Goal: Task Accomplishment & Management: Use online tool/utility

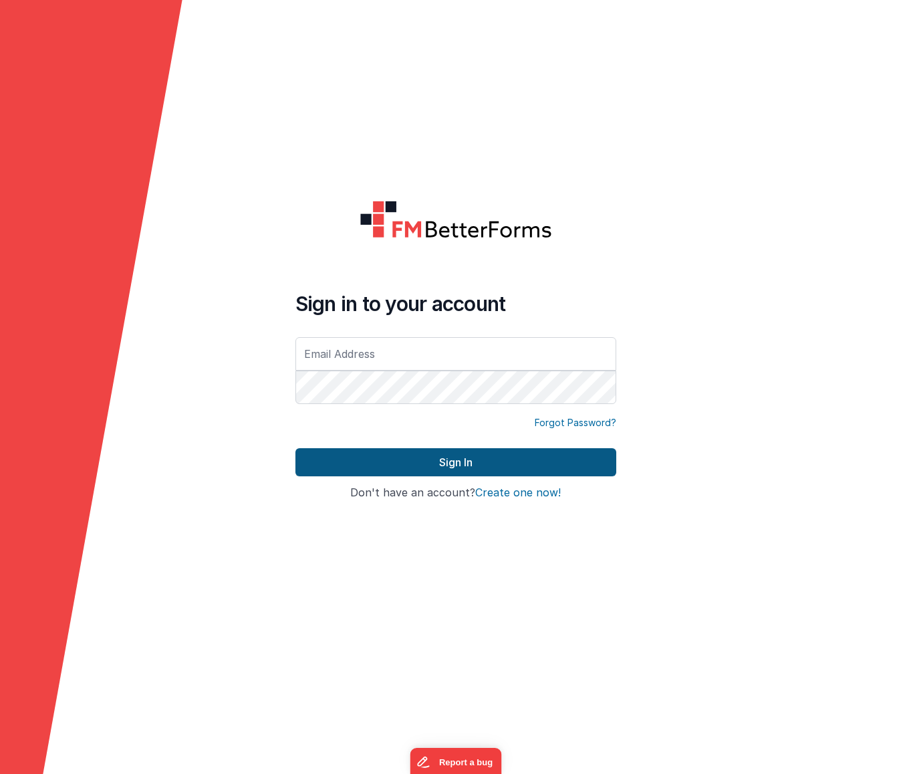
type input "[PERSON_NAME][EMAIL_ADDRESS][DOMAIN_NAME]"
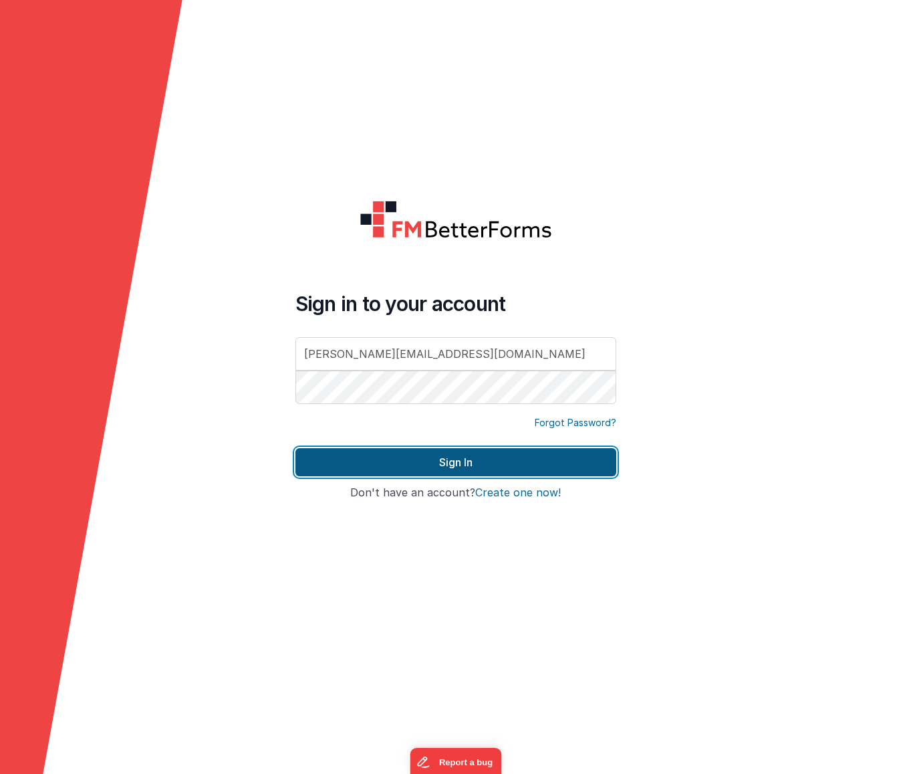
click at [445, 465] on button "Sign In" at bounding box center [455, 462] width 321 height 28
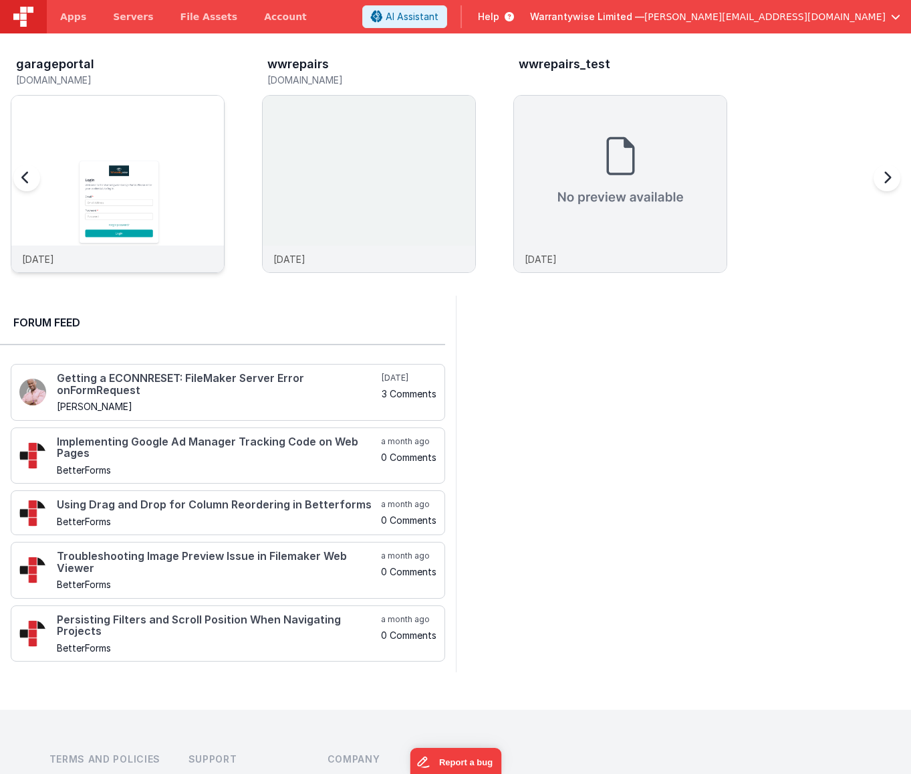
click at [181, 123] on img at bounding box center [117, 202] width 213 height 213
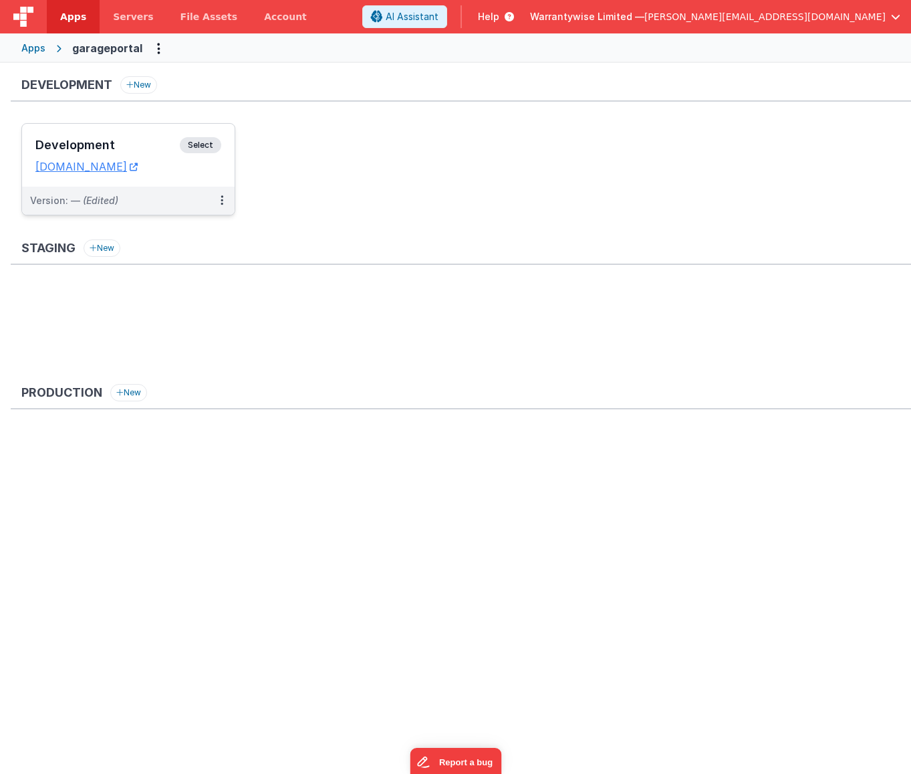
click at [155, 146] on h3 "Development" at bounding box center [107, 144] width 144 height 13
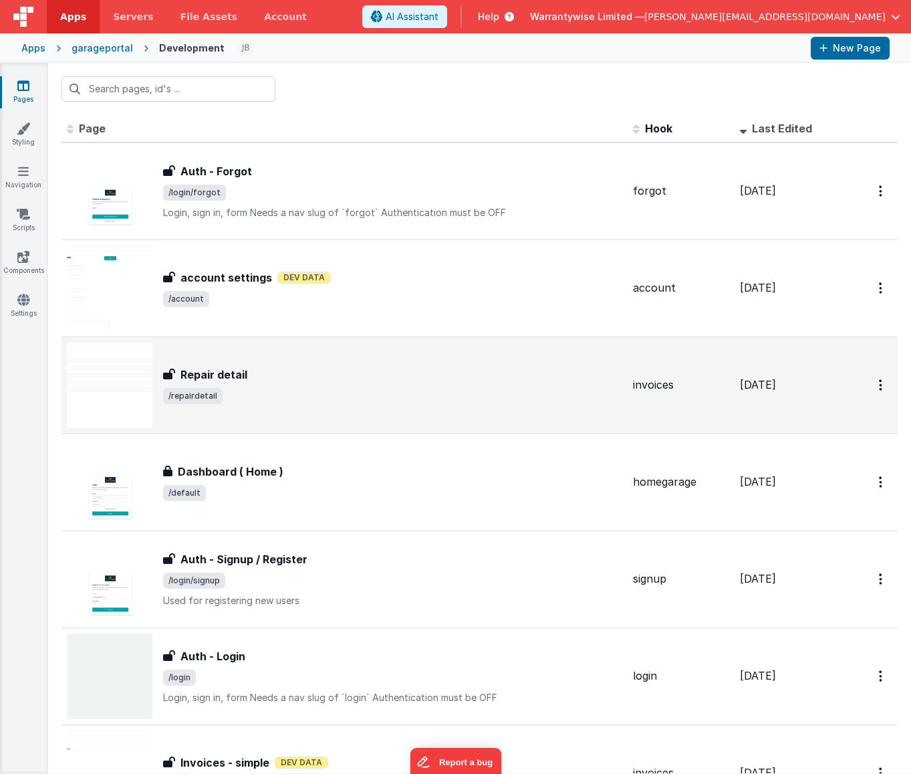
click at [330, 390] on span "/repairdetail" at bounding box center [392, 396] width 459 height 16
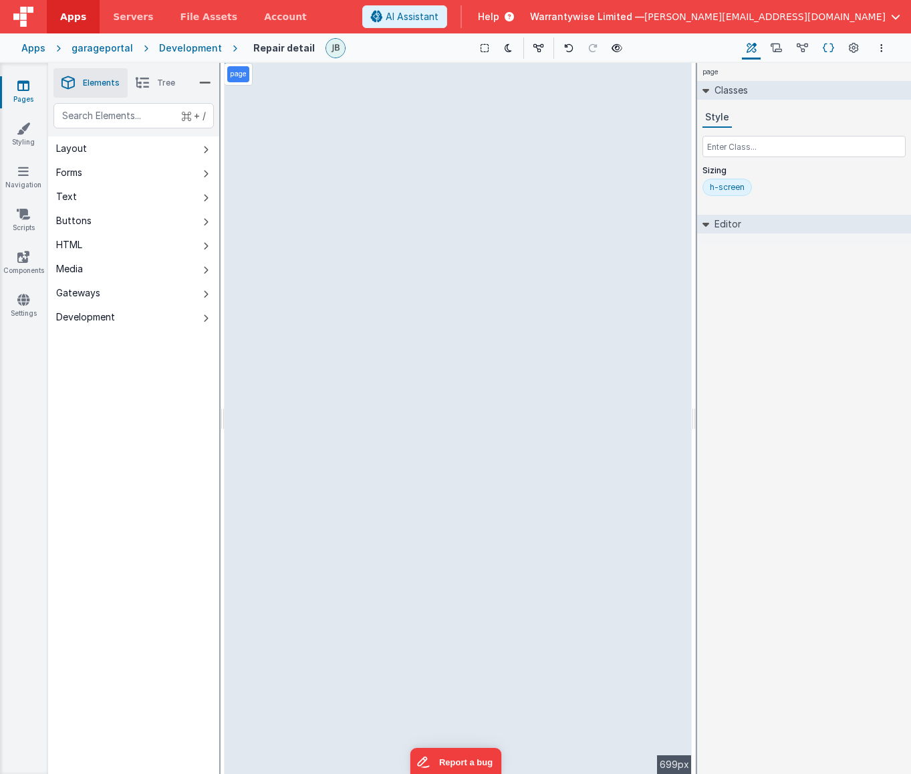
click at [827, 48] on icon at bounding box center [828, 48] width 11 height 14
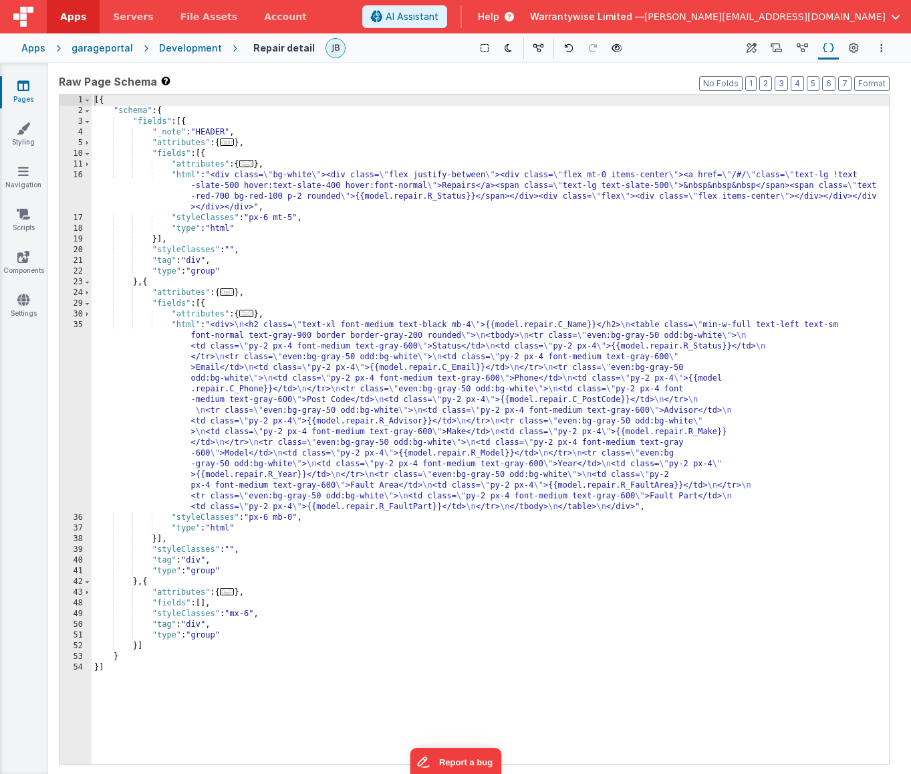
click at [162, 47] on div "Development" at bounding box center [190, 47] width 63 height 13
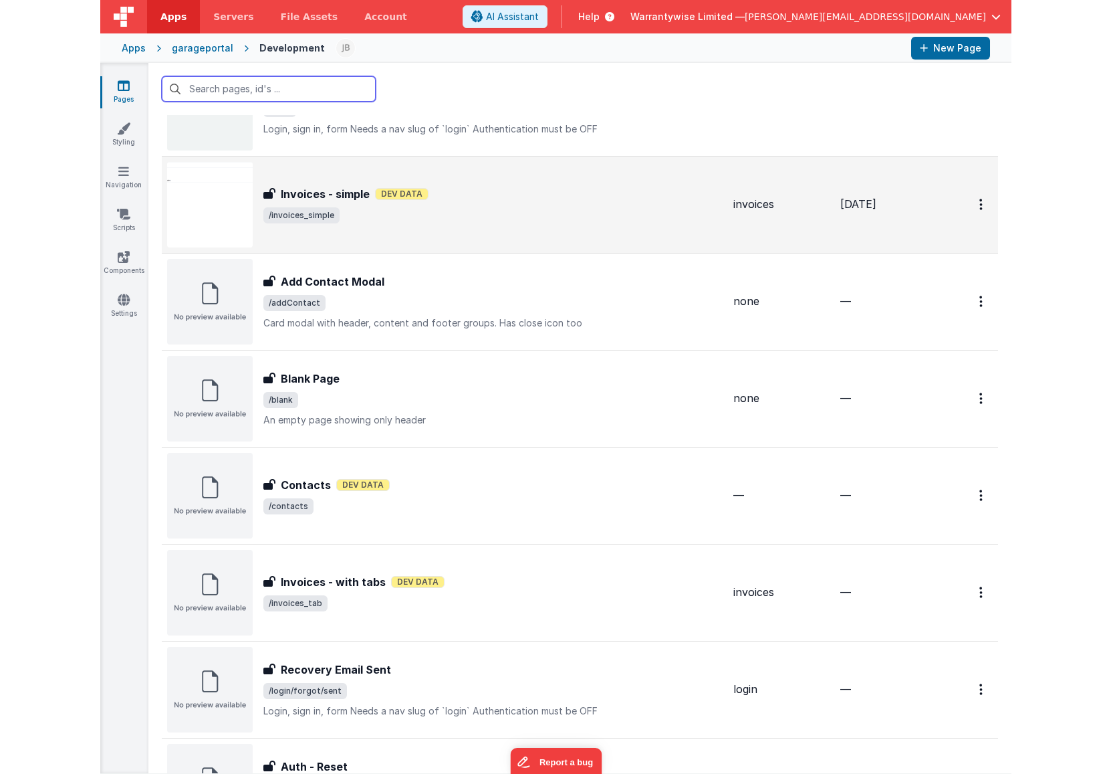
scroll to position [812, 0]
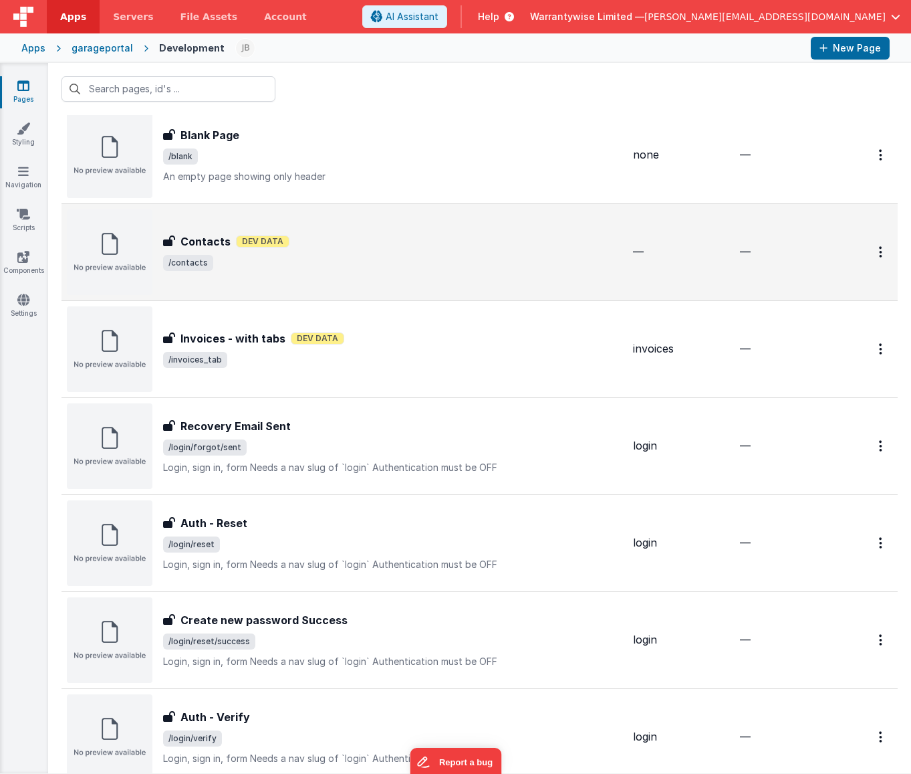
click at [361, 280] on div "Contacts Contacts Dev Data /contacts" at bounding box center [345, 252] width 556 height 86
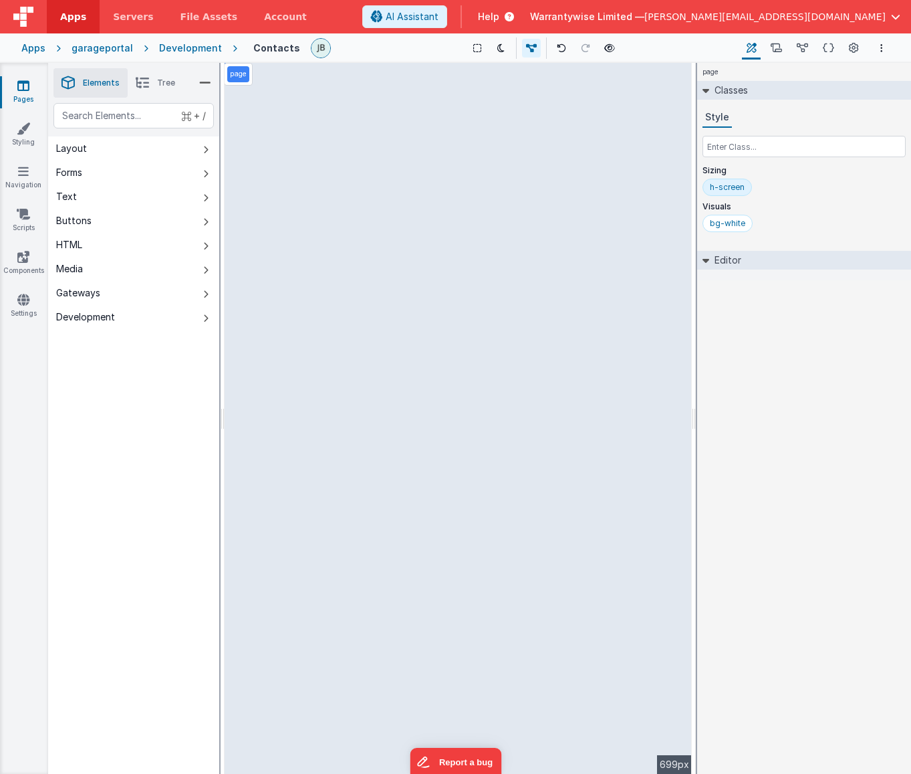
drag, startPoint x: 909, startPoint y: 219, endPoint x: 961, endPoint y: 209, distance: 53.8
click at [911, 209] on html "Apps Servers File Assets Account Some FUTURE Slot AI Assistant Help Warrantywis…" at bounding box center [455, 387] width 911 height 774
click at [837, 350] on div "page Classes Style Sizing h-screen Visuals bg-white Editor DEV: Focus DEV: buil…" at bounding box center [804, 418] width 214 height 711
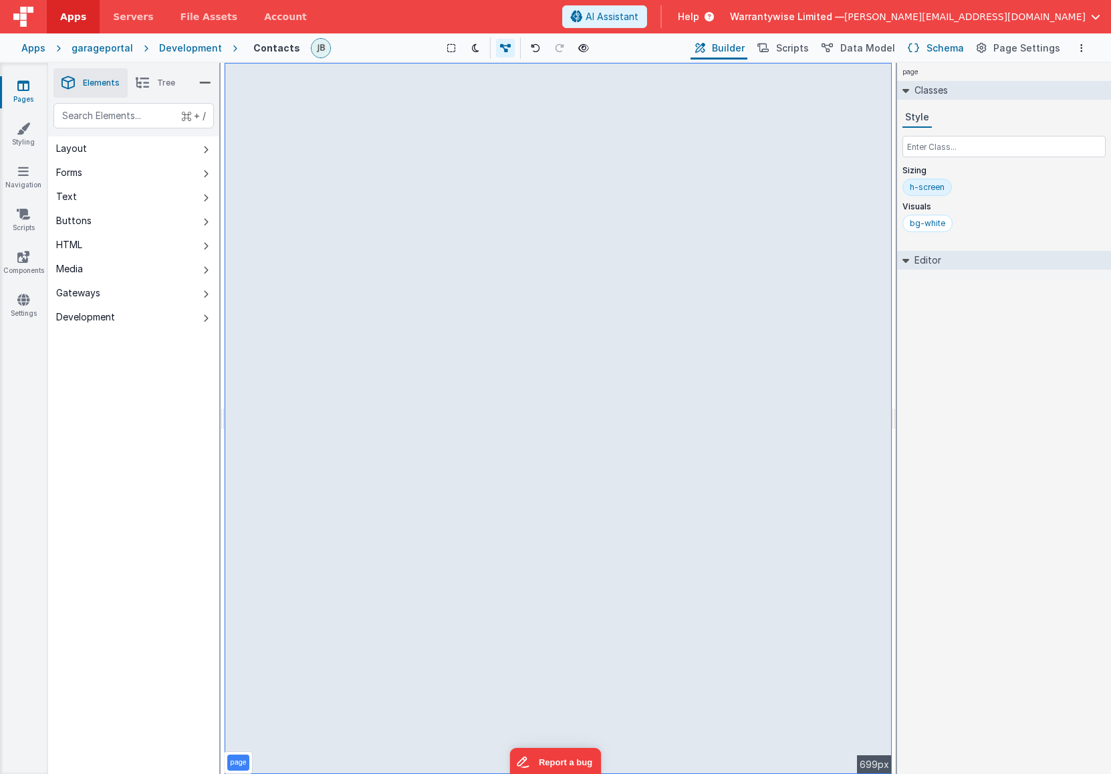
click at [911, 49] on span "Schema" at bounding box center [945, 47] width 37 height 13
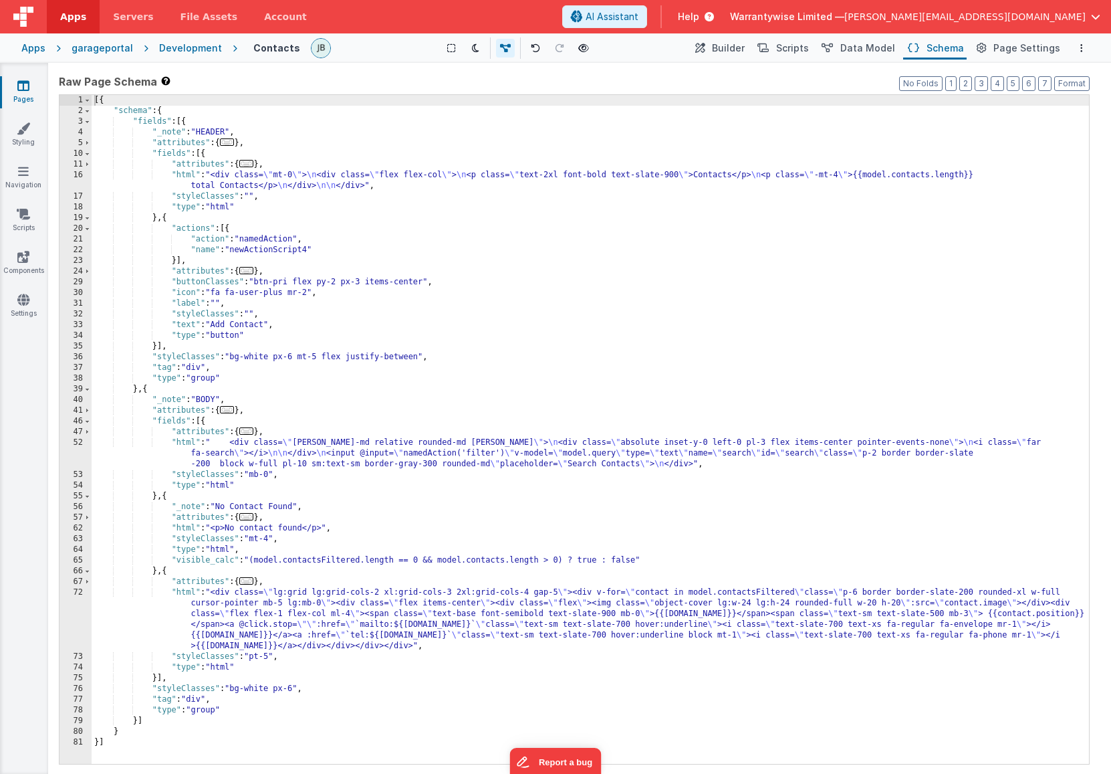
click at [163, 50] on div "Development" at bounding box center [190, 47] width 63 height 13
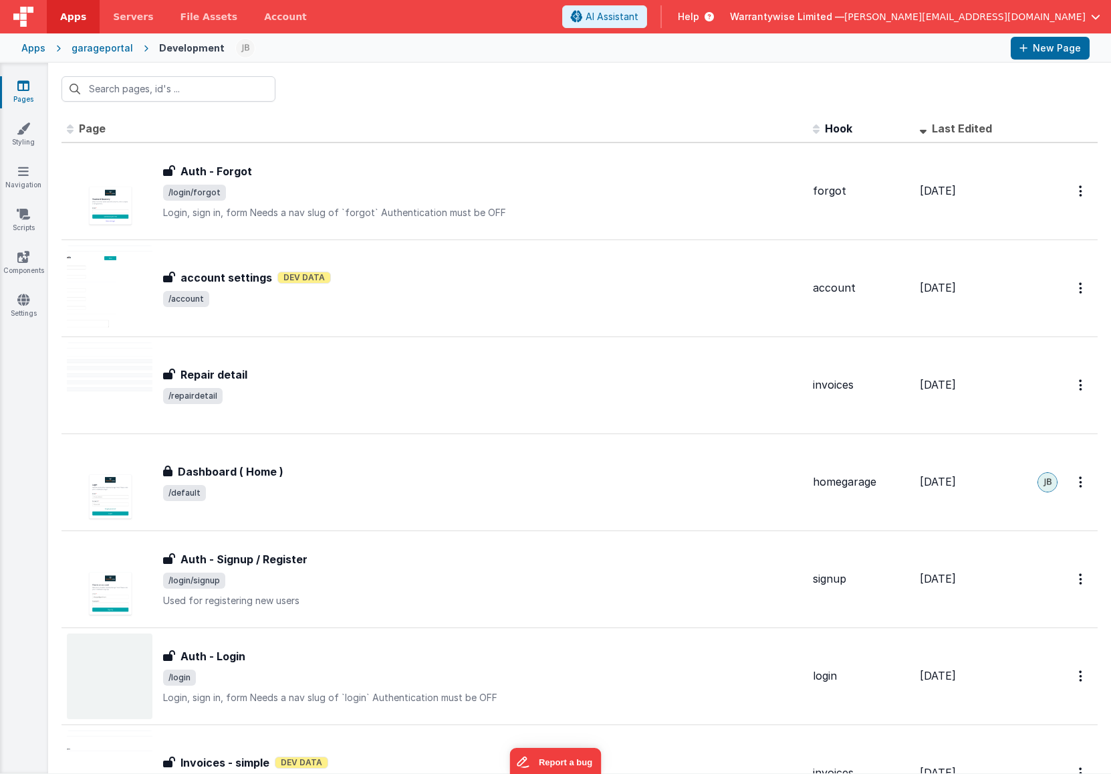
click at [80, 46] on div "garageportal" at bounding box center [103, 47] width 62 height 13
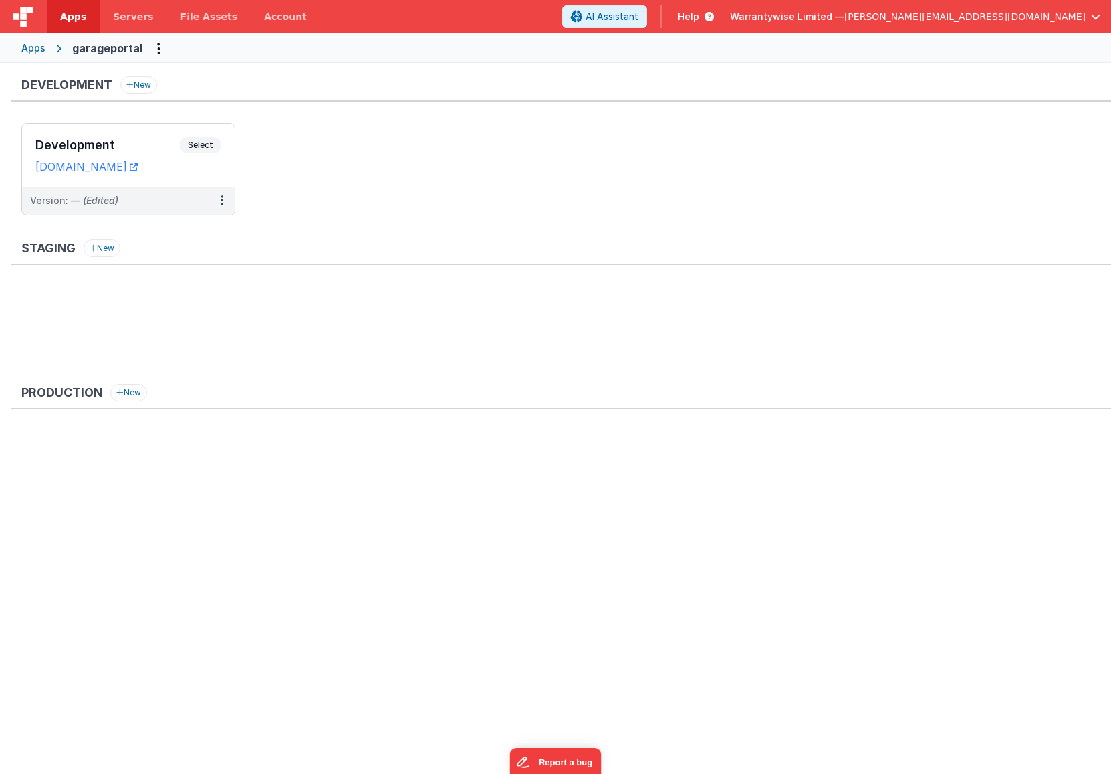
click at [39, 49] on div "Apps" at bounding box center [33, 47] width 24 height 13
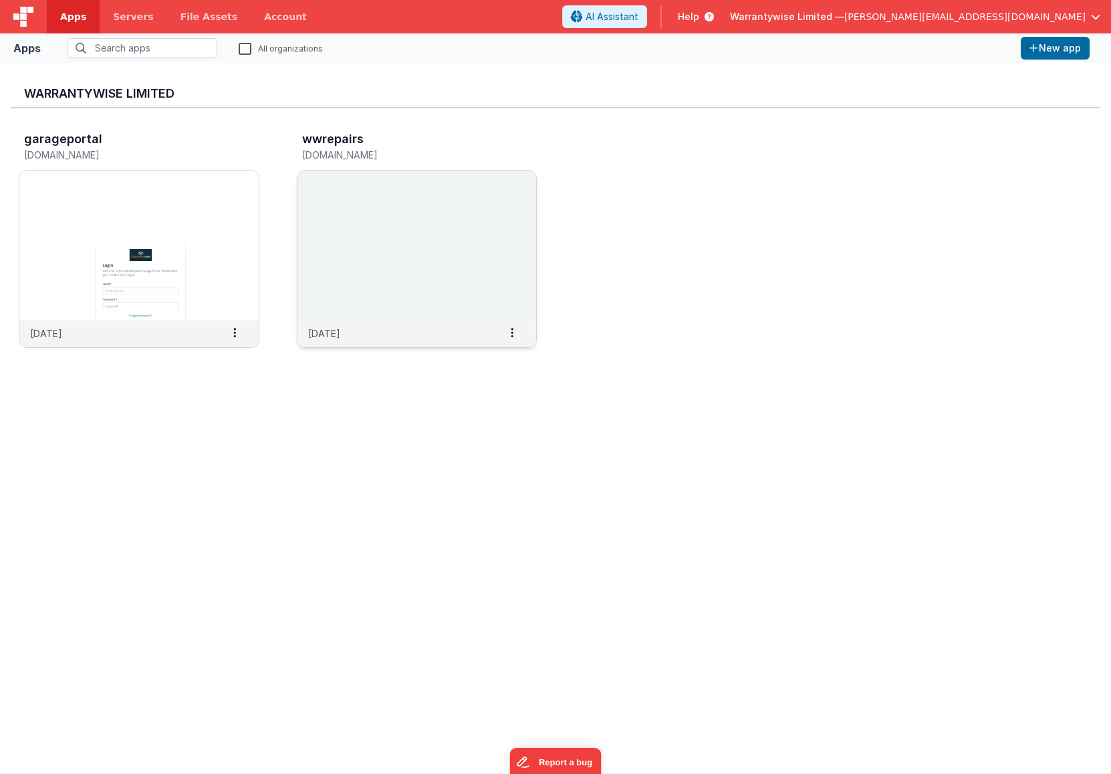
click at [320, 192] on img at bounding box center [417, 245] width 239 height 150
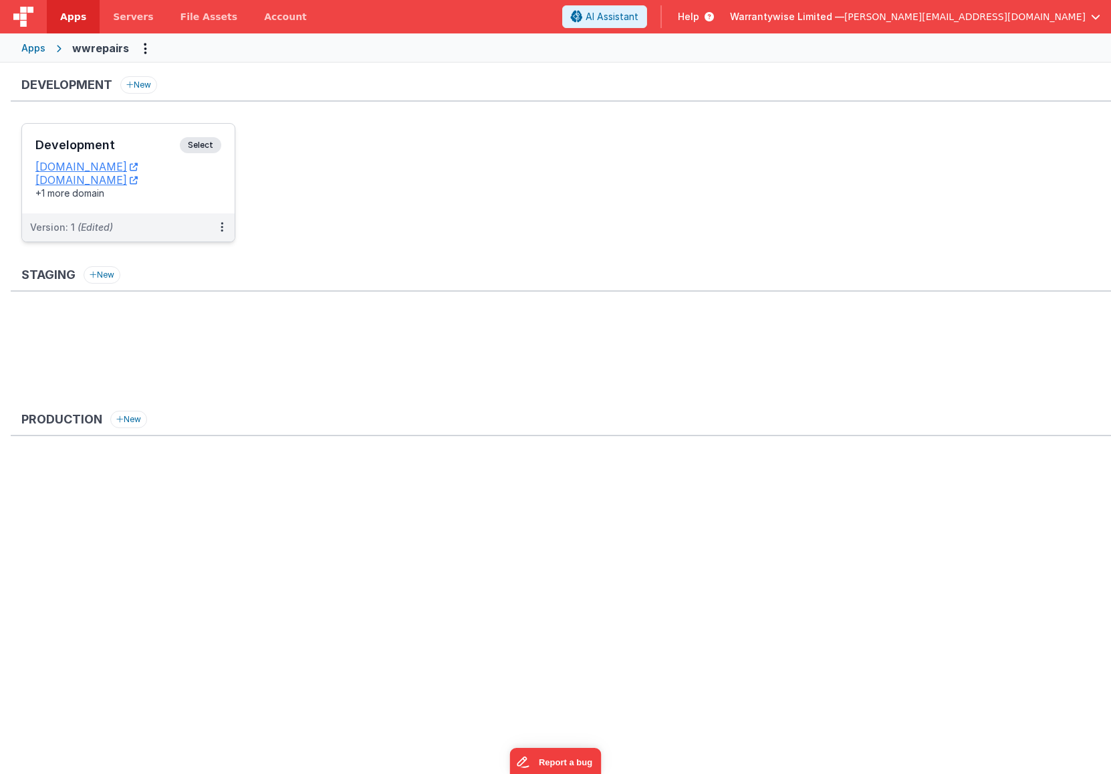
click at [162, 140] on h3 "Development" at bounding box center [107, 144] width 144 height 13
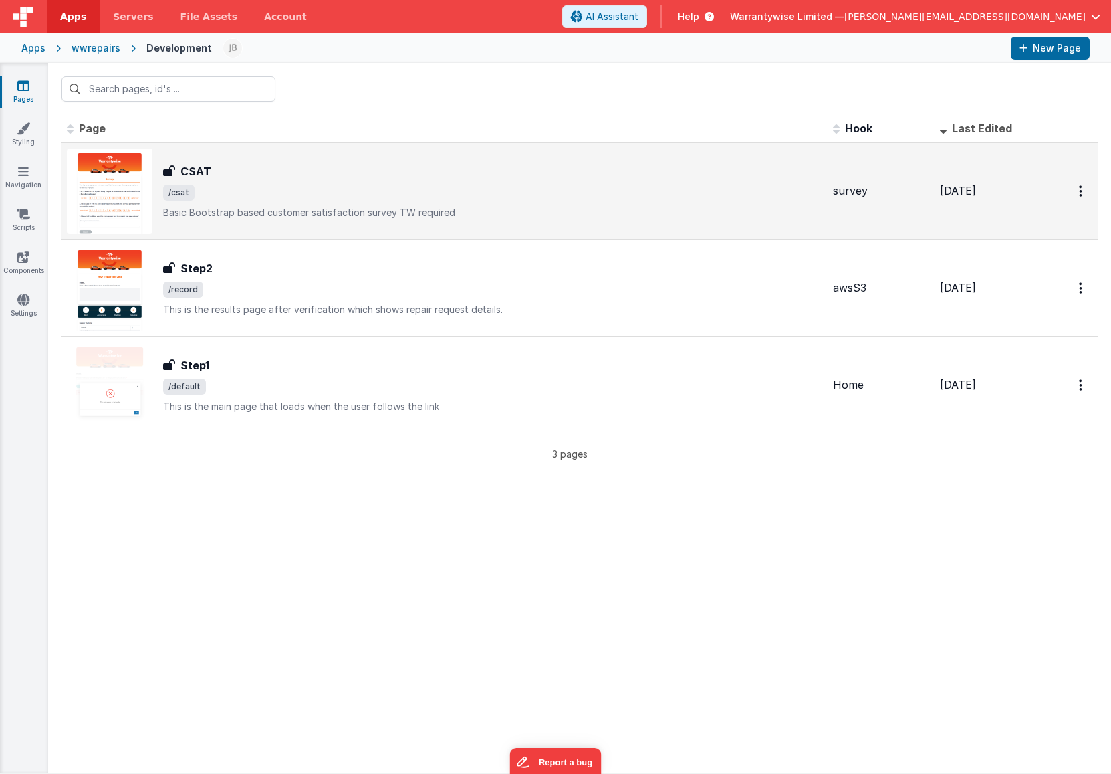
click at [323, 175] on div "CSAT" at bounding box center [492, 171] width 659 height 16
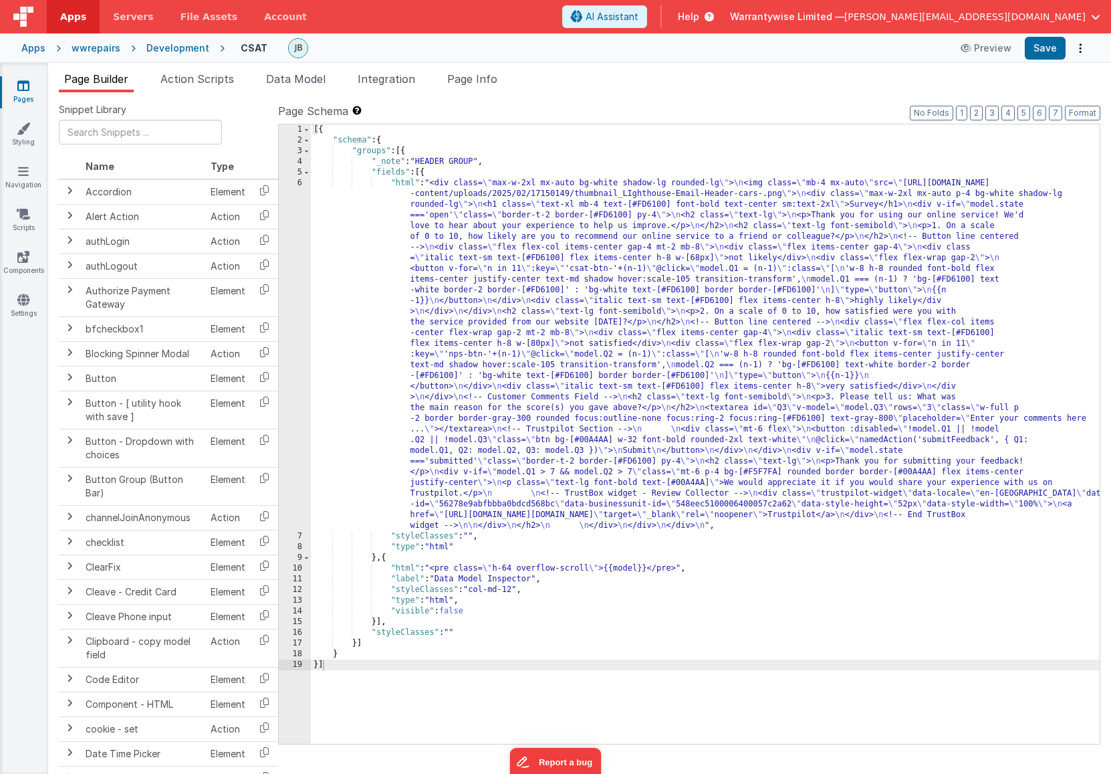
click at [507, 426] on div "[{ "schema" : { "groups" : [{ "_note" : "HEADER GROUP" , "fields" : [{ "html" :…" at bounding box center [705, 444] width 789 height 640
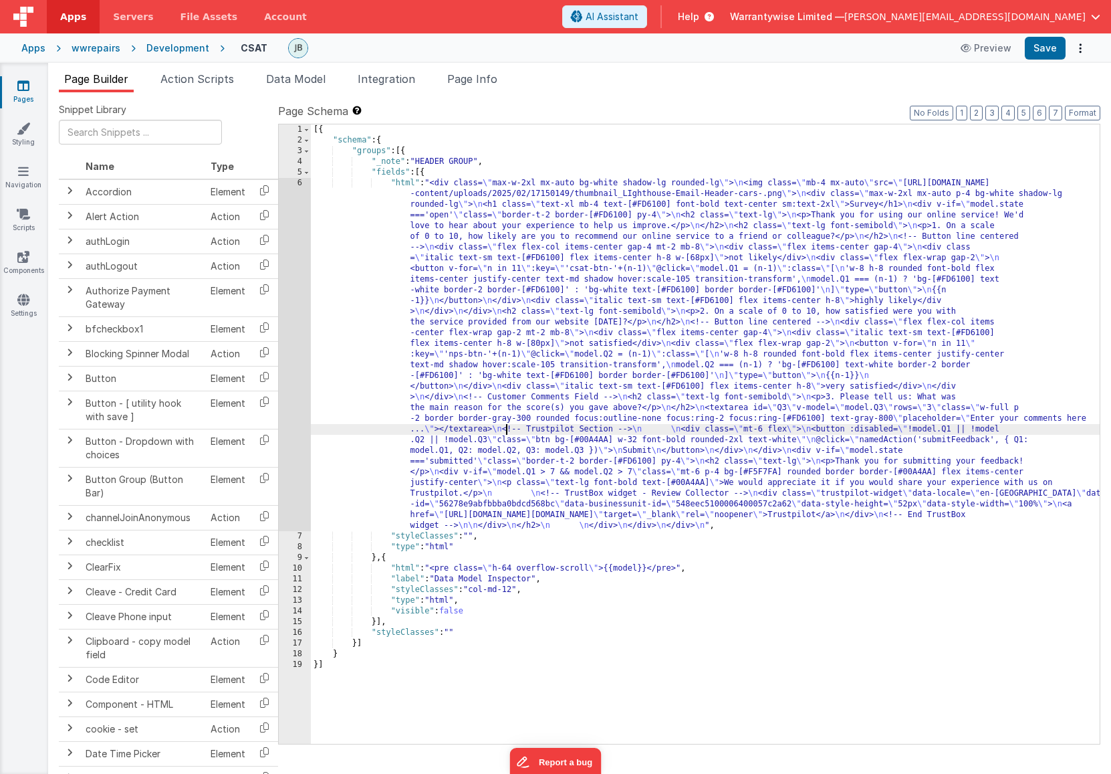
click at [283, 195] on div "6" at bounding box center [295, 354] width 32 height 353
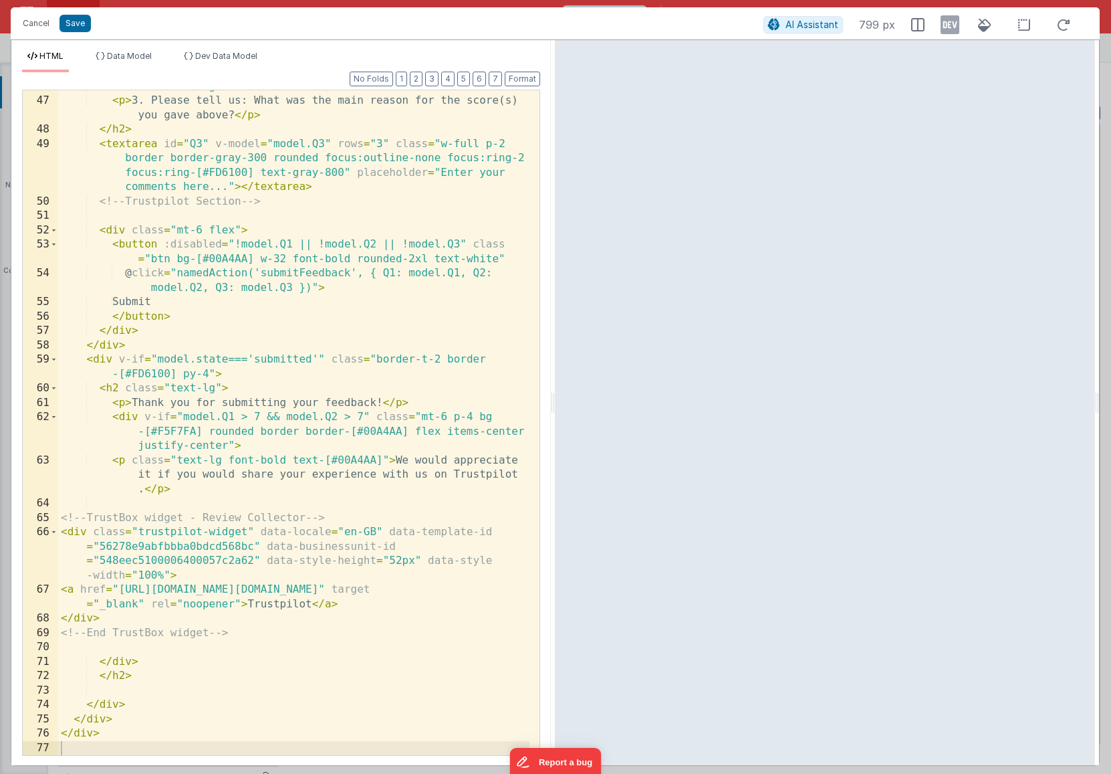
scroll to position [799, 0]
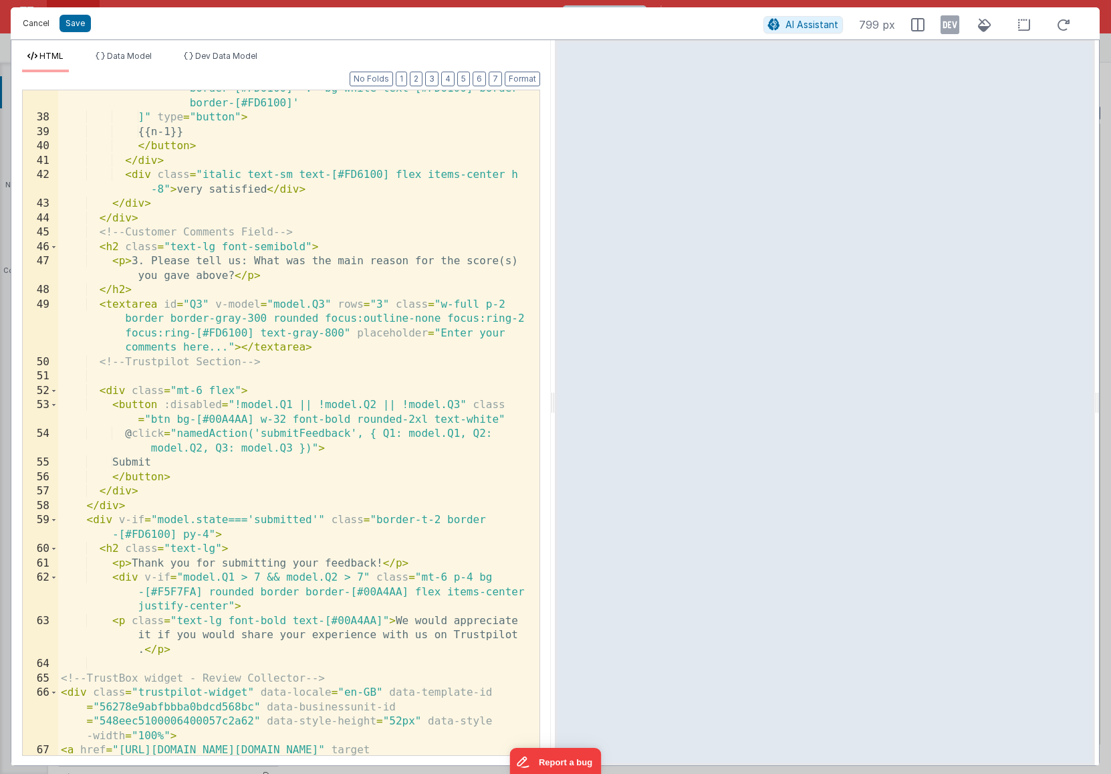
click at [32, 21] on button "Cancel" at bounding box center [36, 23] width 40 height 19
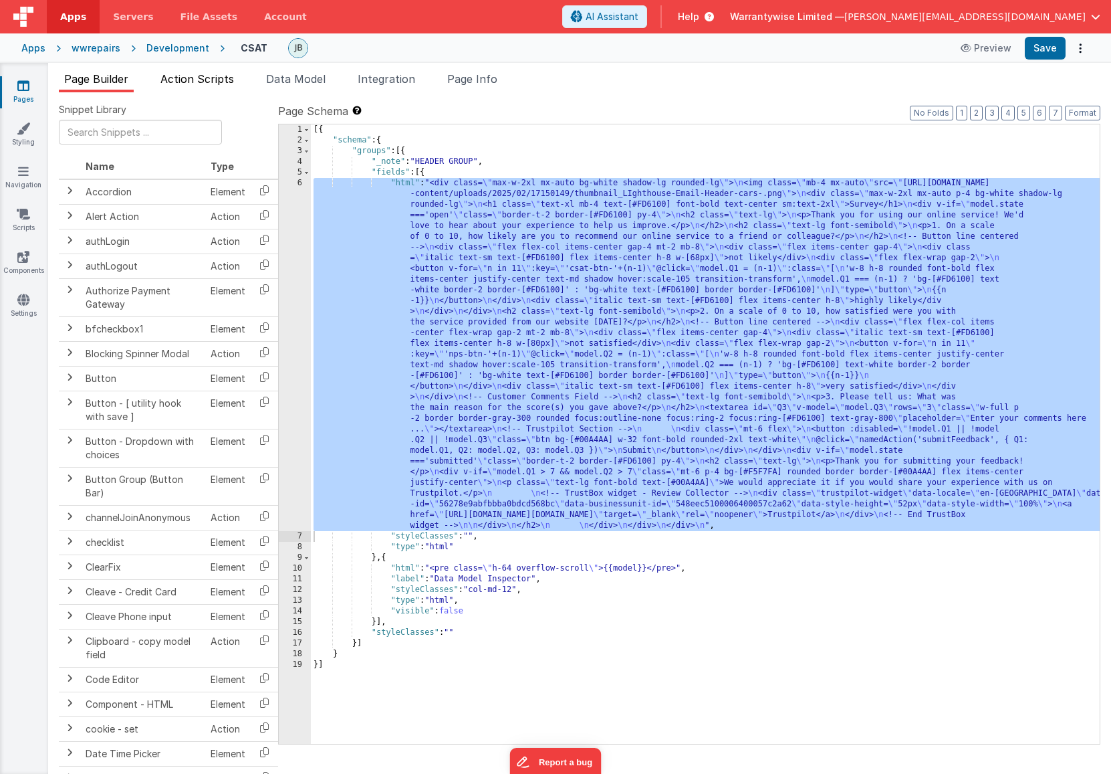
click at [210, 83] on span "Action Scripts" at bounding box center [197, 78] width 74 height 13
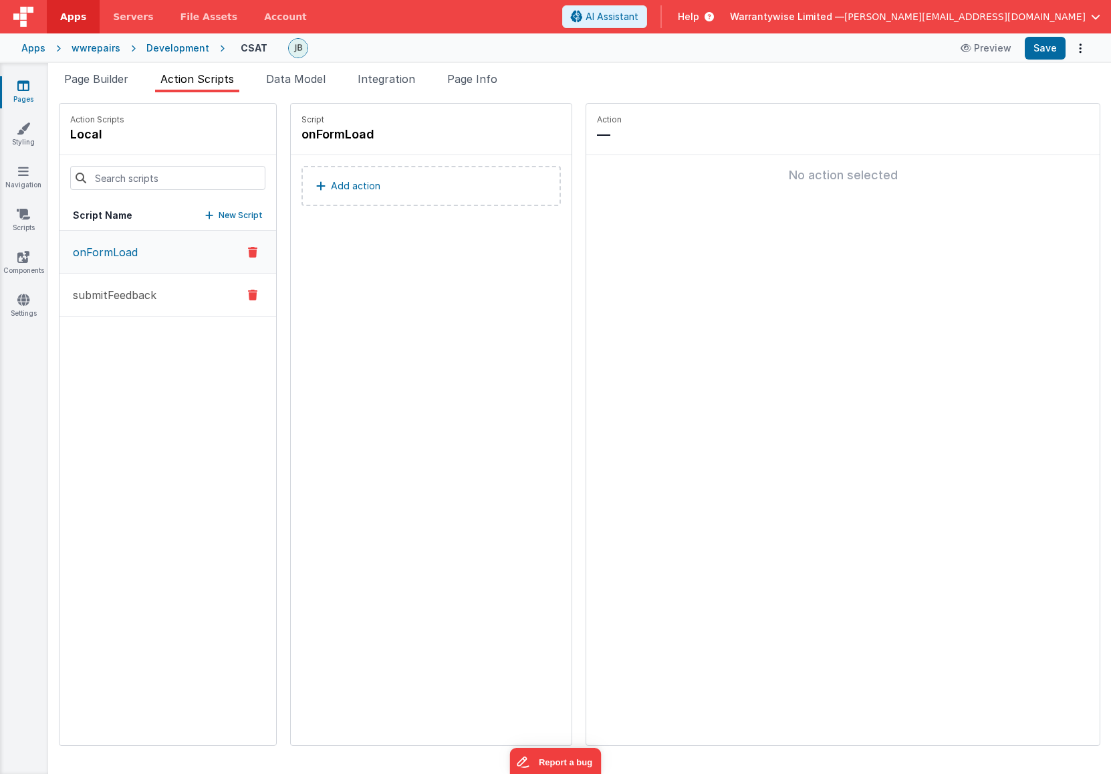
click at [158, 296] on button "submitFeedback" at bounding box center [168, 294] width 217 height 43
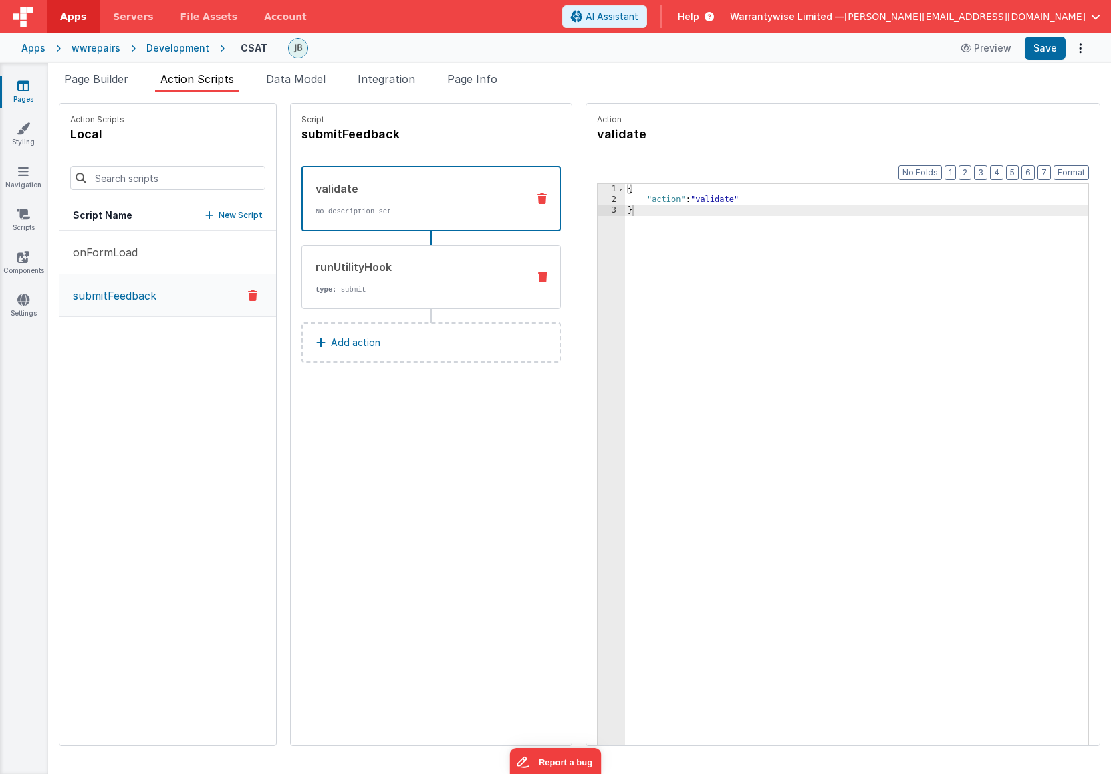
click at [316, 272] on div "runUtilityHook" at bounding box center [417, 267] width 202 height 16
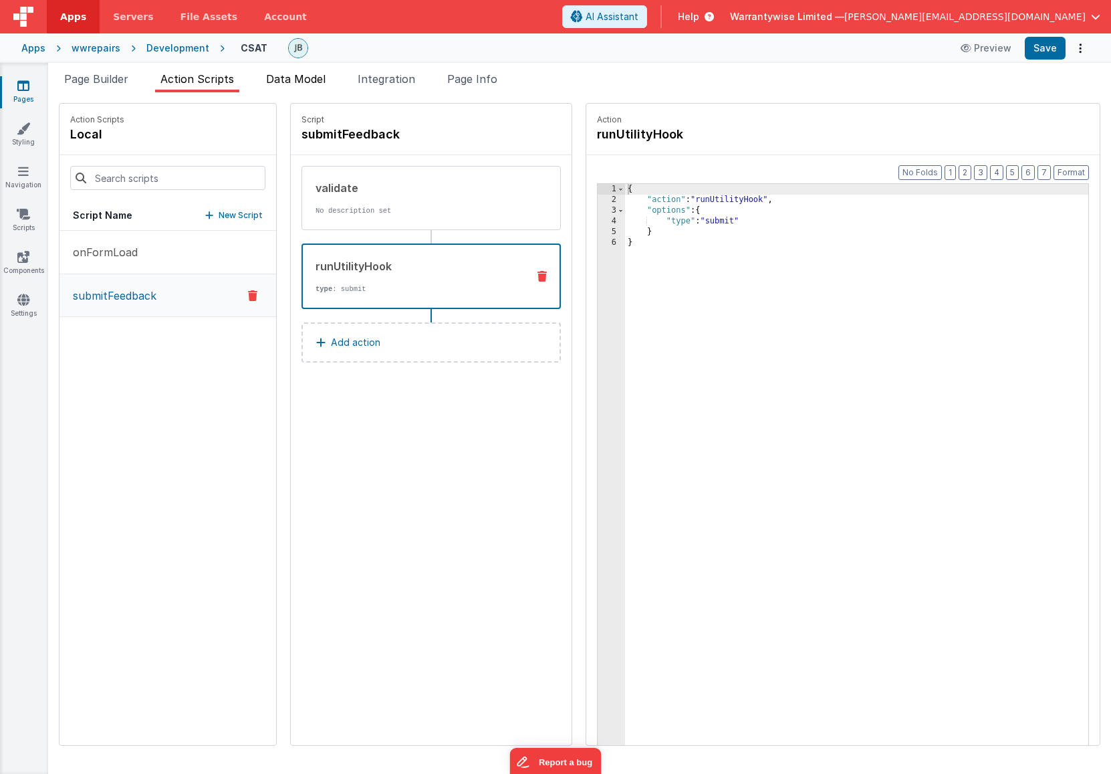
click at [299, 82] on span "Data Model" at bounding box center [296, 78] width 60 height 13
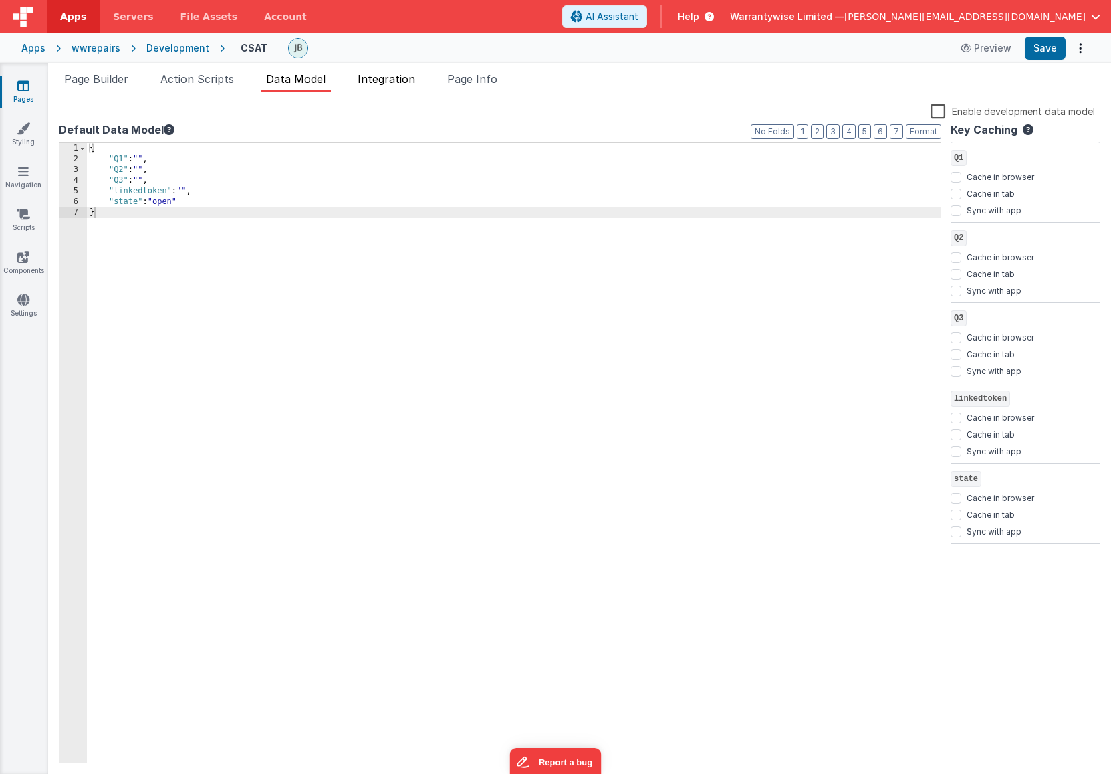
click at [379, 78] on span "Integration" at bounding box center [386, 78] width 57 height 13
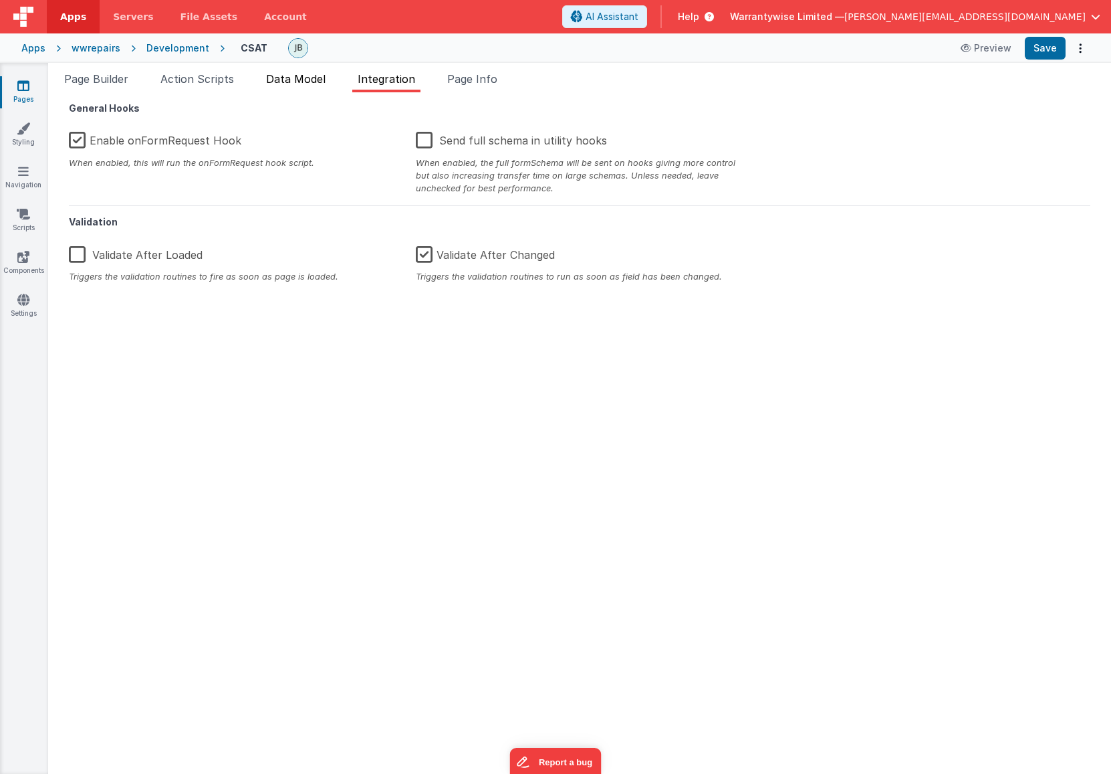
click at [298, 84] on span "Data Model" at bounding box center [296, 78] width 60 height 13
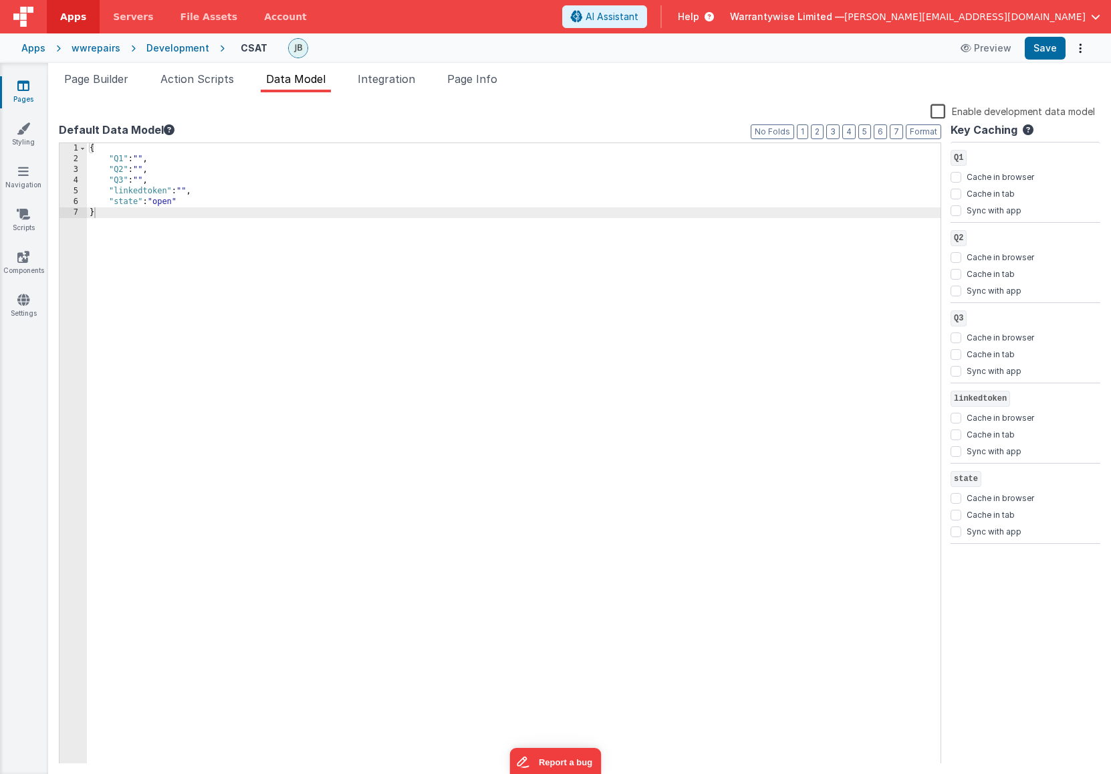
click at [146, 43] on div "Development" at bounding box center [177, 47] width 63 height 13
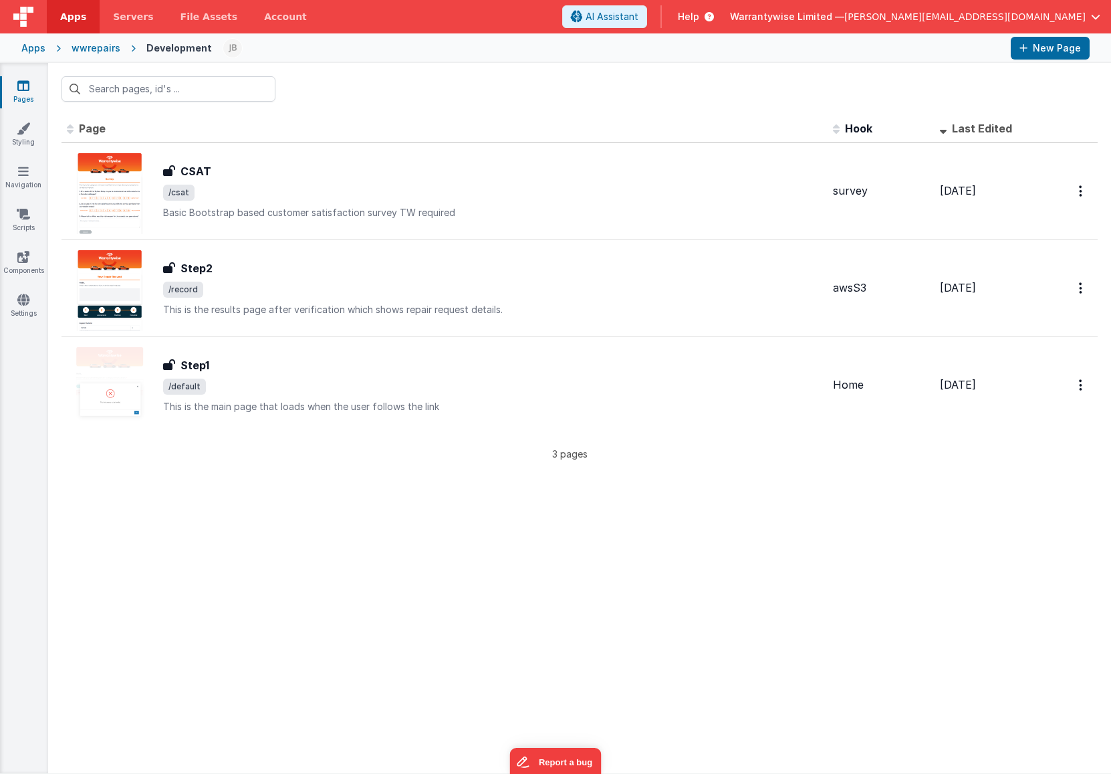
click at [98, 51] on div "wwrepairs" at bounding box center [96, 47] width 49 height 13
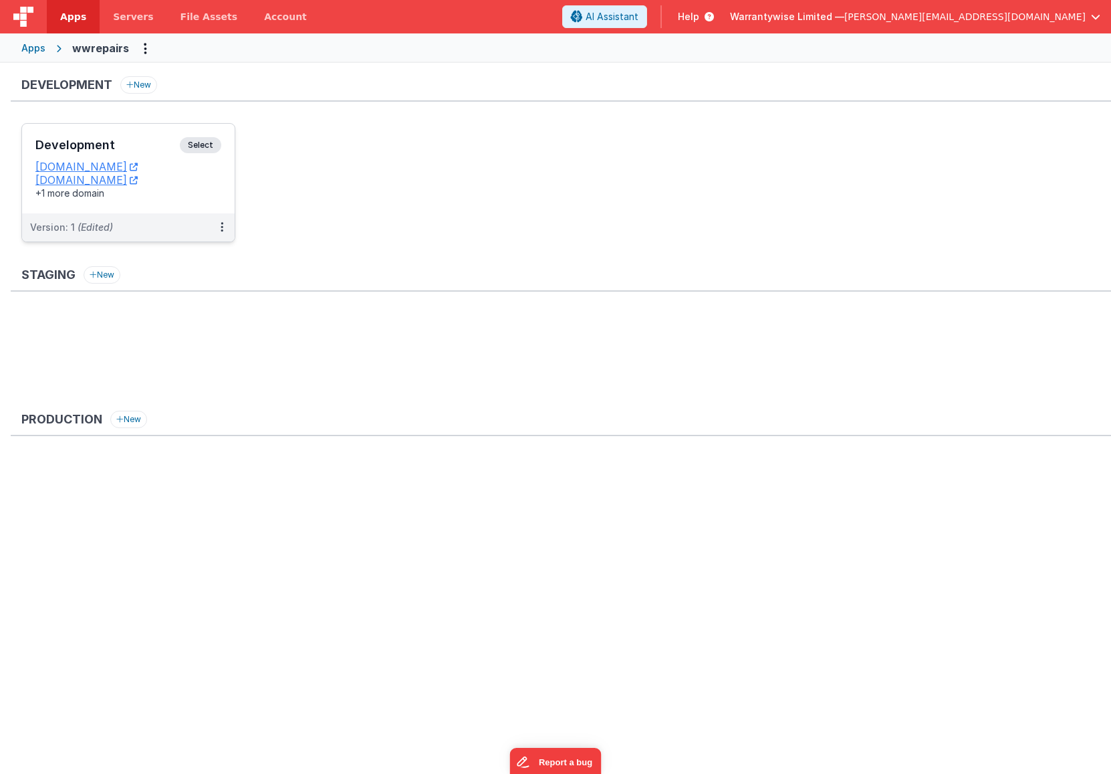
click at [120, 142] on h3 "Development" at bounding box center [107, 144] width 144 height 13
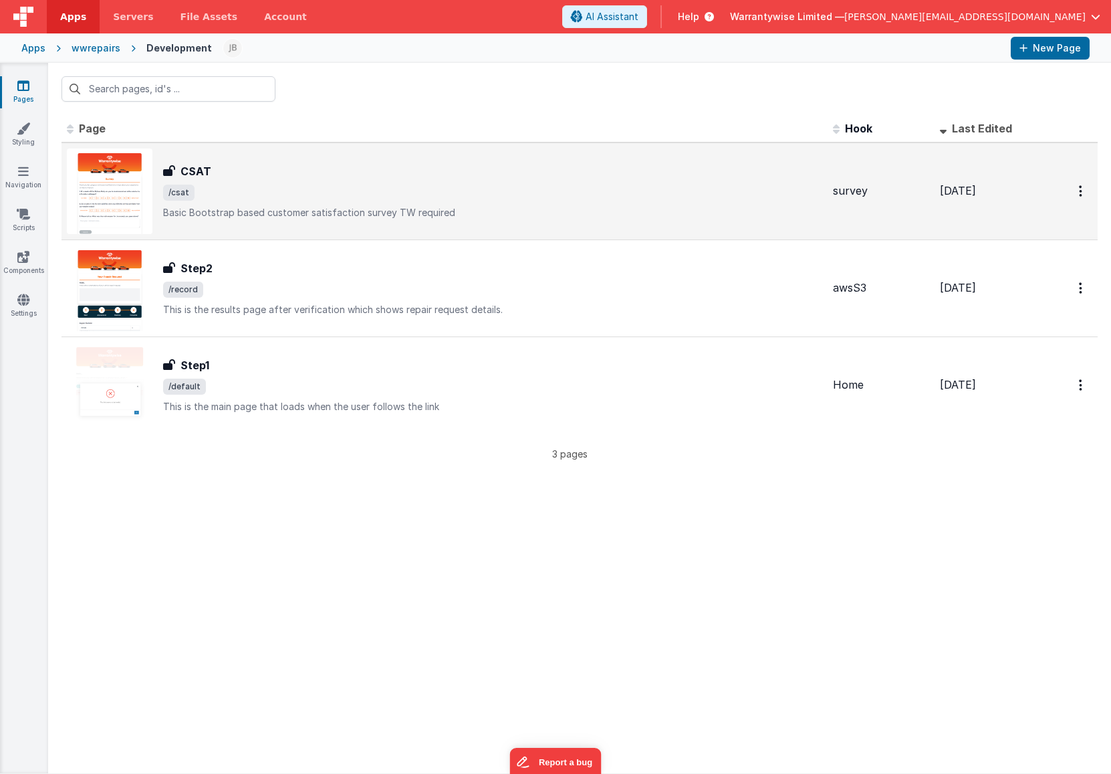
click at [272, 178] on div "CSAT" at bounding box center [492, 171] width 659 height 16
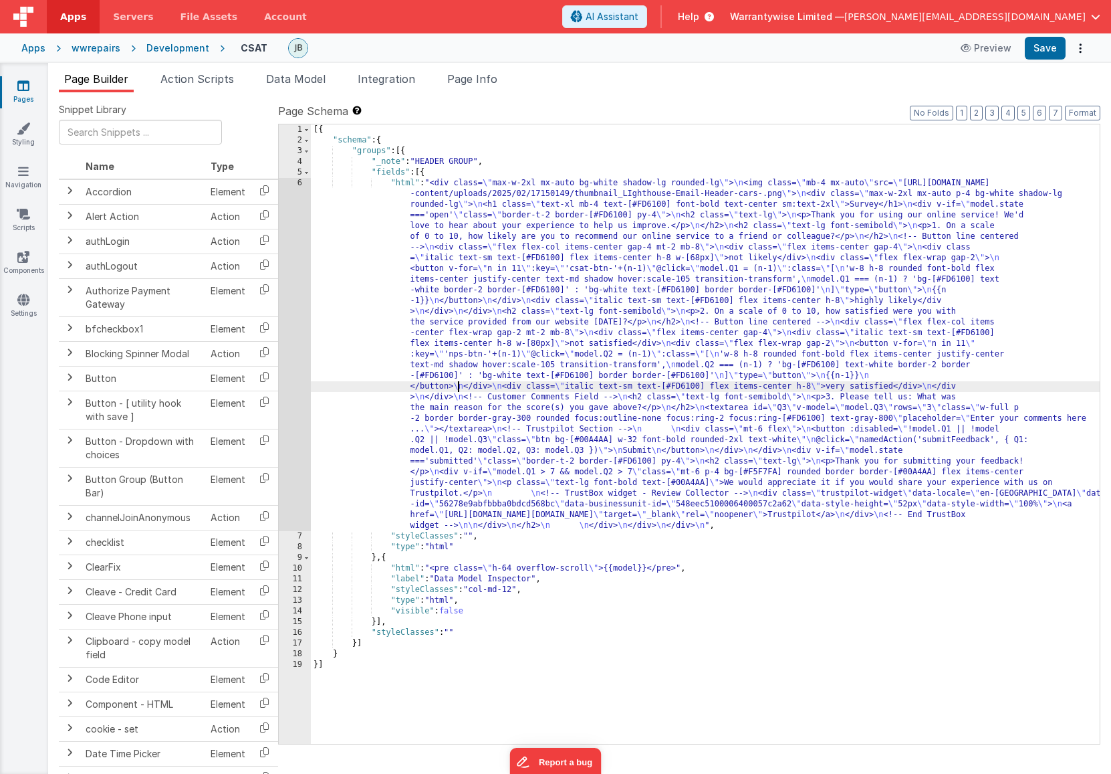
click at [457, 384] on div "[{ "schema" : { "groups" : [{ "_note" : "HEADER GROUP" , "fields" : [{ "html" :…" at bounding box center [705, 444] width 789 height 640
click at [285, 390] on div "6" at bounding box center [295, 354] width 32 height 353
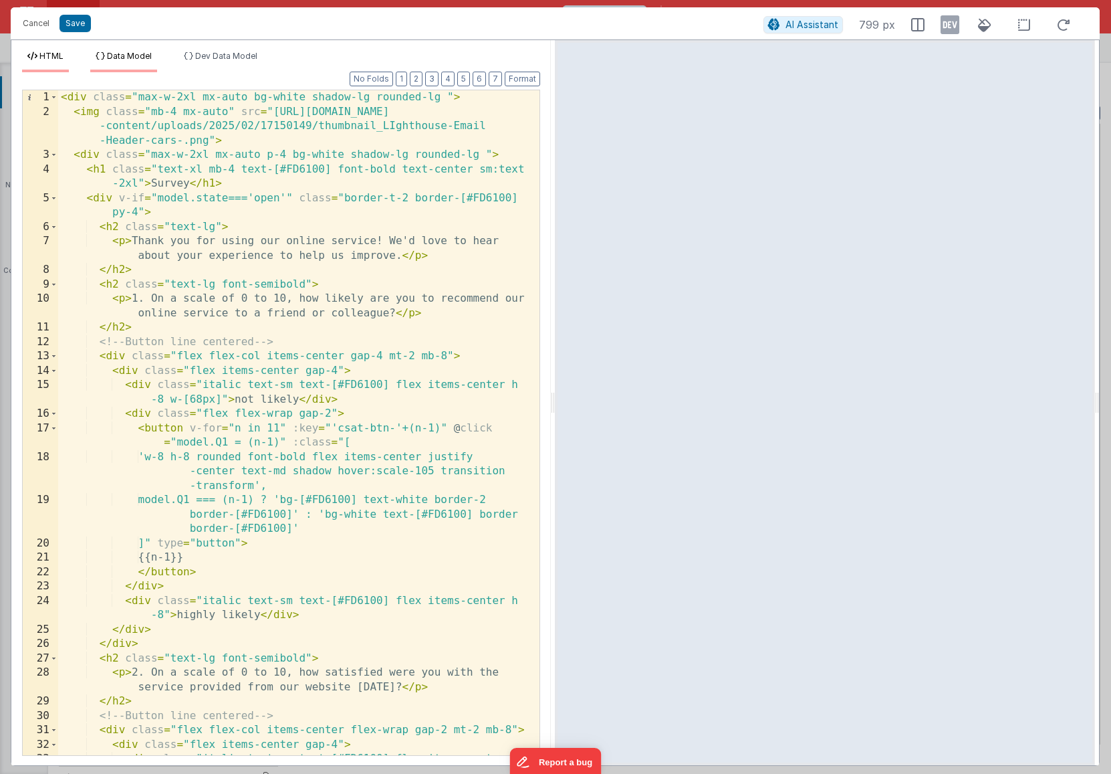
click at [119, 58] on span "Data Model" at bounding box center [129, 56] width 45 height 10
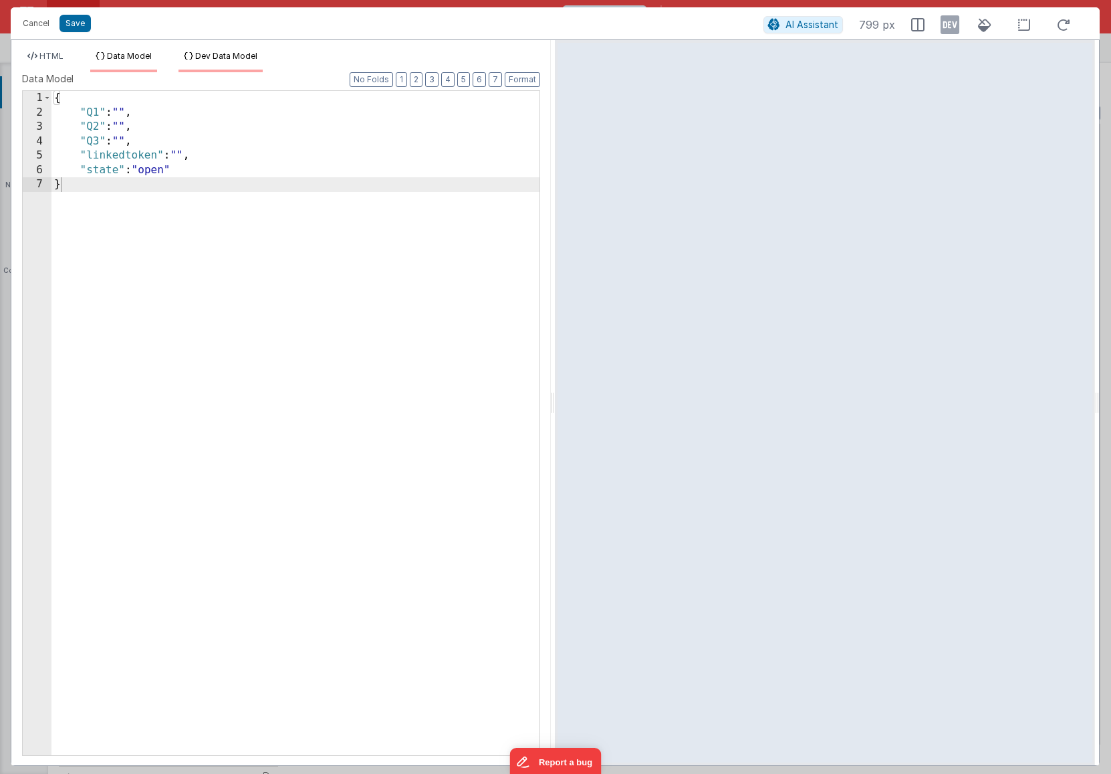
click at [213, 56] on span "Dev Data Model" at bounding box center [226, 56] width 62 height 10
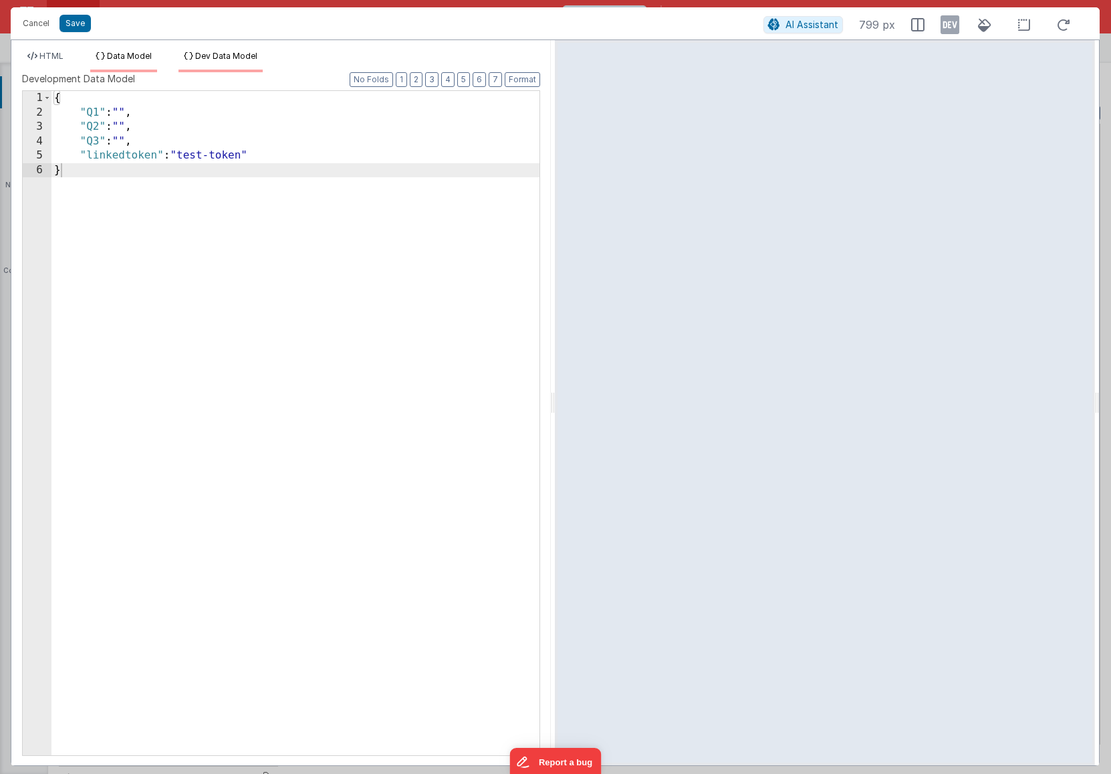
click at [138, 59] on span "Data Model" at bounding box center [129, 56] width 45 height 10
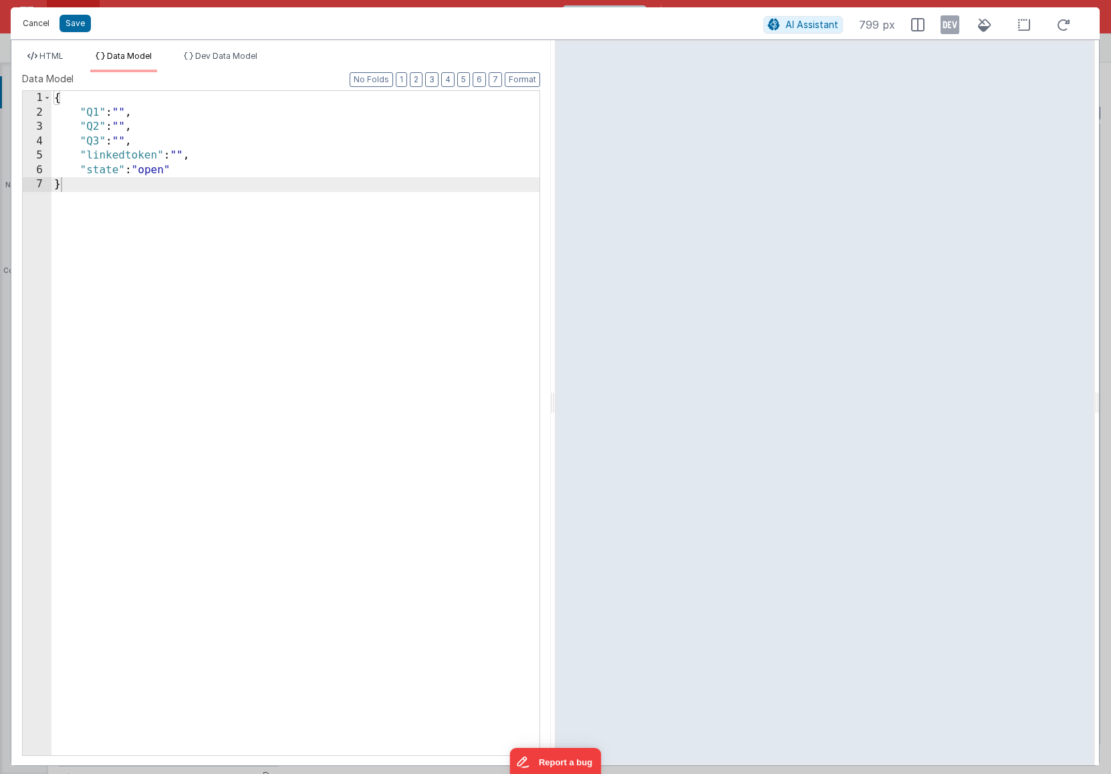
click at [36, 25] on button "Cancel" at bounding box center [36, 23] width 40 height 19
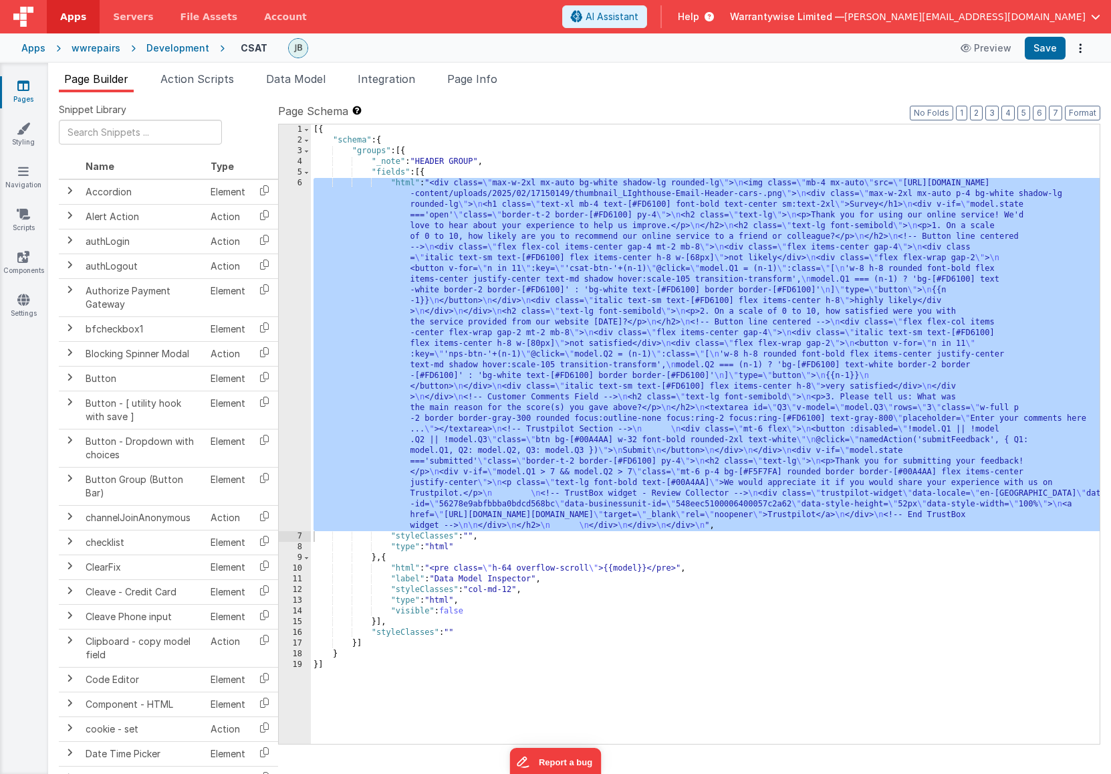
click at [162, 49] on div "Development" at bounding box center [177, 47] width 63 height 13
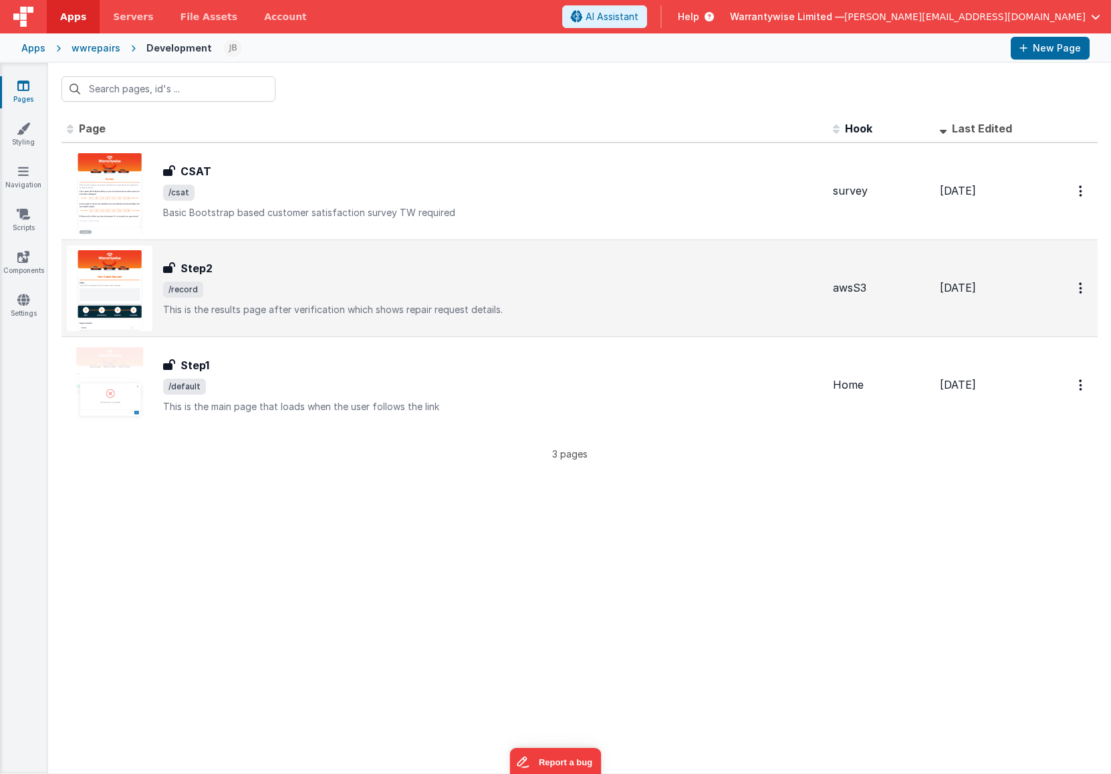
click at [287, 273] on div "Step2" at bounding box center [492, 268] width 659 height 16
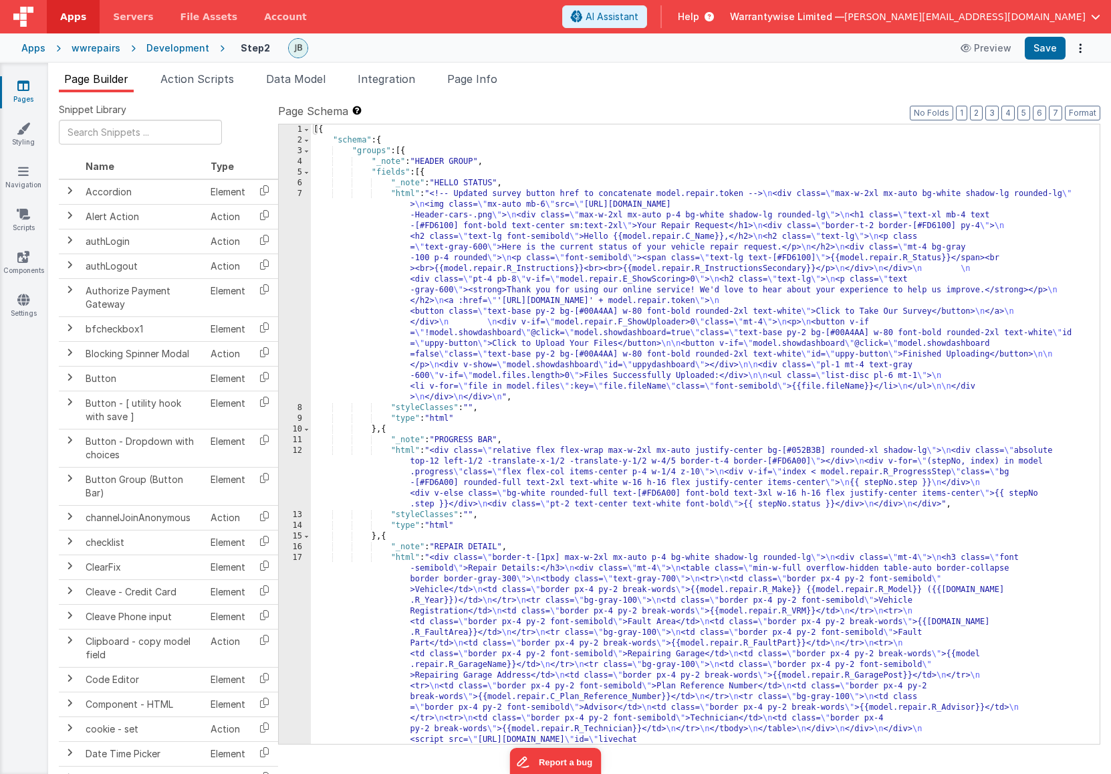
drag, startPoint x: 457, startPoint y: 306, endPoint x: 351, endPoint y: 242, distance: 123.3
click at [457, 306] on div "[{ "schema" : { "groups" : [{ "_note" : "HEADER GROUP" , "fields" : [{ "_note" …" at bounding box center [700, 540] width 779 height 833
click at [285, 209] on div "7" at bounding box center [295, 296] width 32 height 214
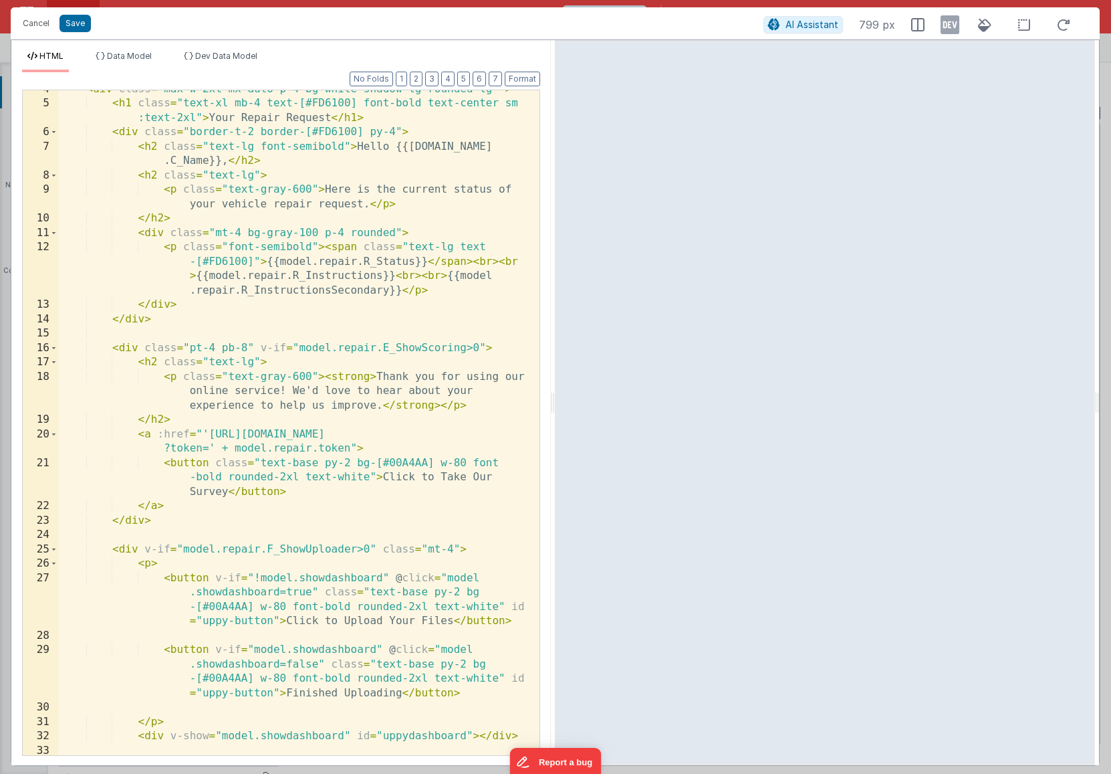
scroll to position [201, 0]
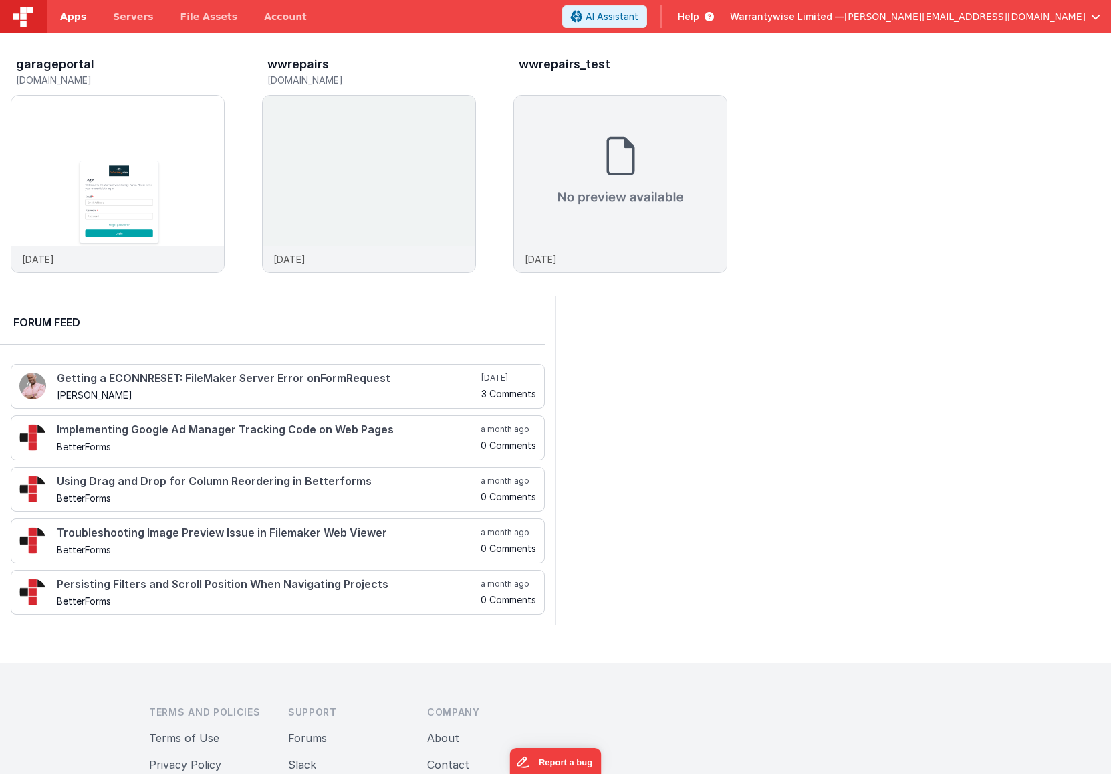
click at [73, 20] on span "Apps" at bounding box center [73, 16] width 26 height 13
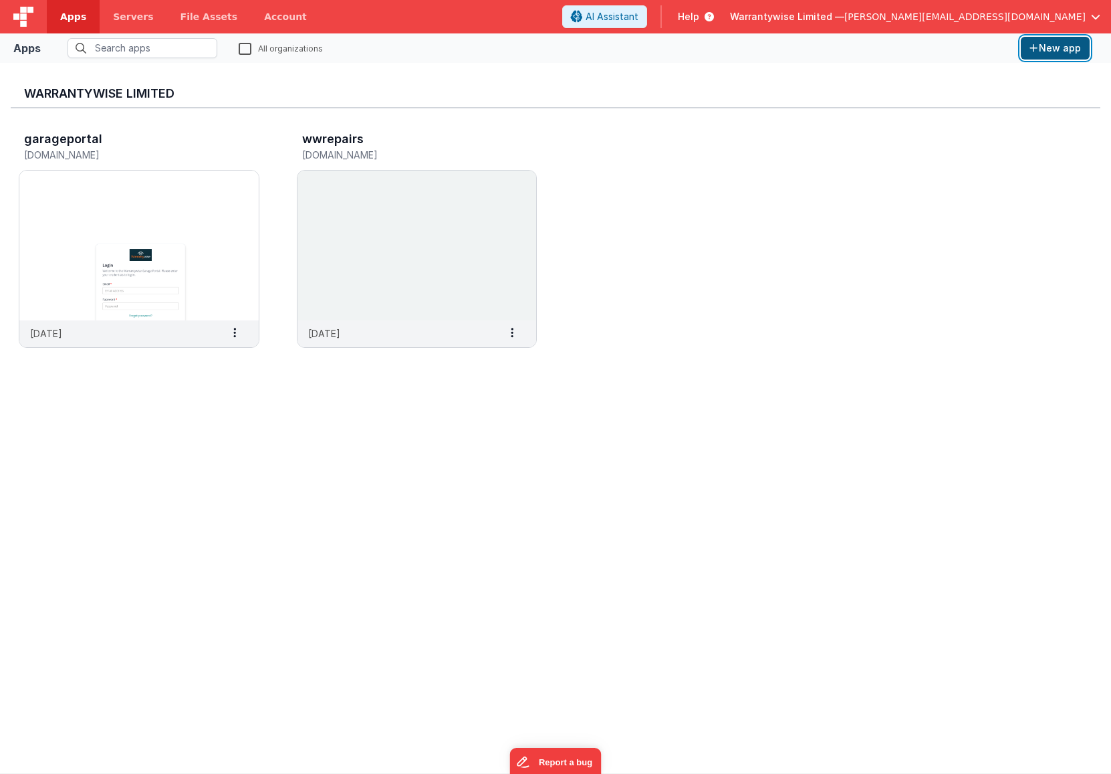
click at [1034, 47] on icon "button" at bounding box center [1034, 47] width 8 height 9
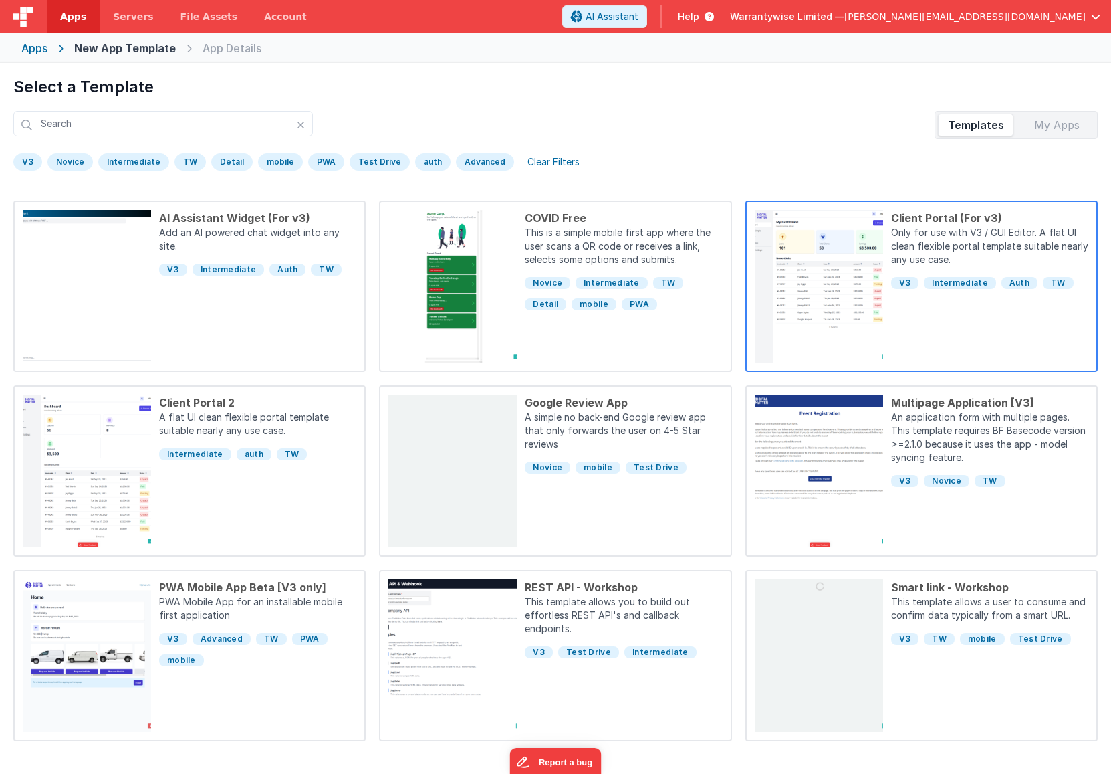
click at [1014, 241] on p "Only for use with V3 / GUI Editor. A flat UI clean flexible portal template sui…" at bounding box center [989, 247] width 197 height 43
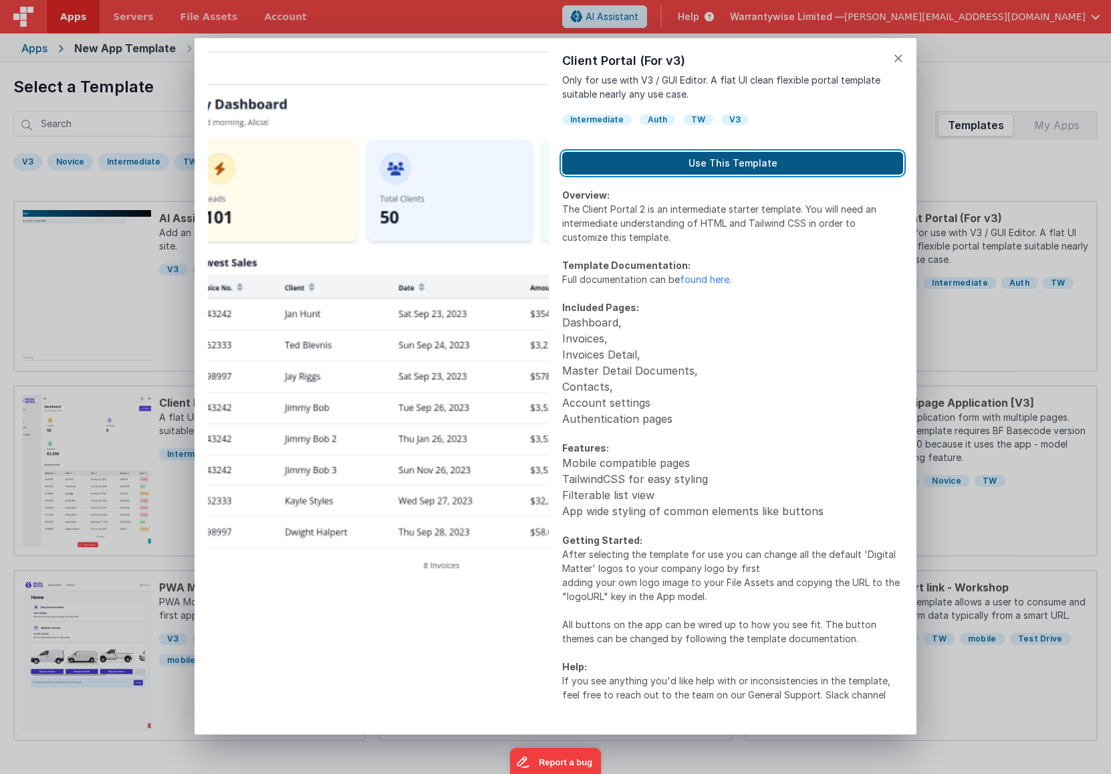
click at [680, 169] on button "Use This Template" at bounding box center [732, 163] width 341 height 23
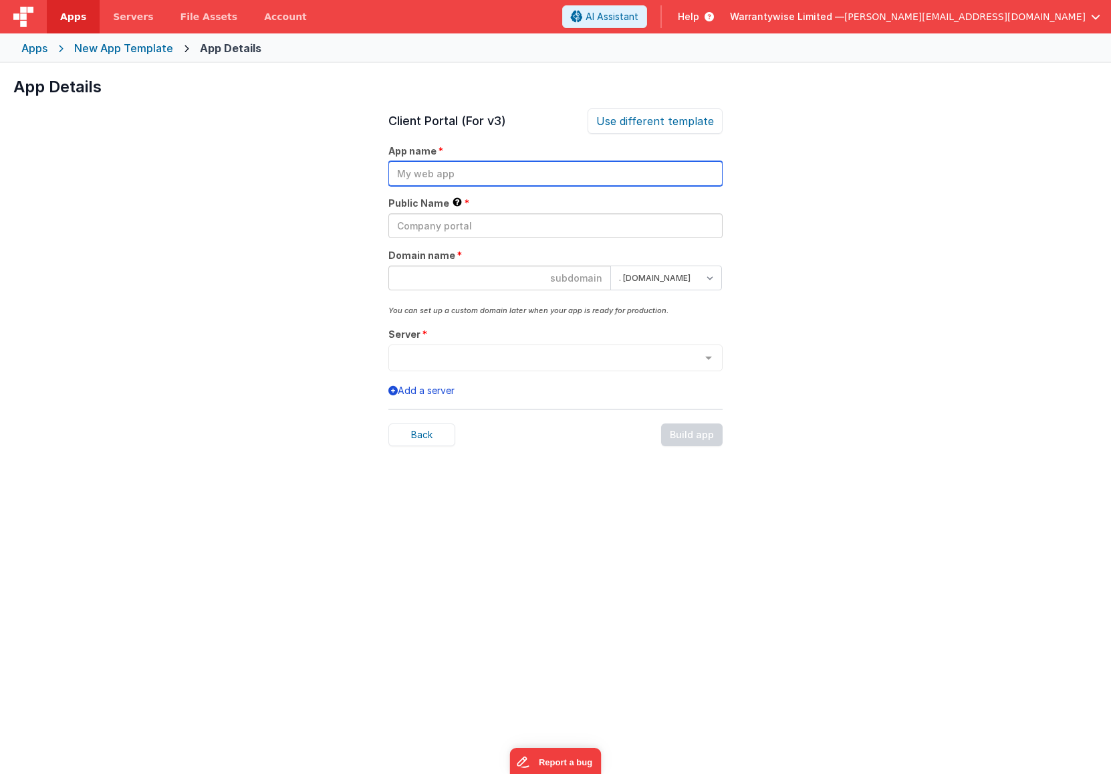
click at [523, 177] on input "text" at bounding box center [555, 173] width 334 height 25
type input "J"
type input "GP_test"
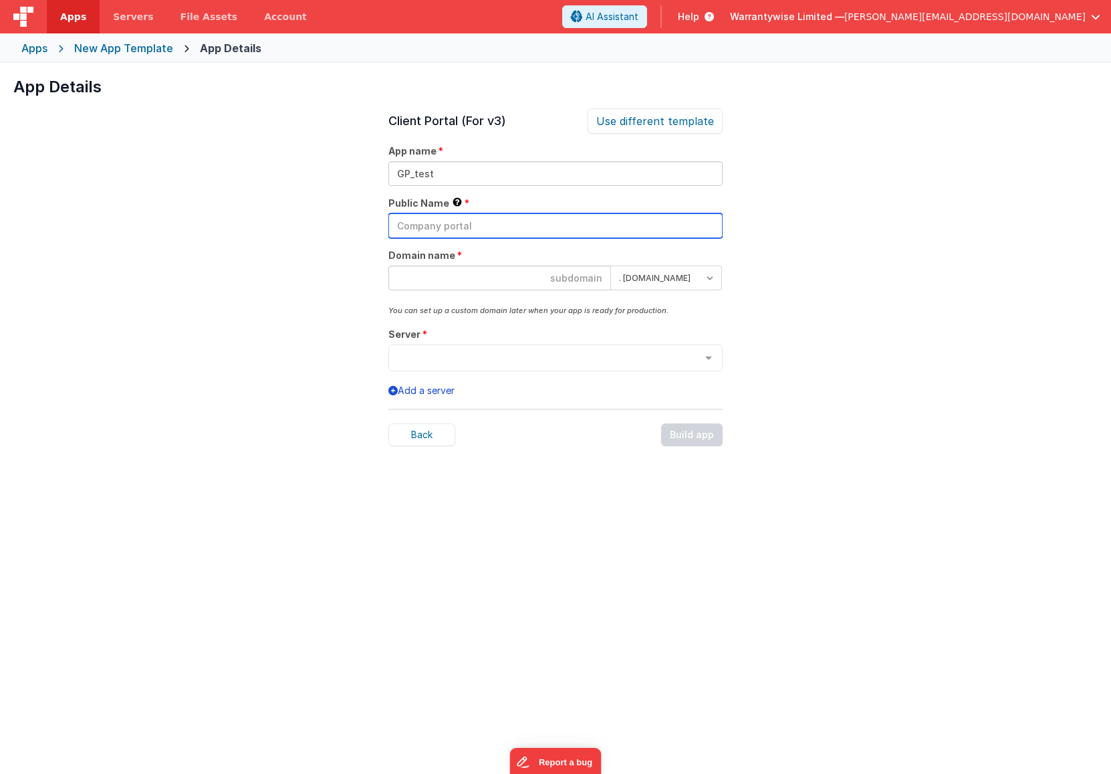
click at [552, 229] on input "text" at bounding box center [555, 225] width 334 height 25
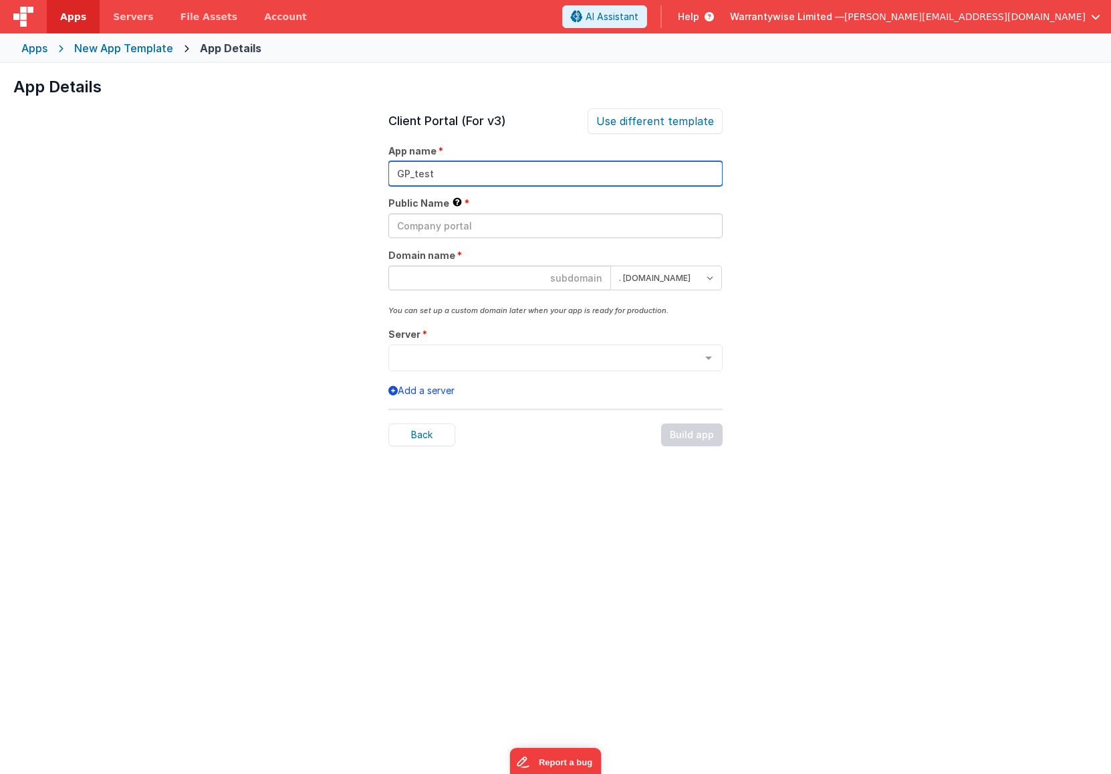
drag, startPoint x: 450, startPoint y: 174, endPoint x: 362, endPoint y: 169, distance: 87.7
click at [362, 169] on div "App Details Preview AI Assistant Widget (For v3) Add an AI powered chat widget …" at bounding box center [555, 450] width 1111 height 774
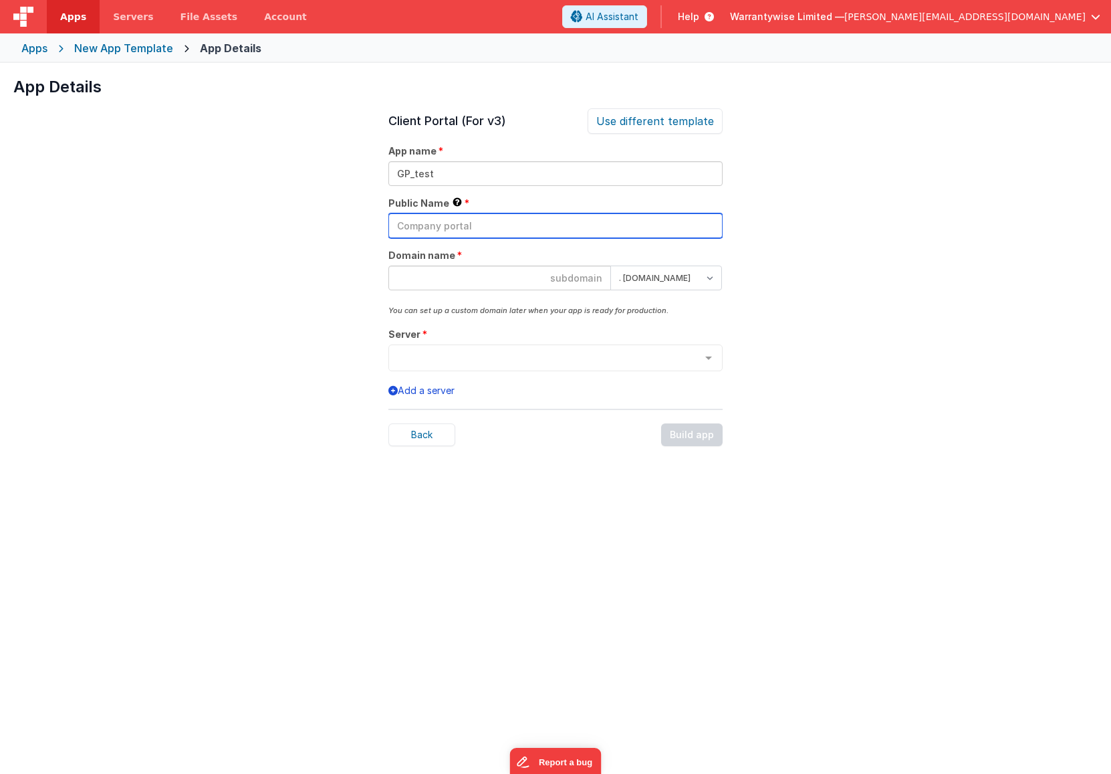
click at [443, 223] on input "text" at bounding box center [555, 225] width 334 height 25
paste input "GP_test"
type input "GP_test"
click at [473, 275] on input at bounding box center [499, 277] width 223 height 25
paste input "GP_test"
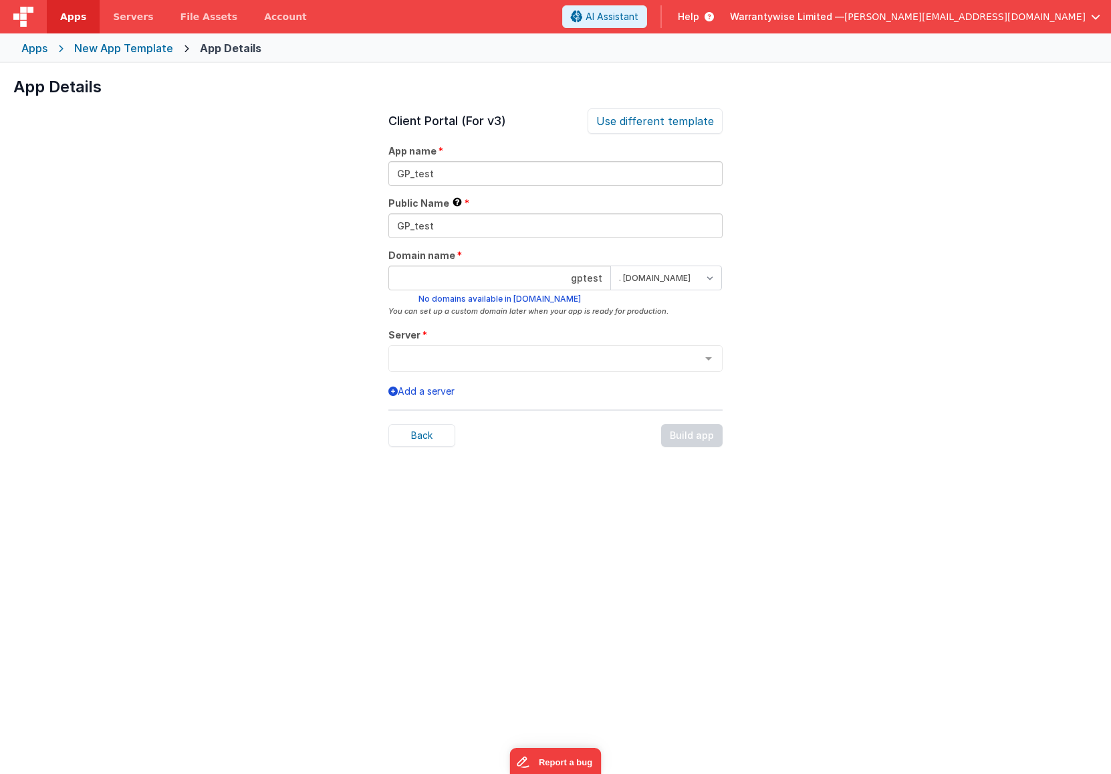
type input "gptest"
click at [706, 274] on select ". clientportal.cloud . fmbetterforms.com" at bounding box center [666, 277] width 112 height 25
select select "clientportal.cloud"
click at [610, 265] on select ". clientportal.cloud . fmbetterforms.com" at bounding box center [666, 277] width 112 height 25
click at [700, 354] on div at bounding box center [708, 358] width 27 height 25
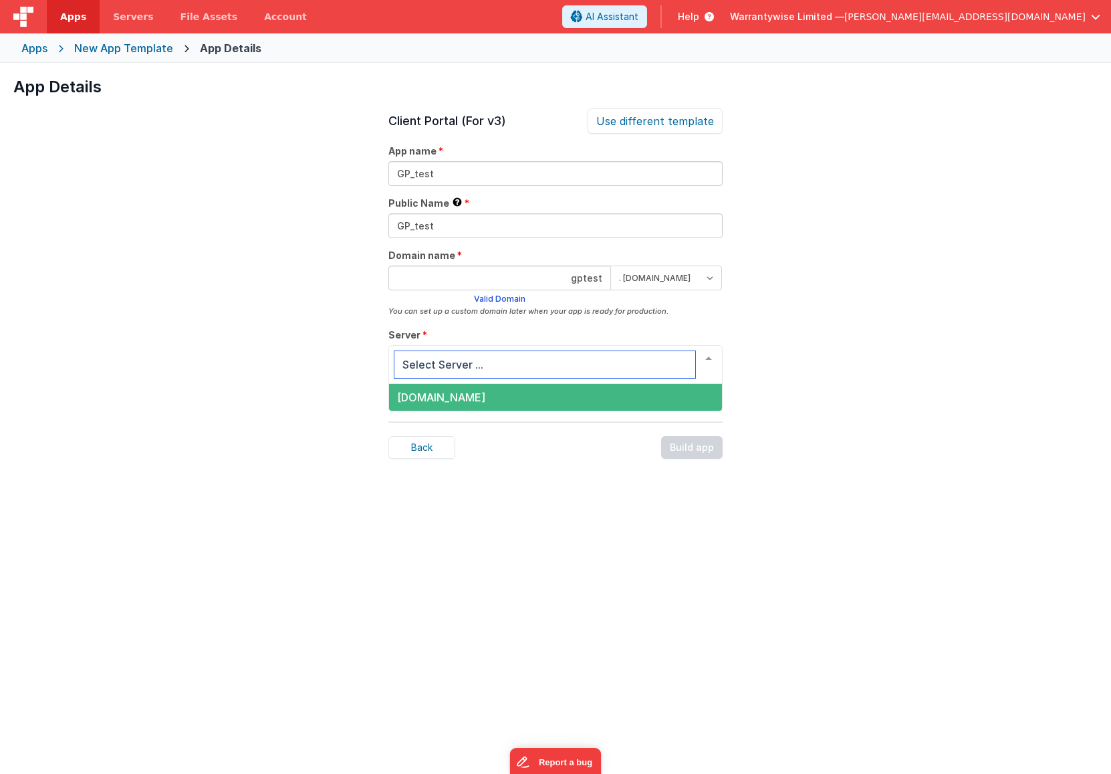
click at [681, 394] on span "a029719.fmphost.com" at bounding box center [555, 397] width 333 height 27
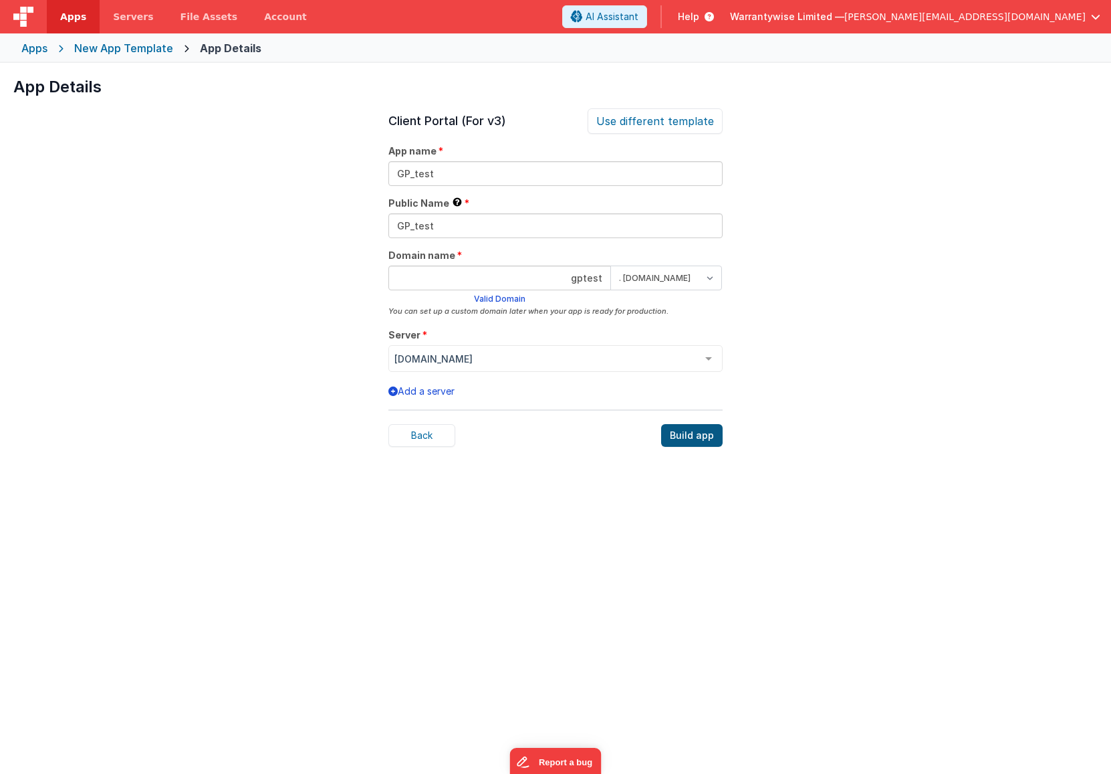
click at [684, 435] on div "Build app" at bounding box center [692, 435] width 62 height 23
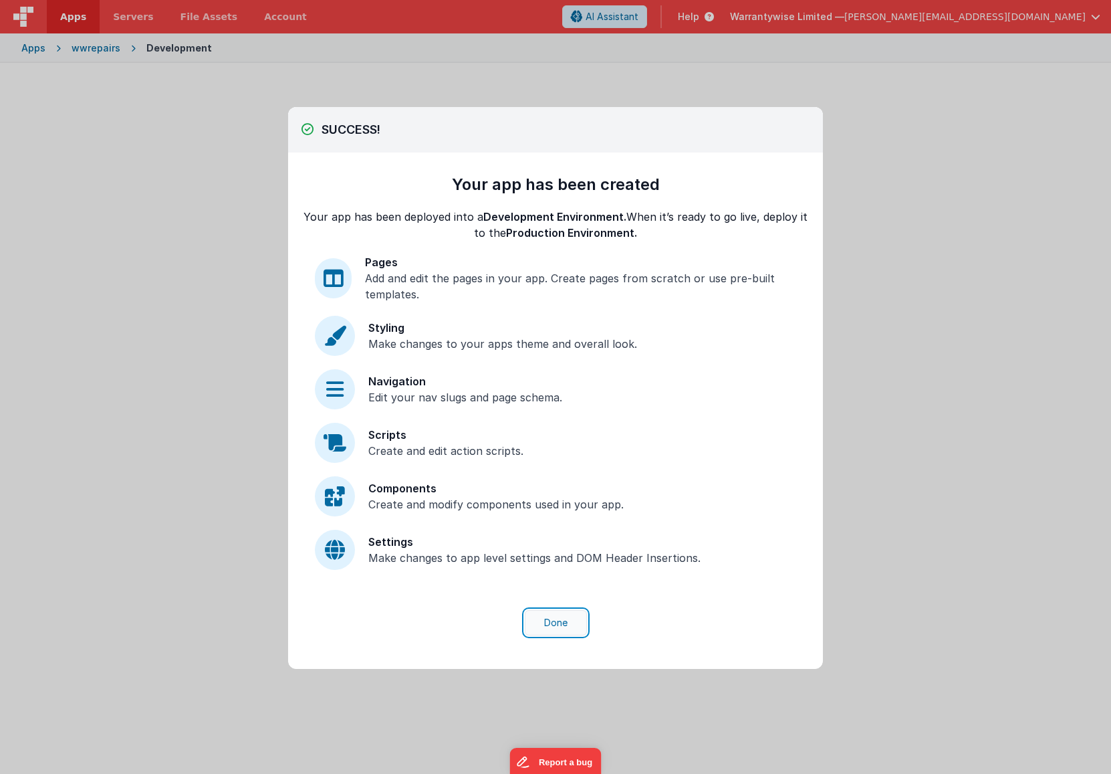
click at [560, 616] on button "Done" at bounding box center [556, 622] width 62 height 25
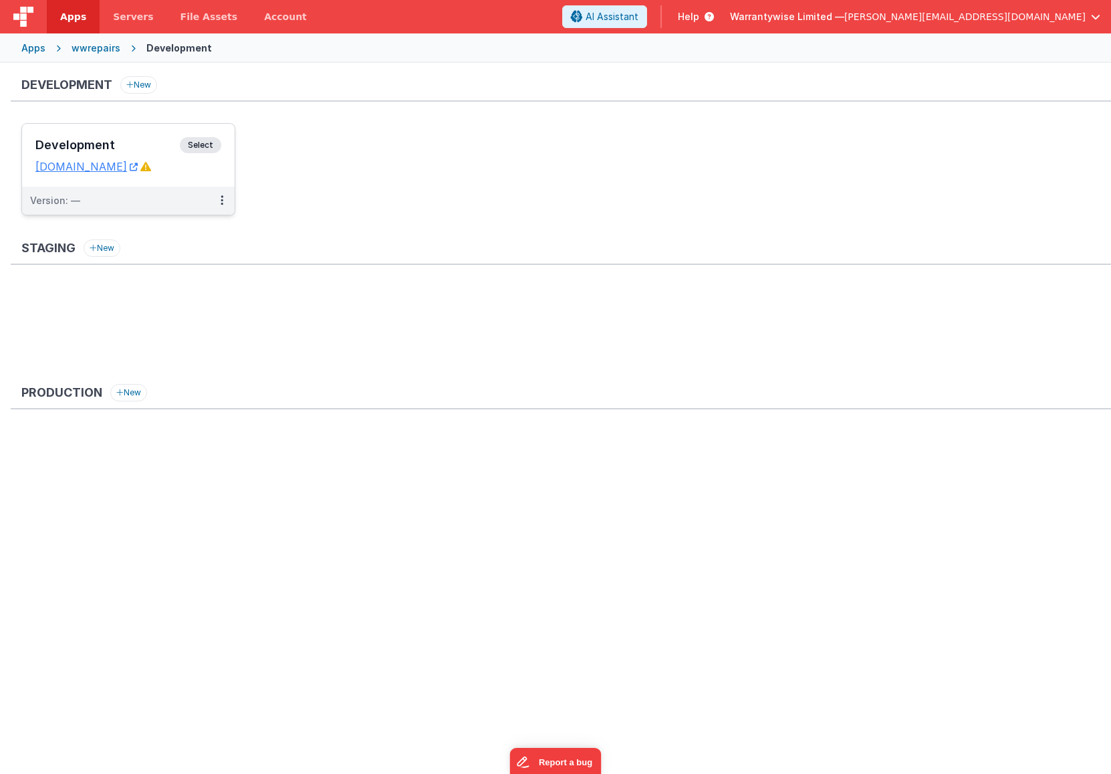
click at [107, 148] on h3 "Development" at bounding box center [107, 144] width 144 height 13
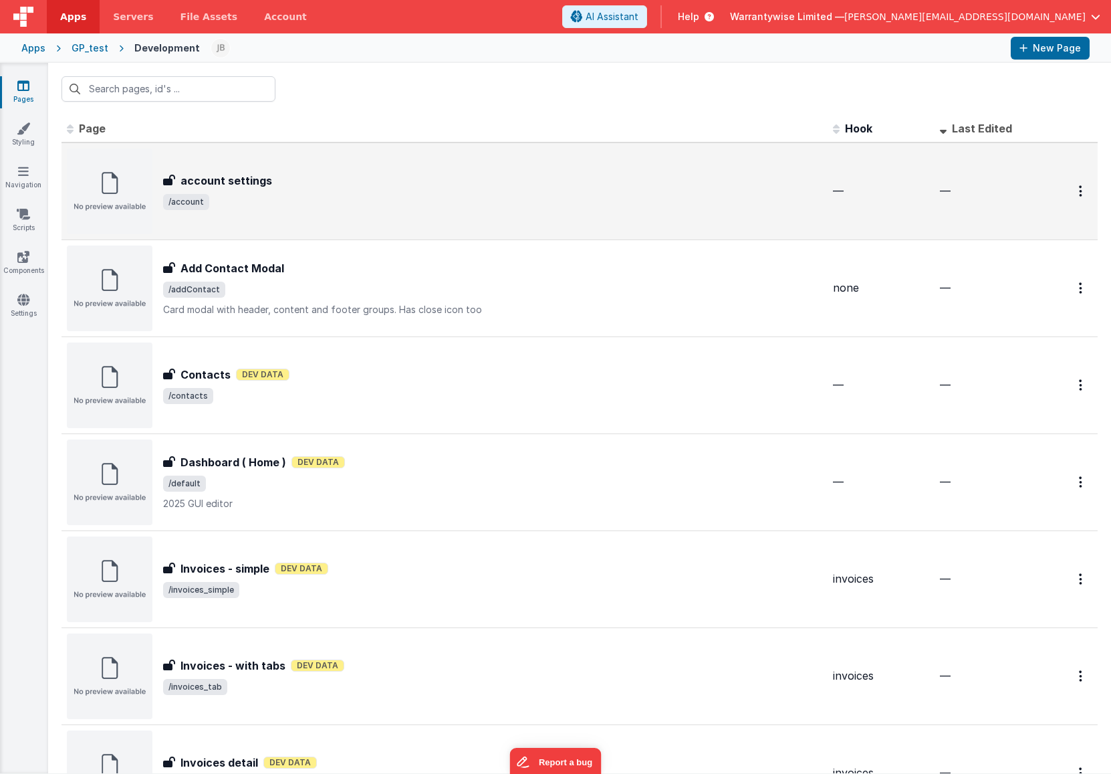
click at [378, 203] on span "/account" at bounding box center [492, 202] width 659 height 16
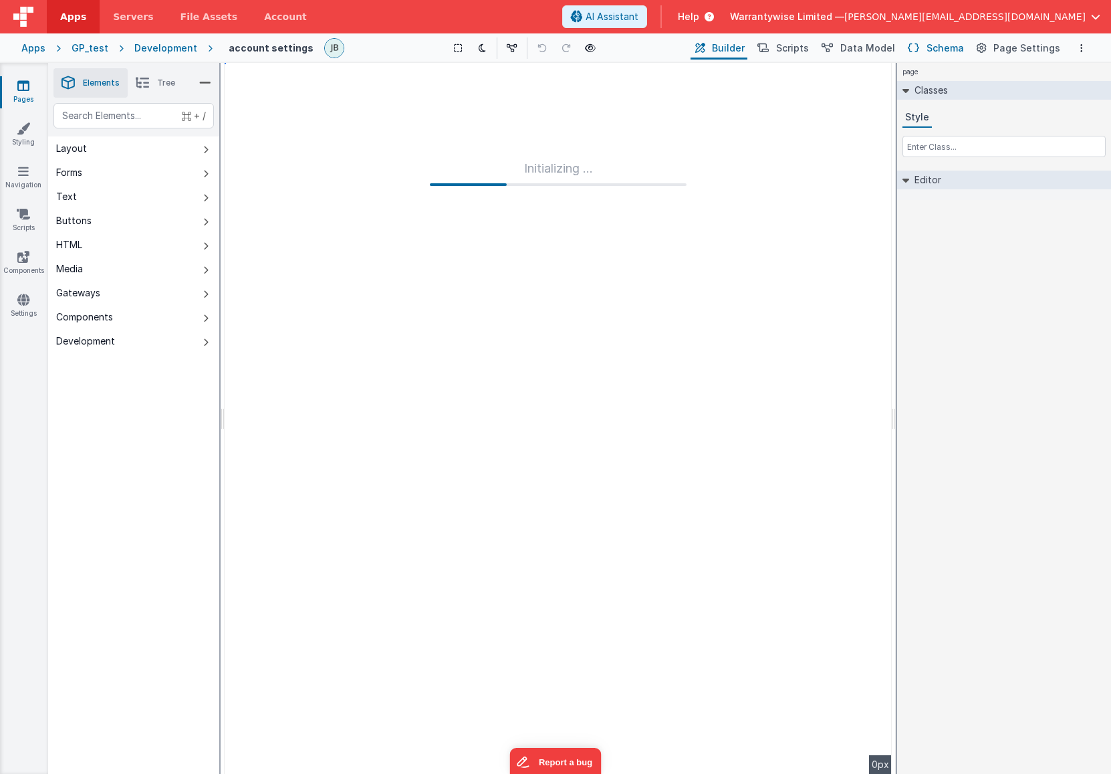
click at [928, 49] on button "Schema" at bounding box center [935, 48] width 64 height 23
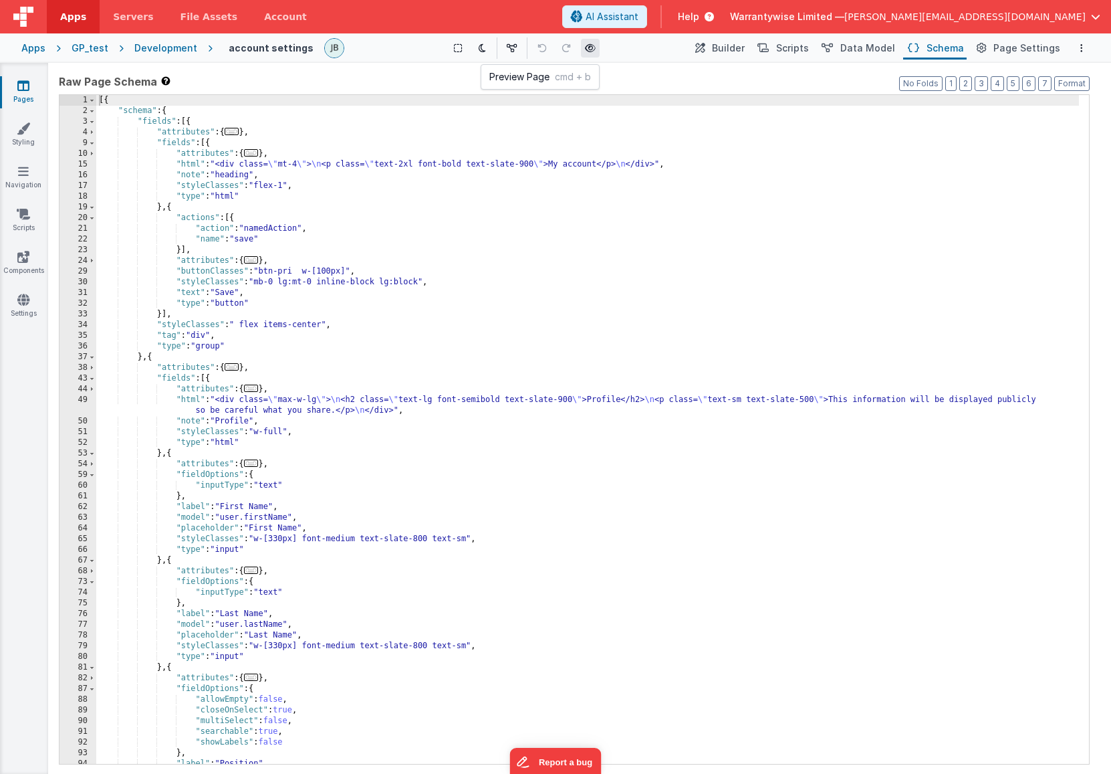
click at [588, 49] on icon at bounding box center [590, 47] width 11 height 9
click at [798, 327] on div "[{ "schema" : { "fields" : [{ "attributes" : { ... } , "fields" : [{ "attribute…" at bounding box center [587, 440] width 983 height 690
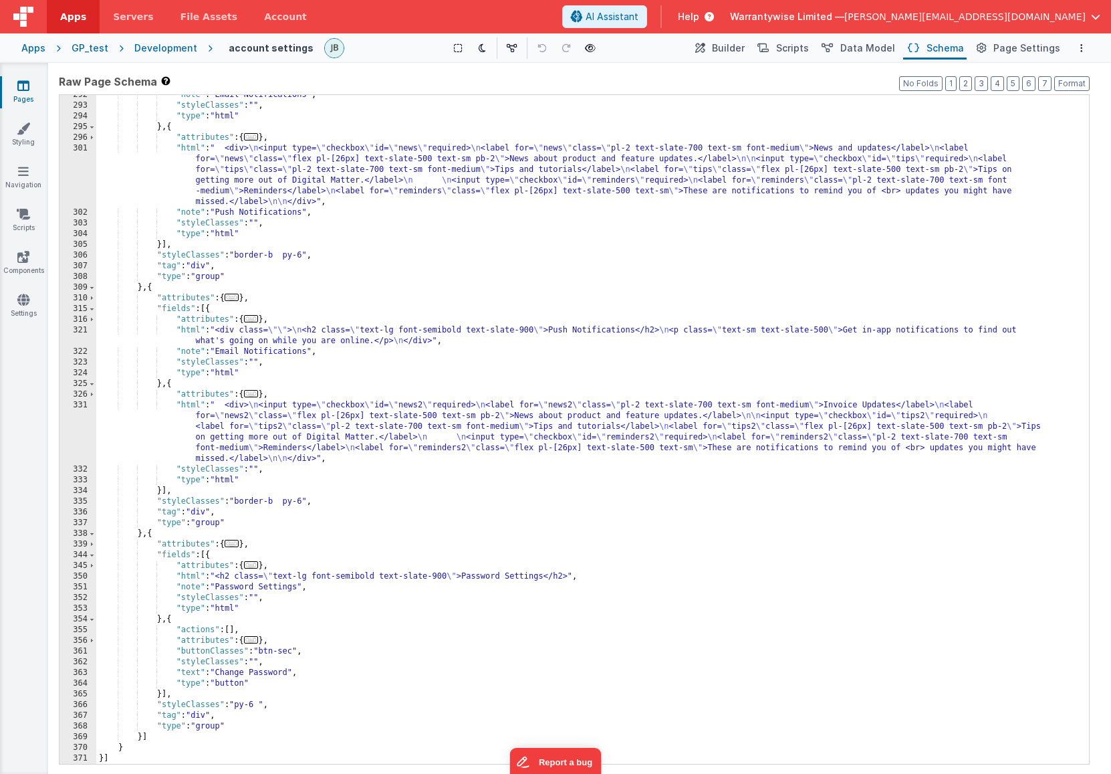
scroll to position [2102, 0]
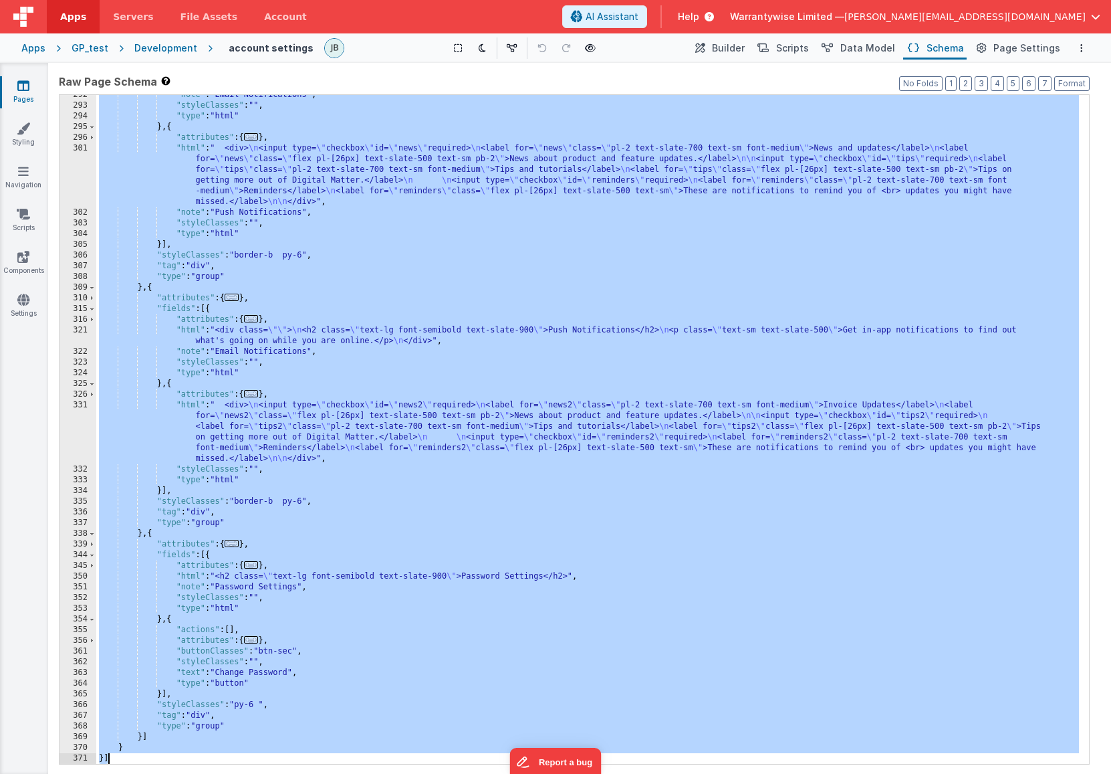
click at [772, 378] on div ""note" : "Email Notifications" , "styleClasses" : "" , "type" : "html" } , { "a…" at bounding box center [587, 435] width 983 height 690
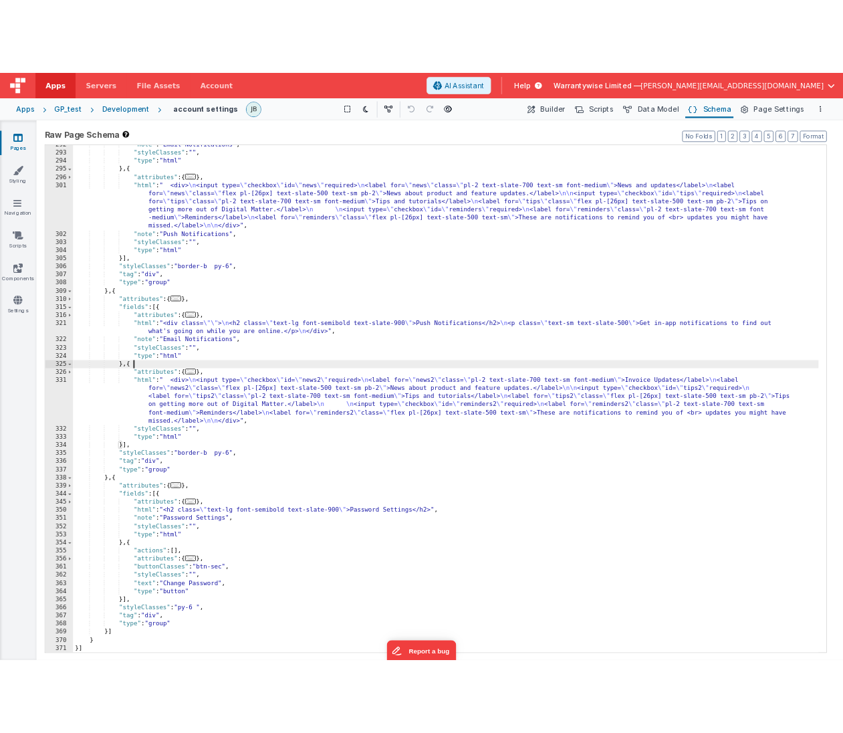
scroll to position [0, 0]
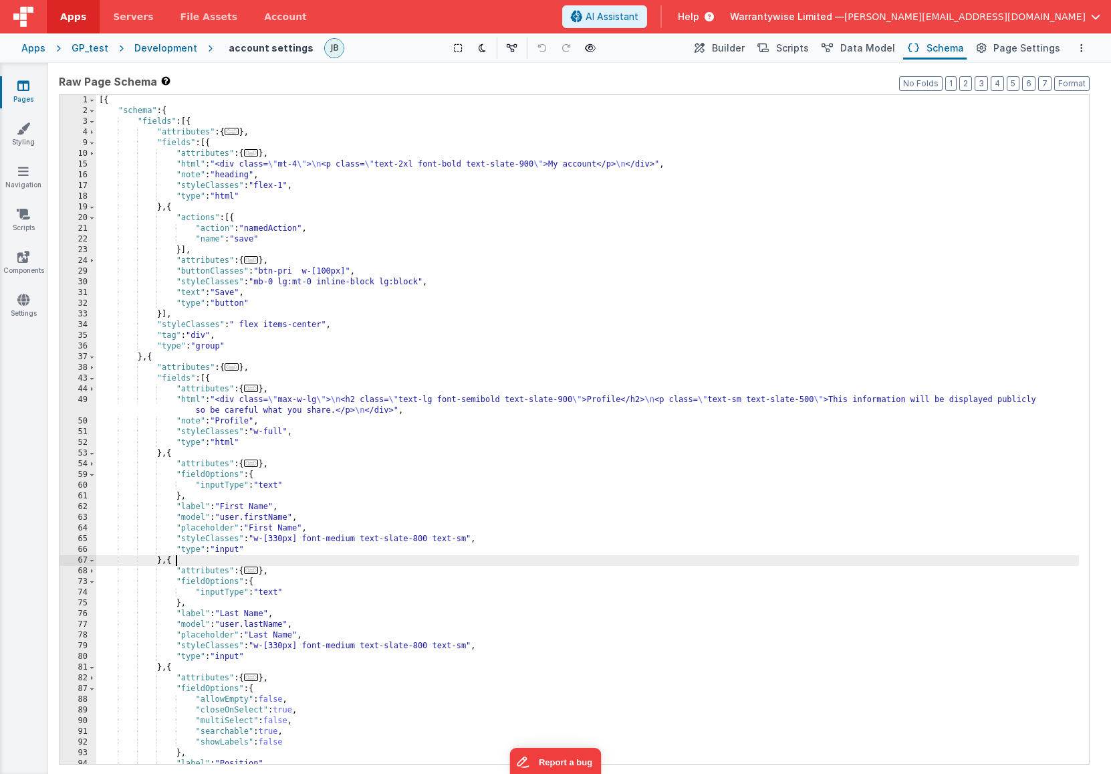
click at [622, 565] on div "[{ "schema" : { "fields" : [{ "attributes" : { ... } , "fields" : [{ "attribute…" at bounding box center [587, 440] width 983 height 690
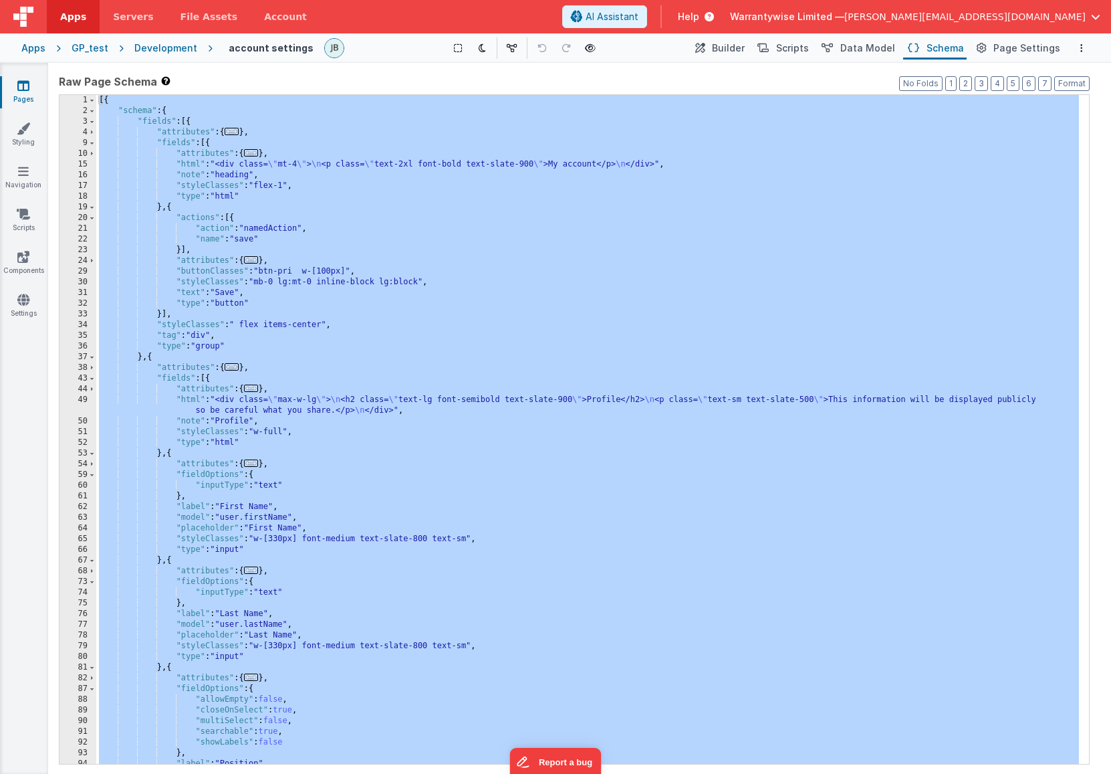
click at [910, 332] on div "[{ "schema" : { "fields" : [{ "attributes" : { ... } , "fields" : [{ "attribute…" at bounding box center [587, 440] width 983 height 690
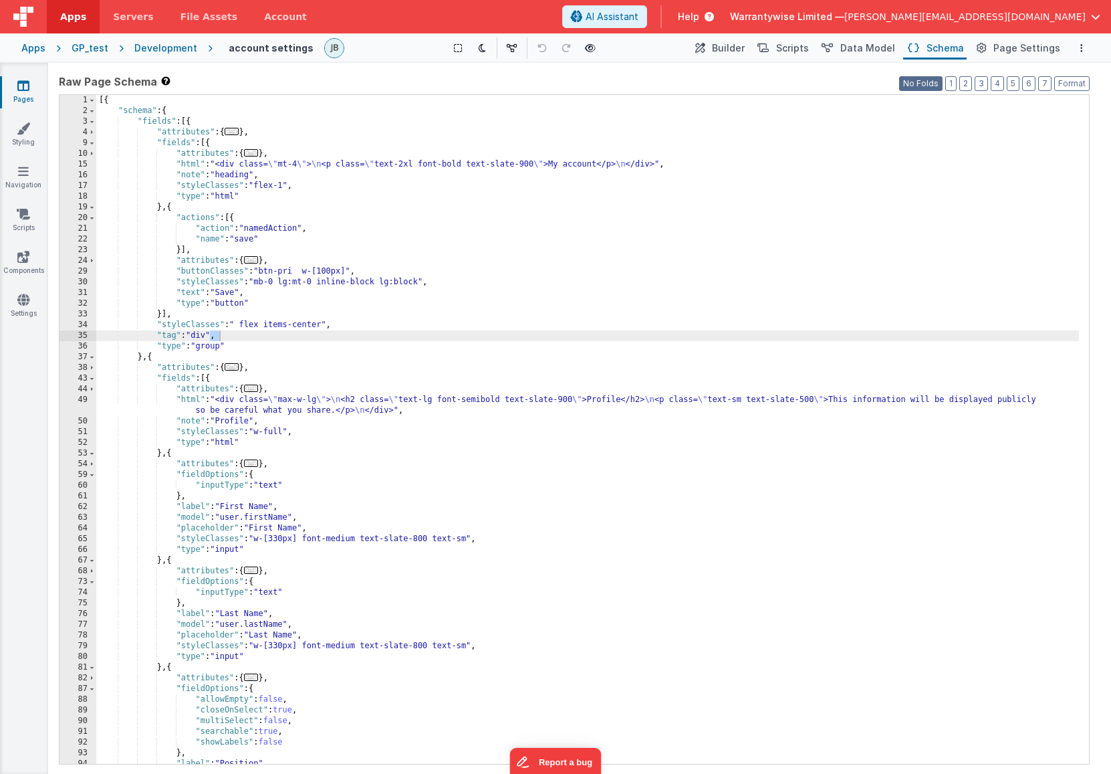
click at [916, 84] on button "No Folds" at bounding box center [920, 83] width 43 height 15
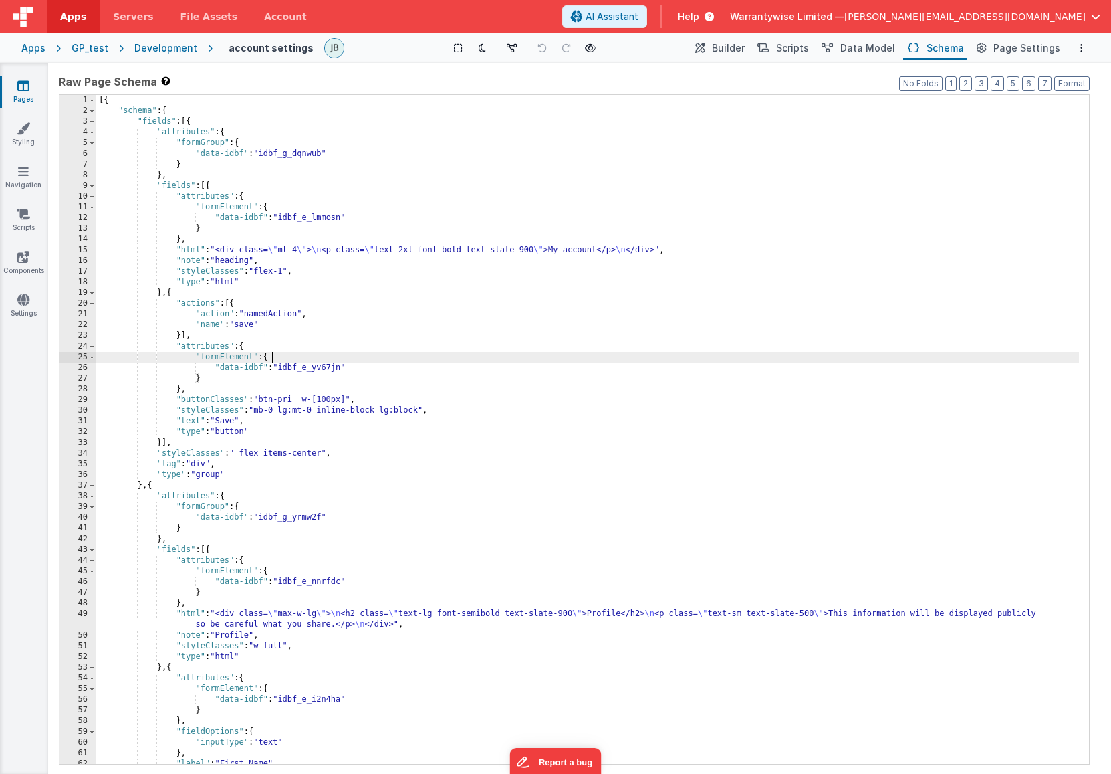
click at [755, 360] on div "[{ "schema" : { "fields" : [{ "attributes" : { "formGroup" : { "data-idbf" : "i…" at bounding box center [587, 440] width 983 height 690
click at [590, 50] on icon at bounding box center [590, 47] width 11 height 9
click at [570, 358] on div "[{ "schema" : { "fields" : [{ "attributes" : { "formGroup" : { "data-idbf" : "i…" at bounding box center [587, 440] width 983 height 690
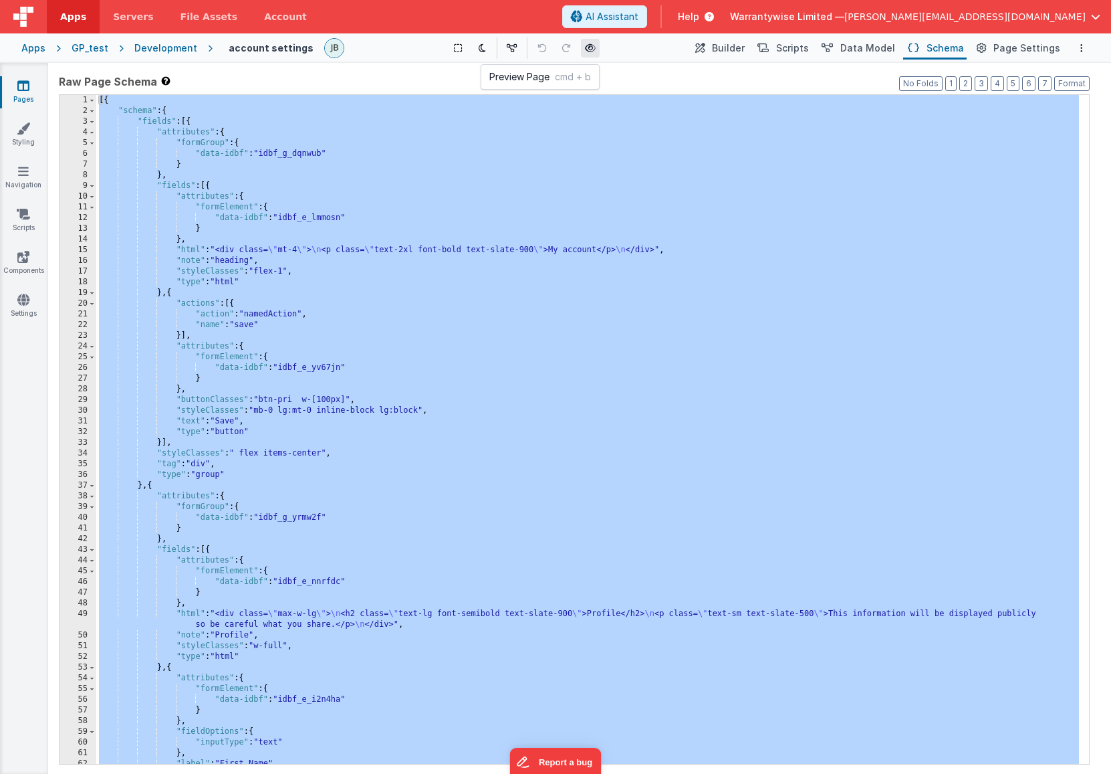
click at [586, 50] on icon at bounding box center [590, 47] width 11 height 9
click at [426, 271] on div "[{ "schema" : { "fields" : [{ "attributes" : { "formGroup" : { "data-idbf" : "i…" at bounding box center [587, 440] width 983 height 690
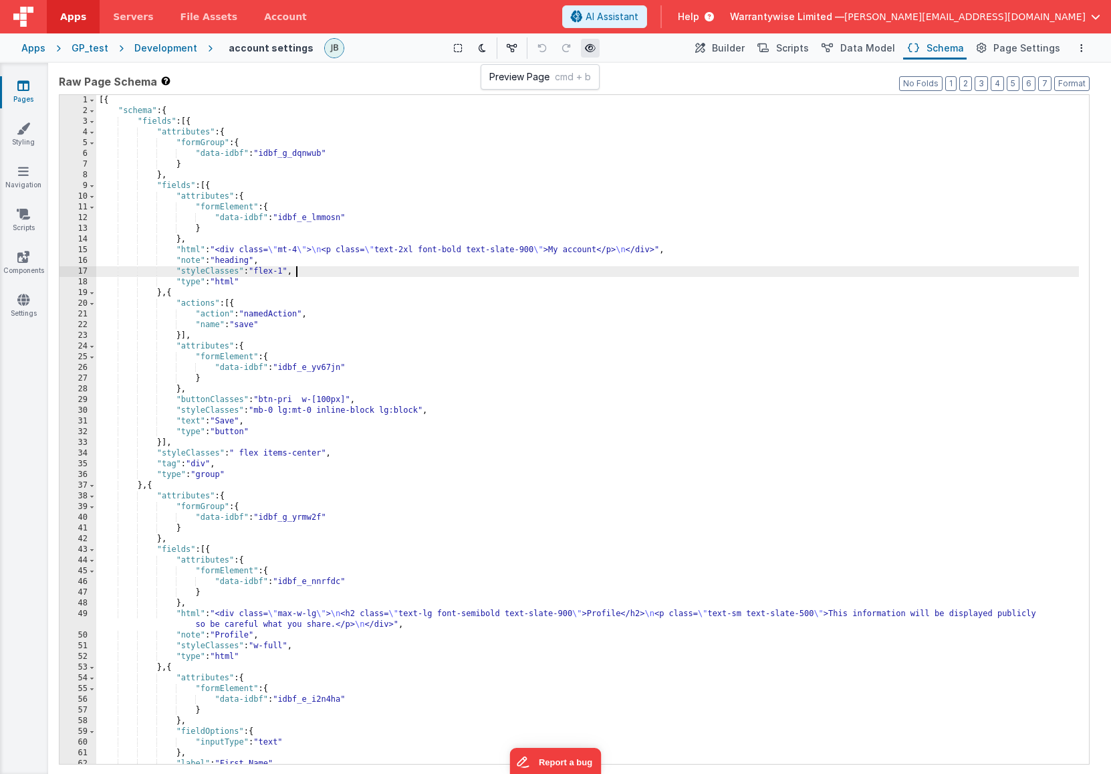
click at [588, 44] on icon at bounding box center [590, 47] width 11 height 9
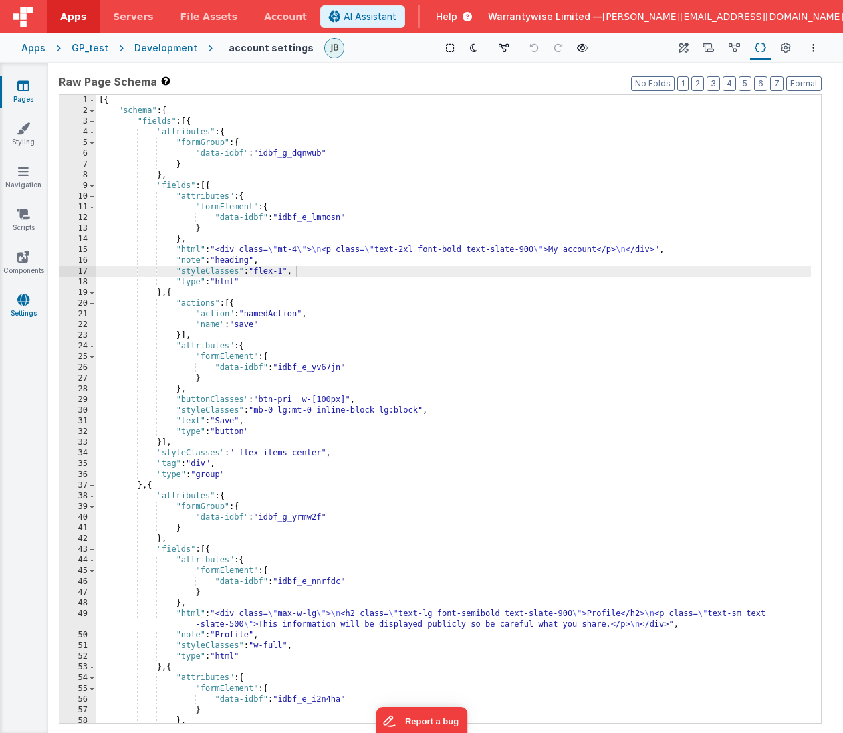
click at [25, 304] on icon at bounding box center [23, 299] width 12 height 13
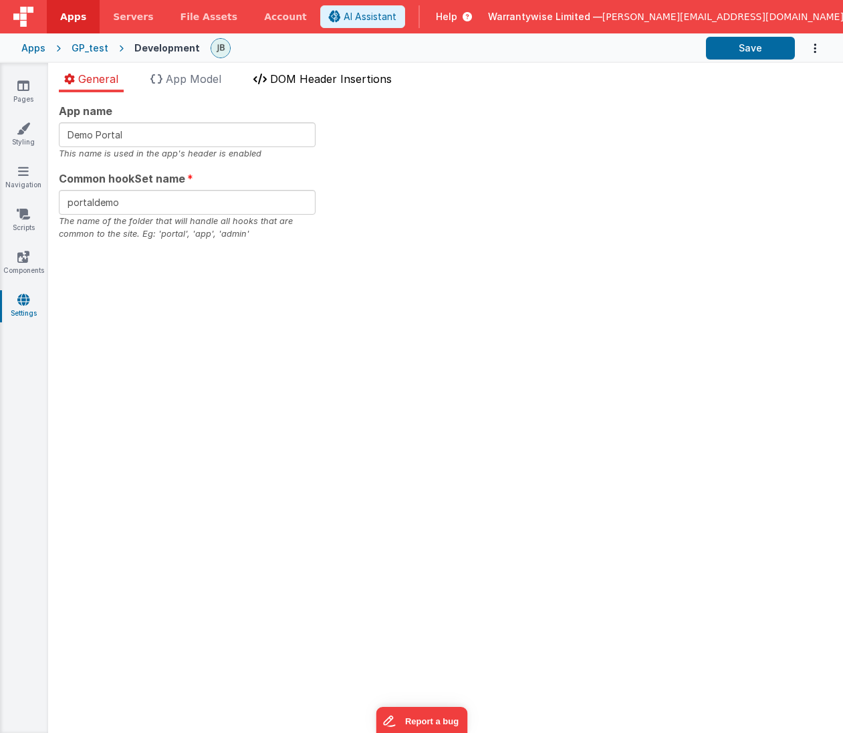
click at [301, 82] on span "DOM Header Insertions" at bounding box center [331, 78] width 122 height 13
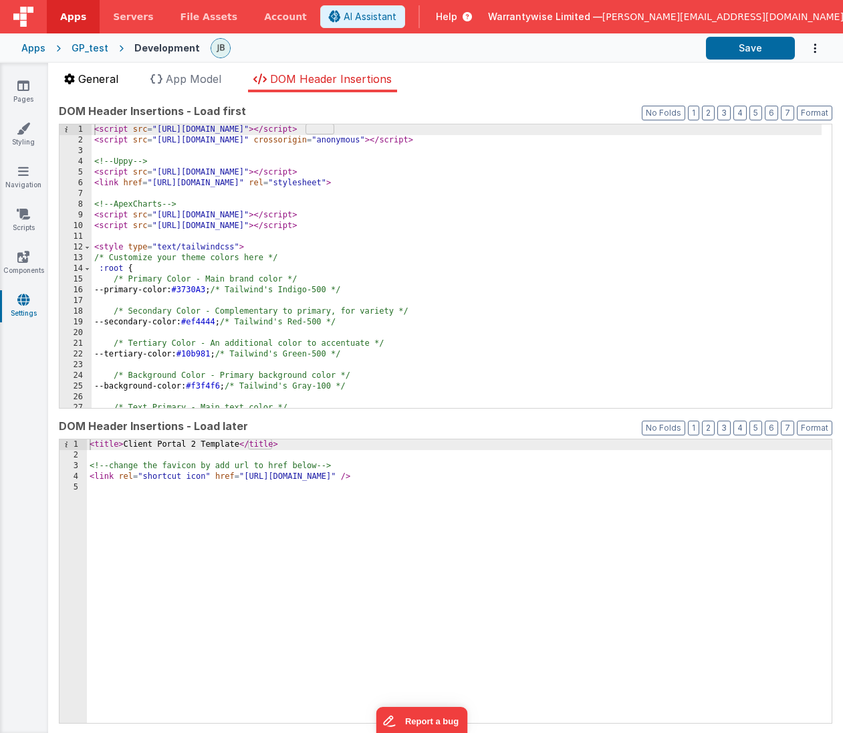
click at [80, 74] on span "General" at bounding box center [98, 78] width 40 height 13
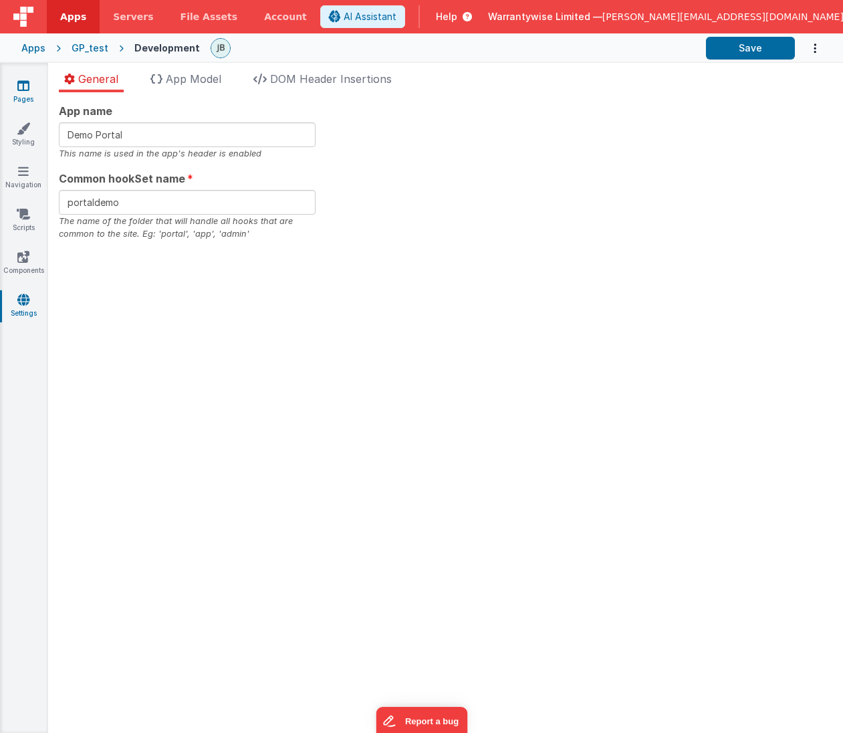
click at [22, 84] on icon at bounding box center [23, 85] width 12 height 13
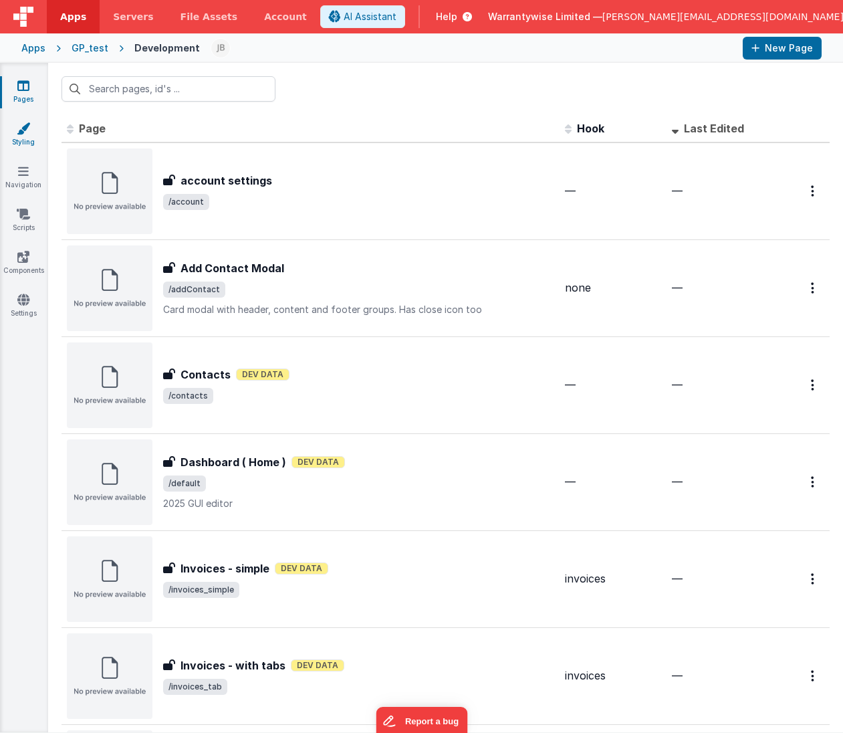
click at [17, 131] on icon at bounding box center [23, 128] width 13 height 13
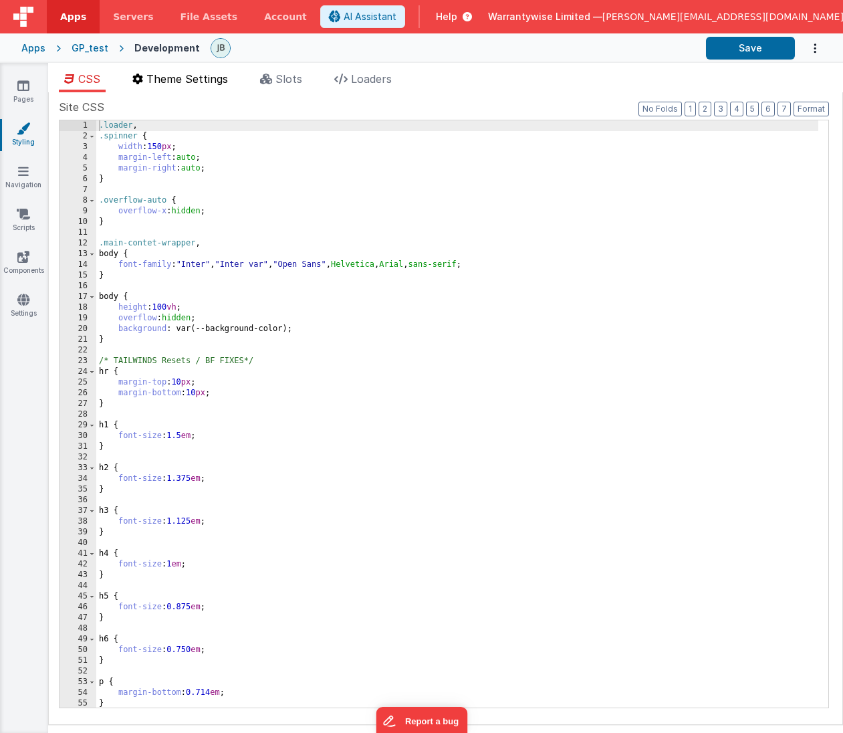
click at [201, 84] on span "Theme Settings" at bounding box center [187, 78] width 82 height 13
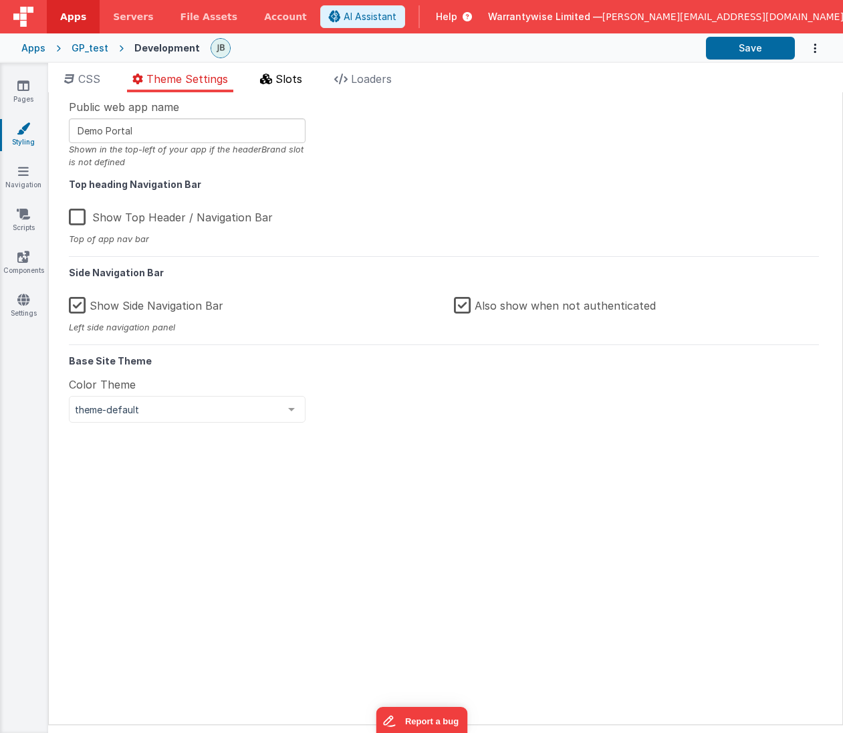
click at [284, 80] on span "Slots" at bounding box center [288, 78] width 27 height 13
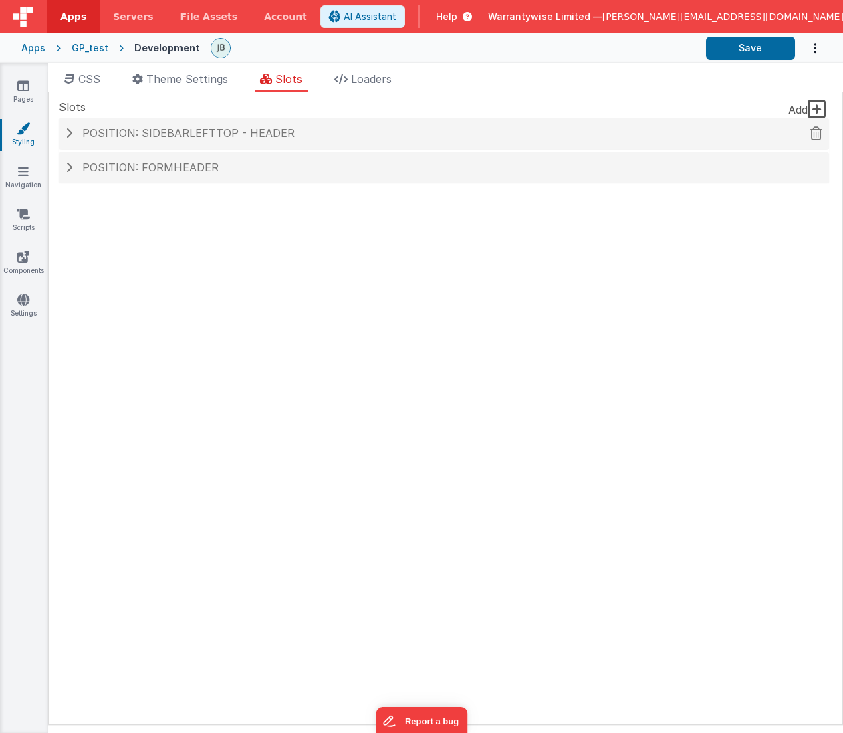
click at [68, 134] on span at bounding box center [69, 133] width 7 height 11
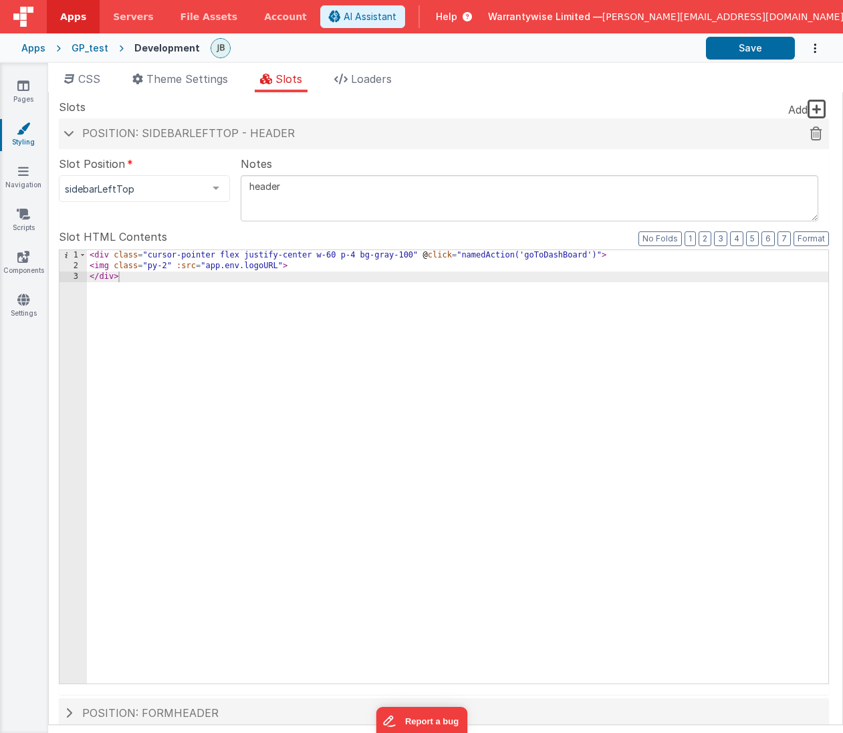
click at [66, 134] on span at bounding box center [69, 133] width 11 height 7
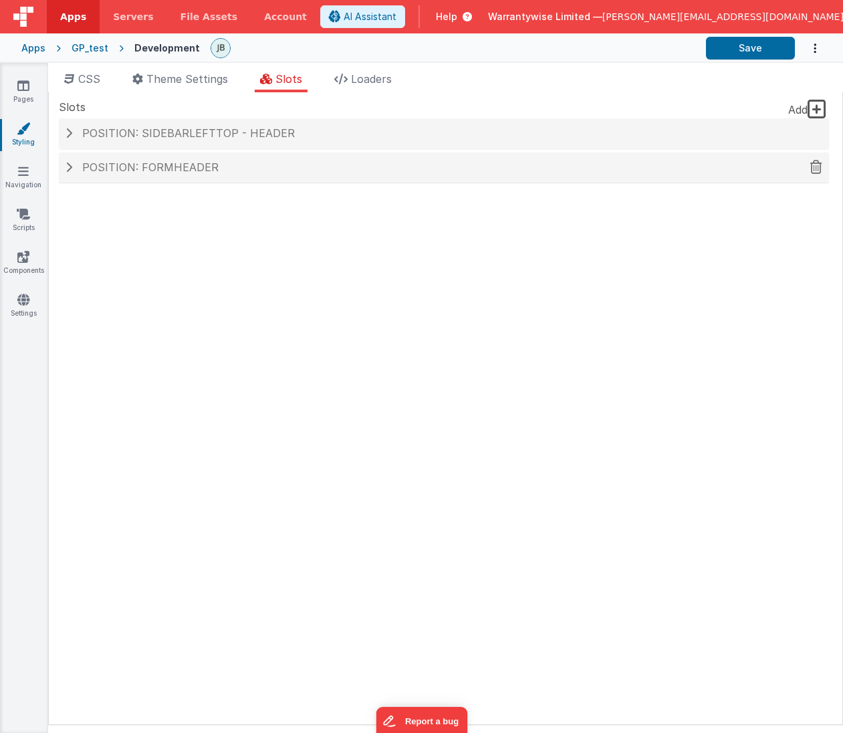
click at [68, 168] on span at bounding box center [69, 167] width 7 height 11
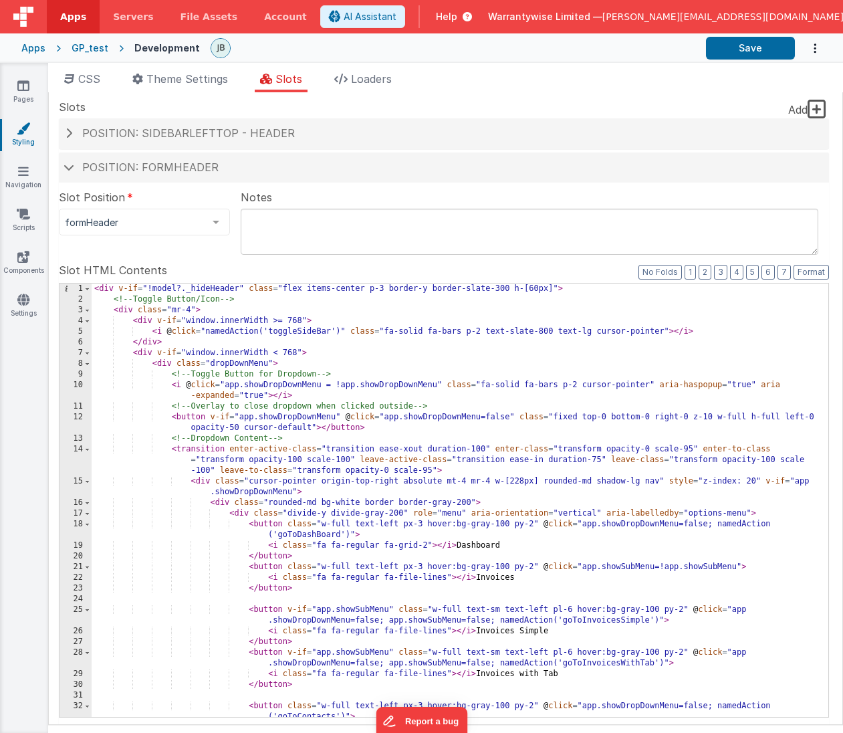
click at [452, 366] on div "< div v-if = "!model?._hideHeader" class = "flex items-center p-3 border-y bord…" at bounding box center [455, 510] width 727 height 455
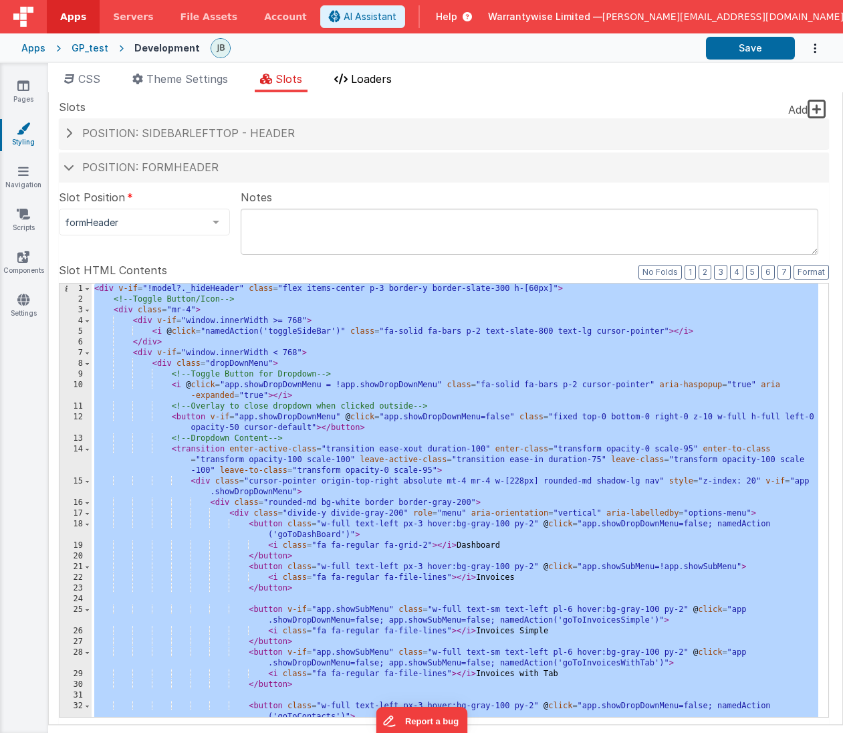
click at [364, 83] on span "Loaders" at bounding box center [371, 78] width 41 height 13
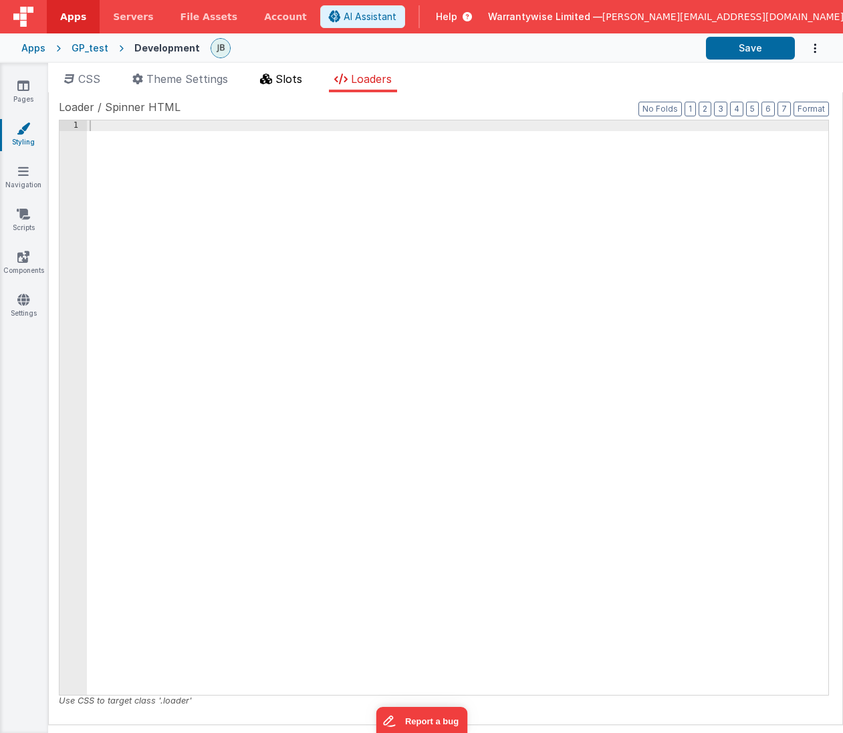
click at [275, 78] on li "Slots" at bounding box center [281, 81] width 53 height 21
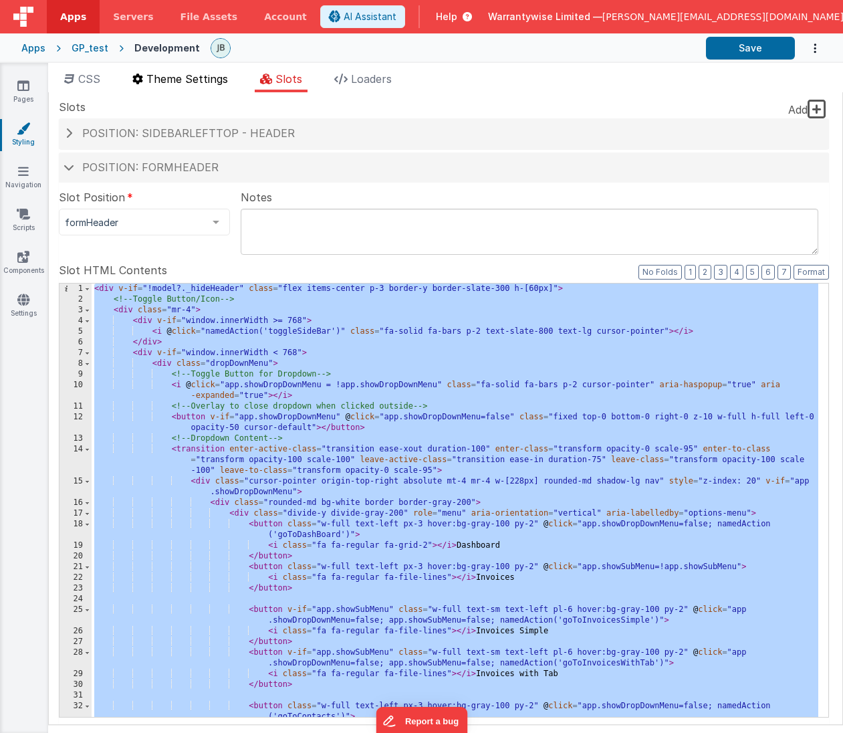
click at [181, 81] on span "Theme Settings" at bounding box center [187, 78] width 82 height 13
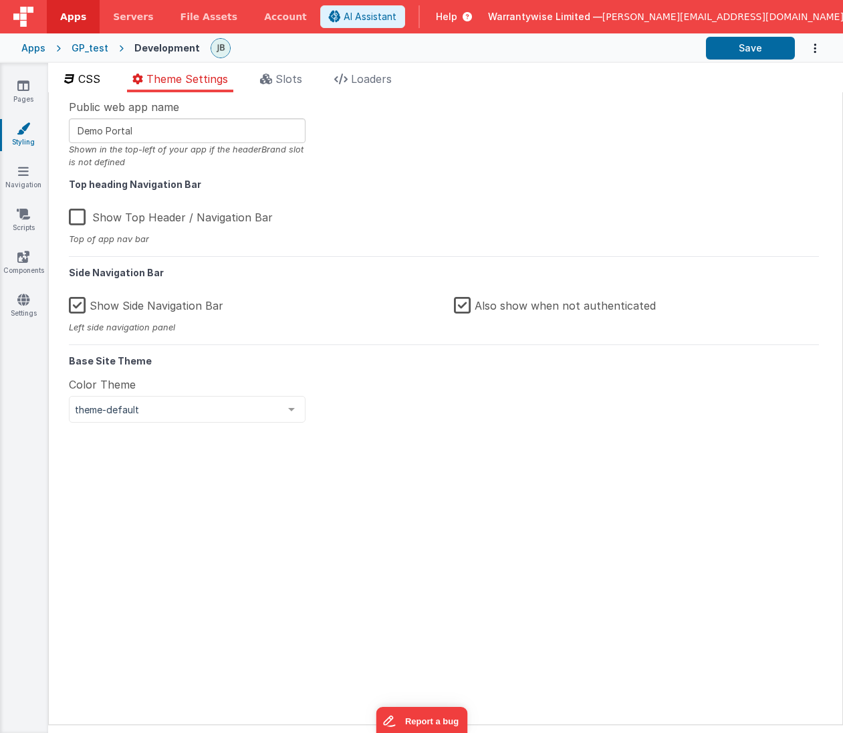
click at [75, 78] on li "CSS" at bounding box center [82, 81] width 47 height 21
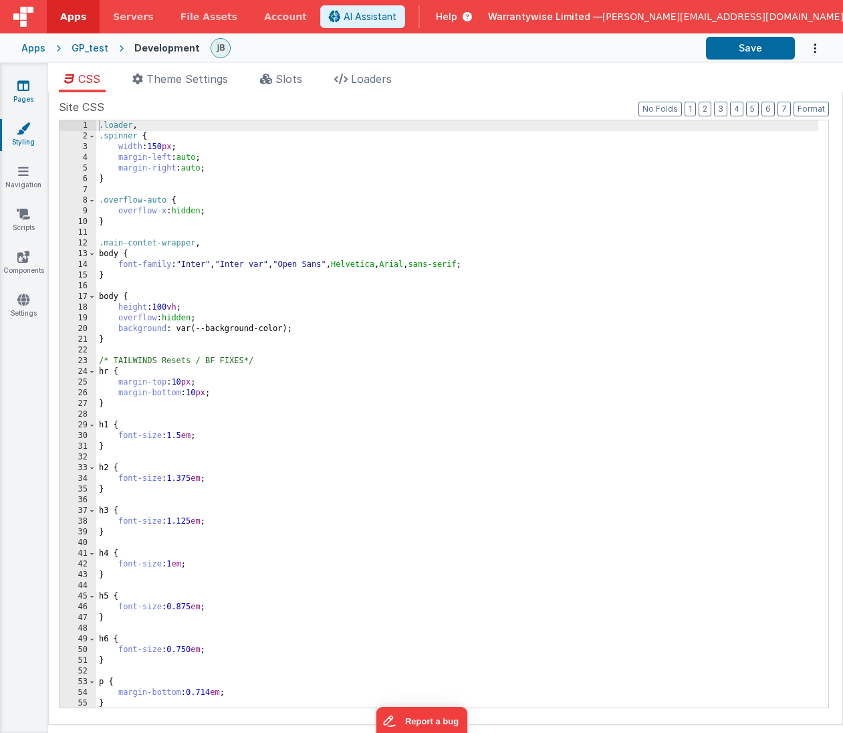
click at [27, 92] on link "Pages" at bounding box center [23, 92] width 48 height 27
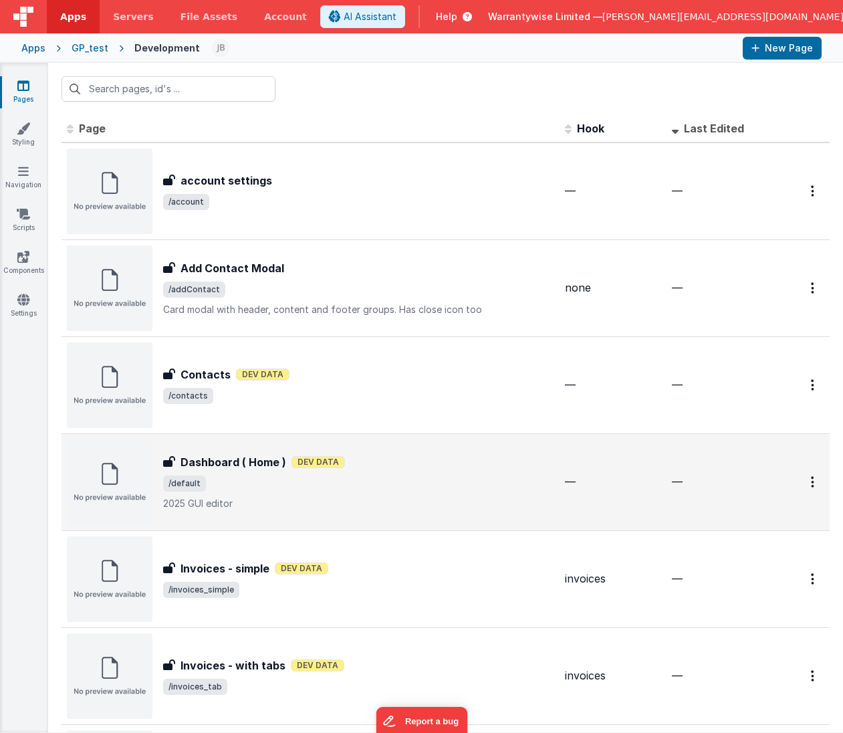
click at [351, 499] on p "2025 GUI editor" at bounding box center [358, 503] width 391 height 13
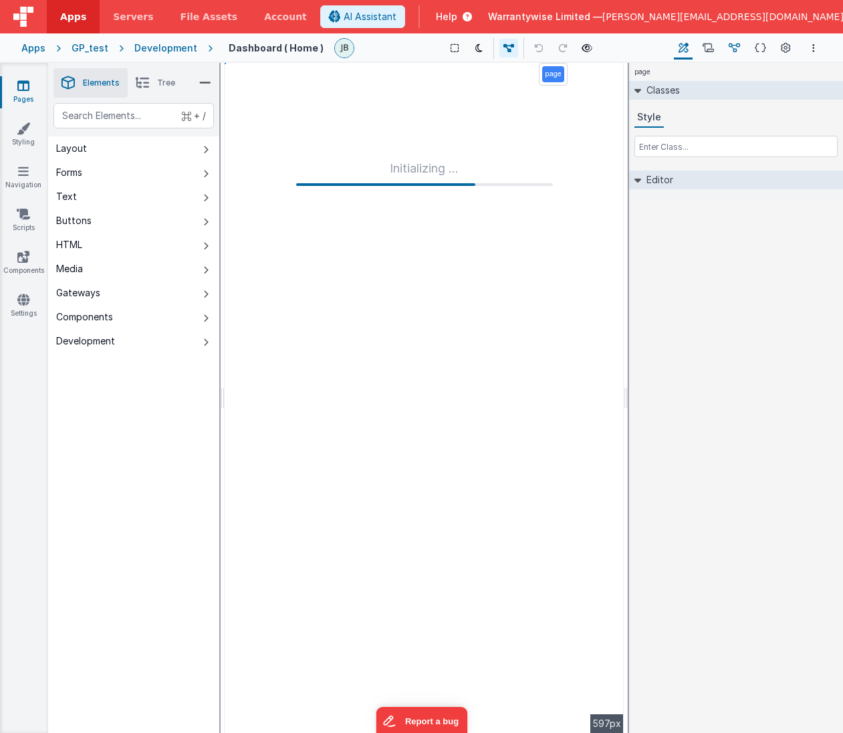
click at [729, 43] on icon at bounding box center [734, 48] width 11 height 14
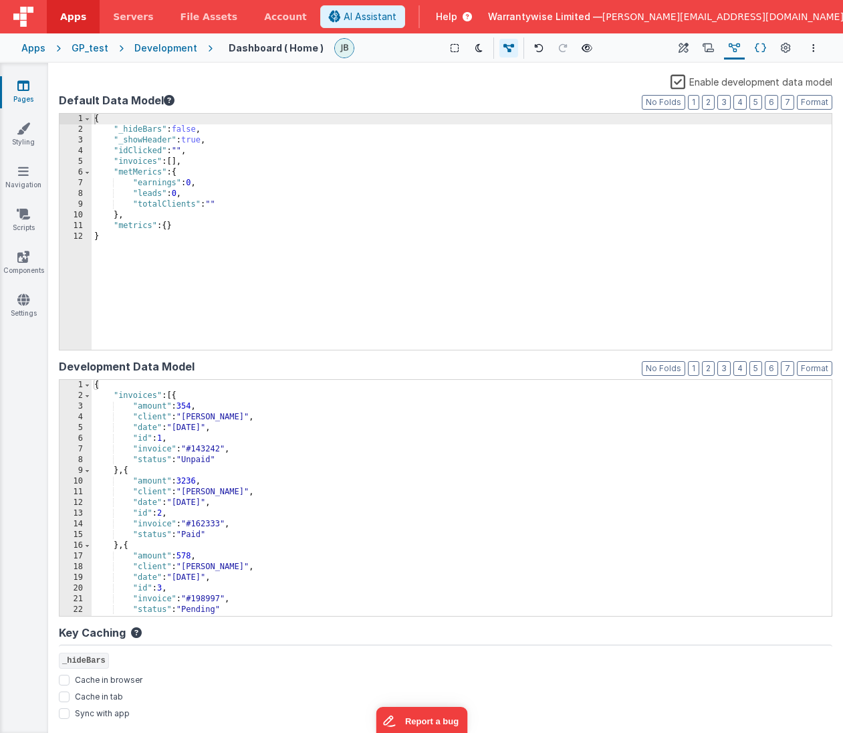
click at [756, 49] on icon at bounding box center [760, 48] width 11 height 14
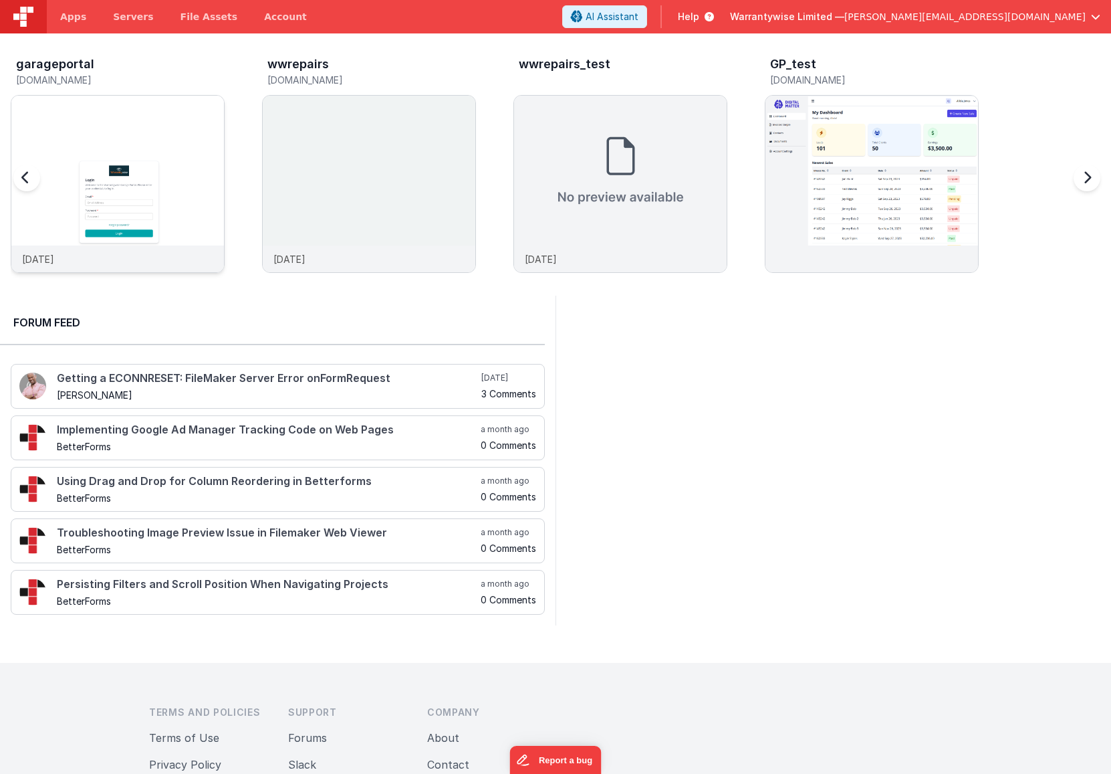
click at [97, 124] on img at bounding box center [117, 202] width 213 height 213
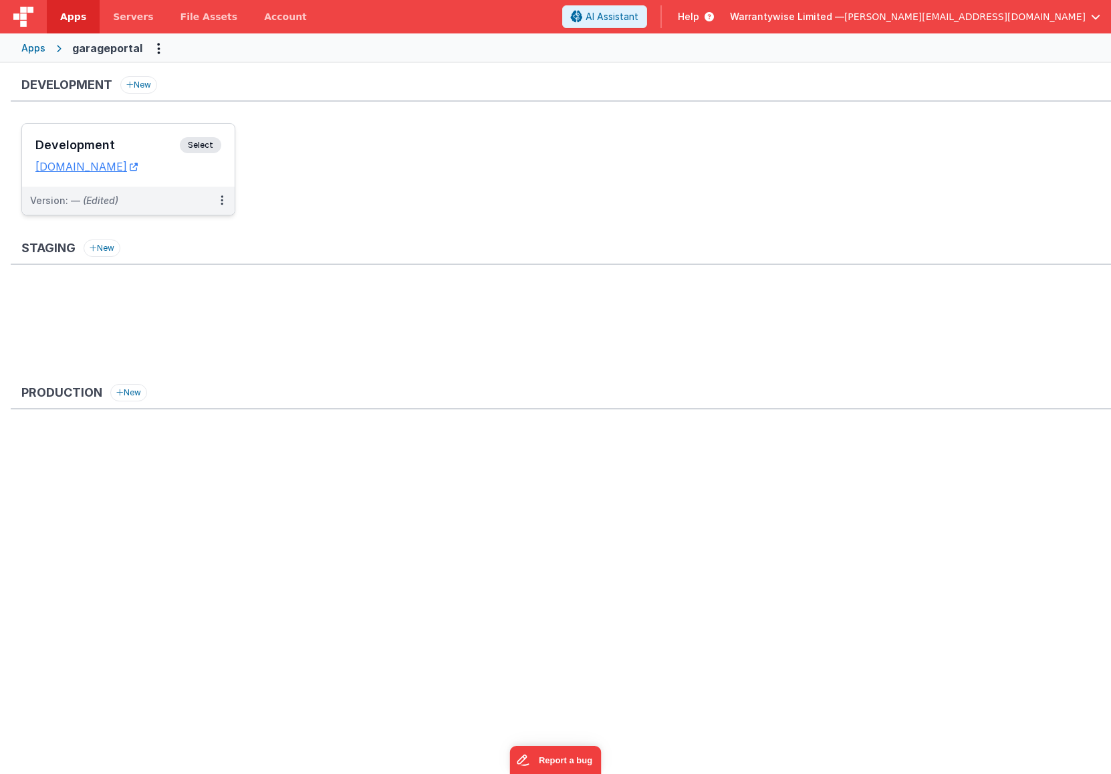
click at [99, 140] on h3 "Development" at bounding box center [107, 144] width 144 height 13
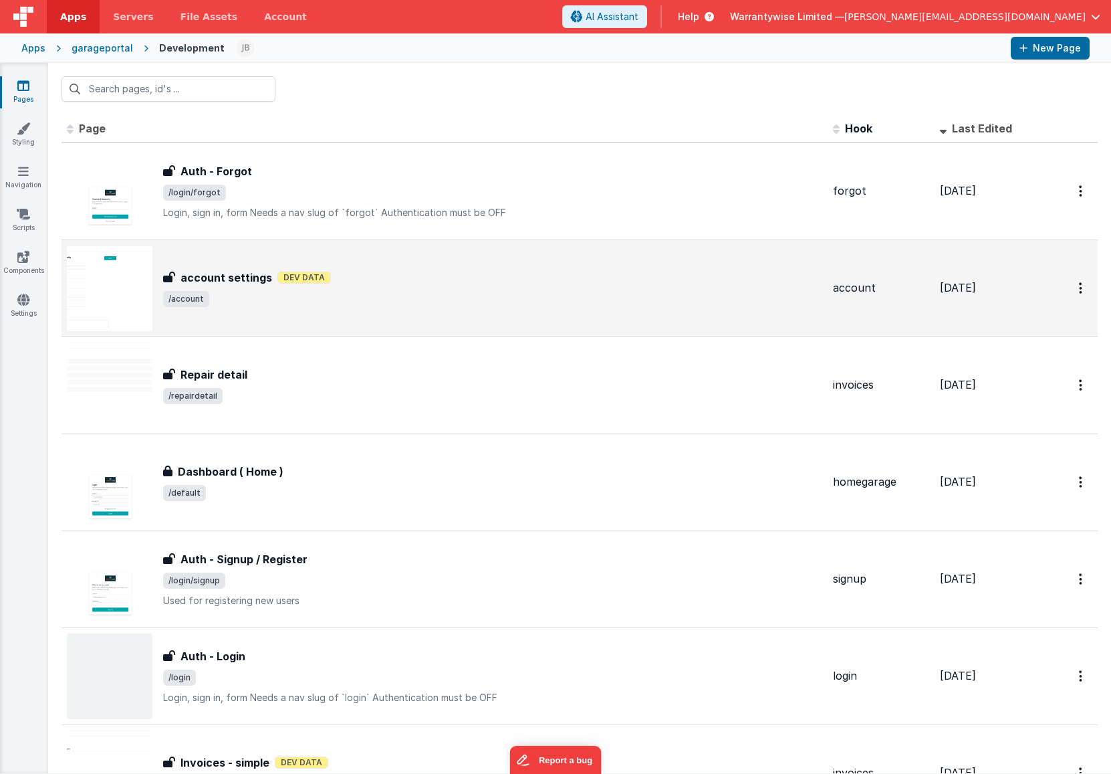
click at [333, 304] on span "/account" at bounding box center [492, 299] width 659 height 16
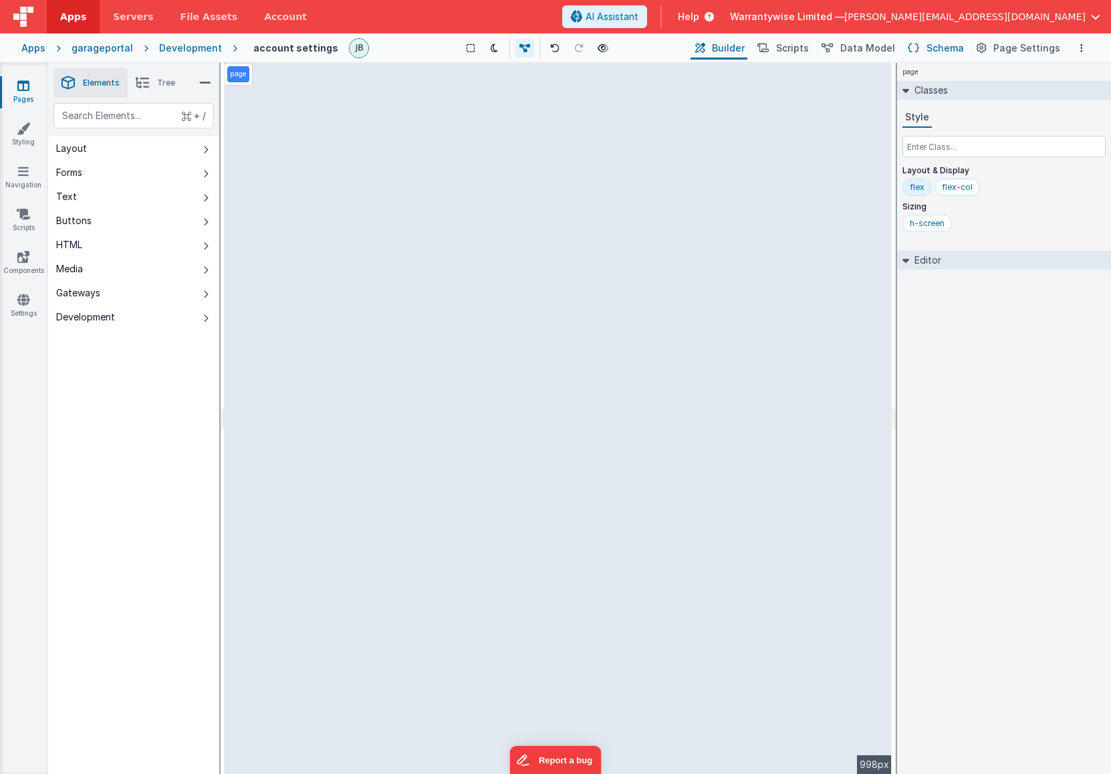
click at [919, 41] on icon at bounding box center [913, 48] width 11 height 14
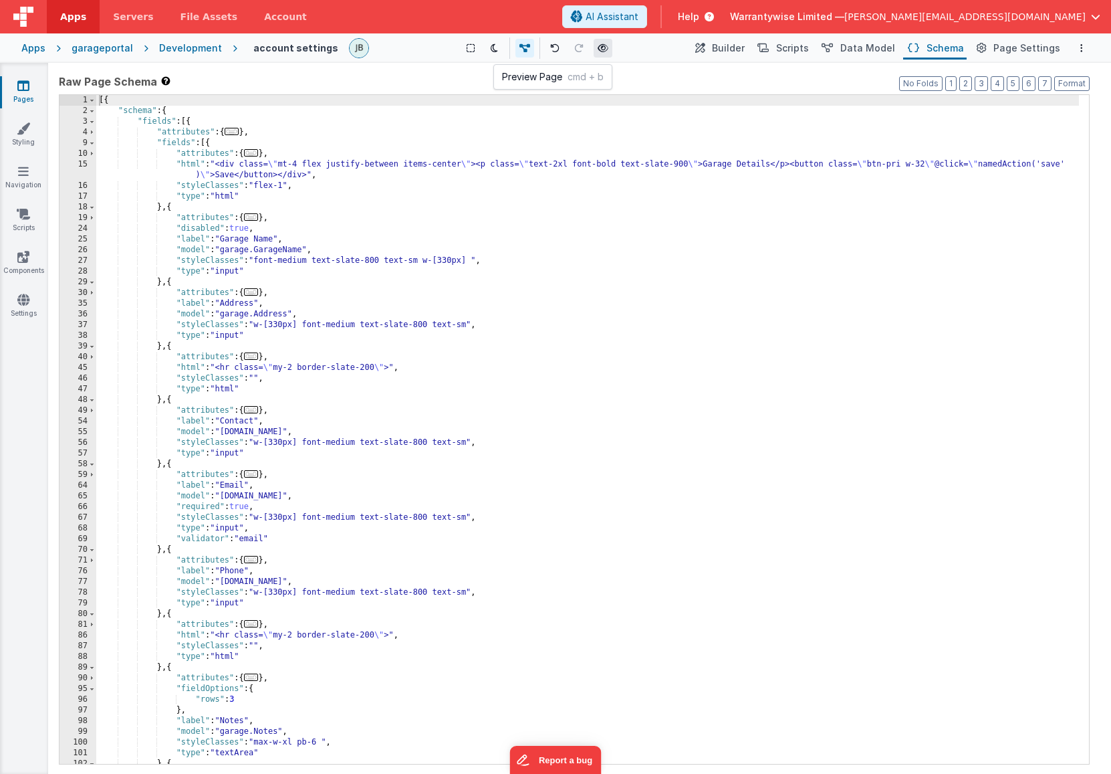
click at [602, 52] on icon at bounding box center [603, 47] width 11 height 9
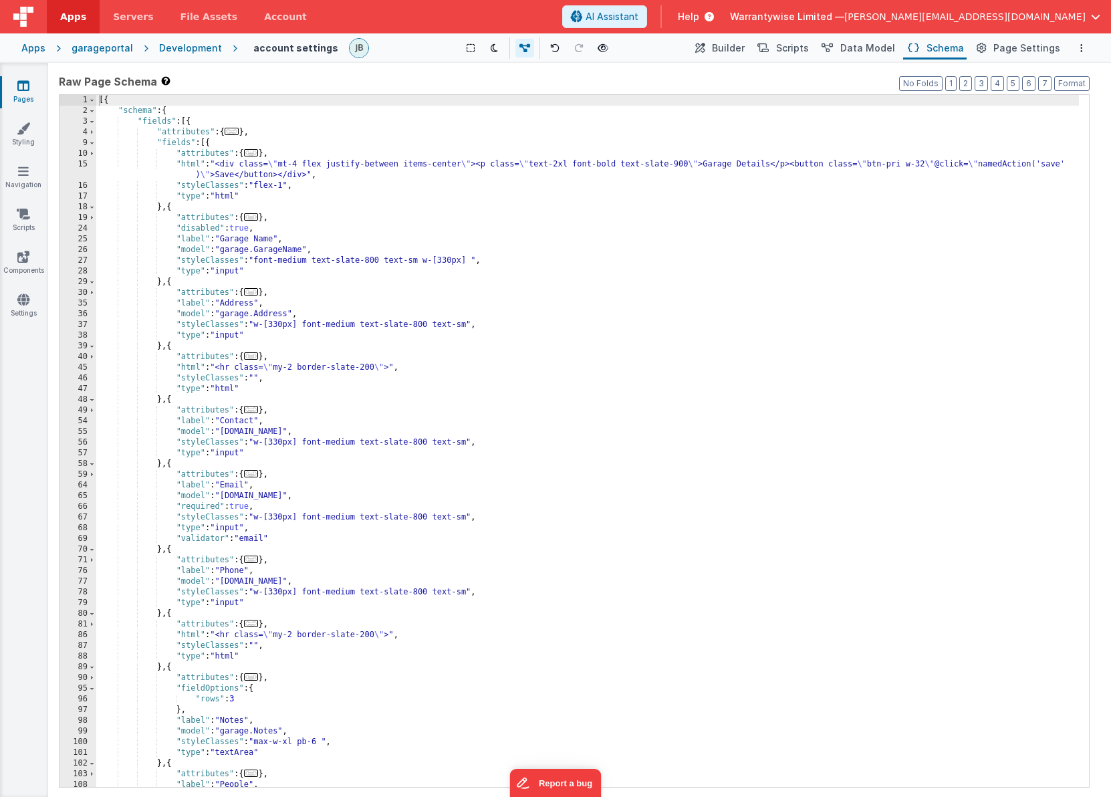
click at [538, 265] on div "[{ "schema" : { "fields" : [{ "attributes" : { ... } , "fields" : [{ "attribute…" at bounding box center [587, 451] width 983 height 713
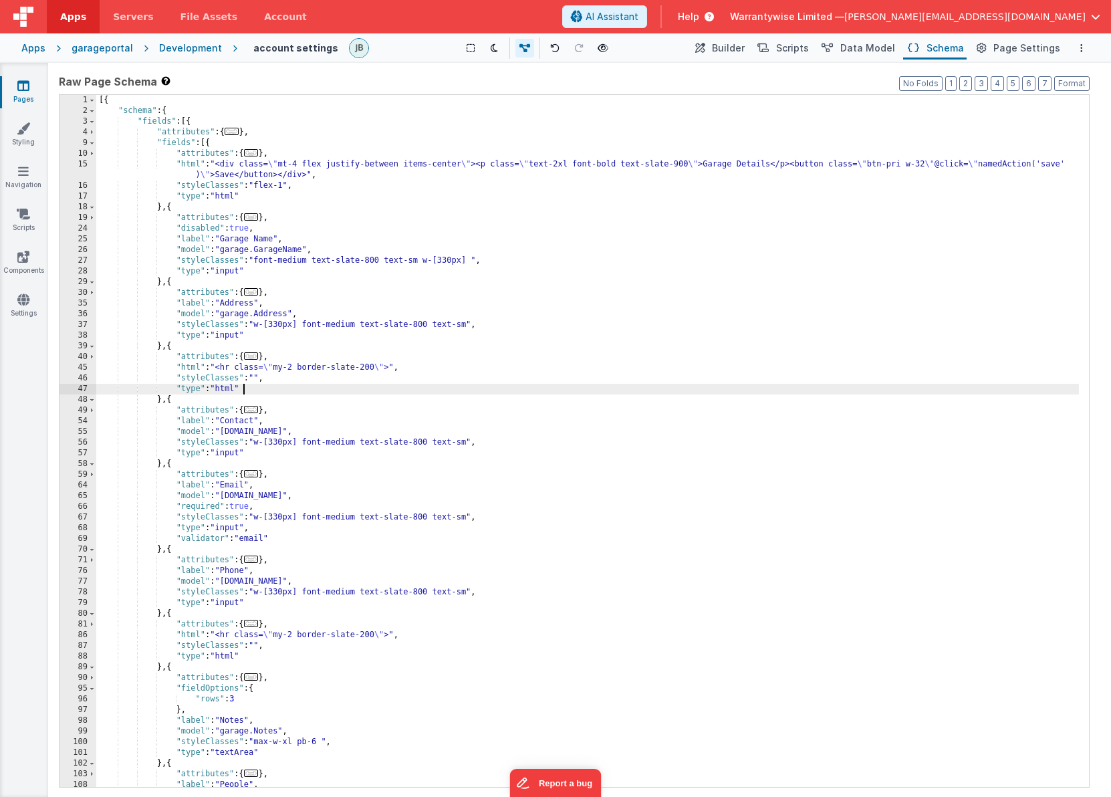
click at [574, 390] on div "[{ "schema" : { "fields" : [{ "attributes" : { ... } , "fields" : [{ "attribute…" at bounding box center [587, 451] width 983 height 713
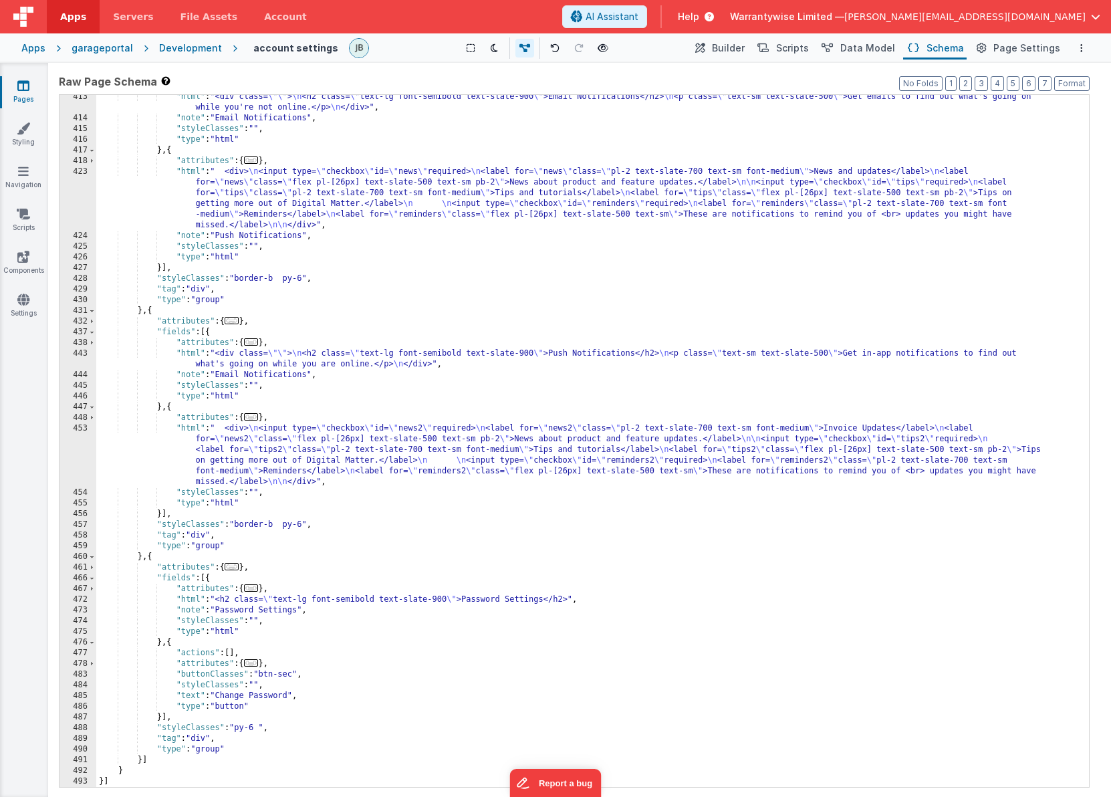
scroll to position [2881, 0]
click at [641, 524] on div ""html" : "<div class= \"\" > \n <h2 class= \" text-lg font-semibold text-slate-…" at bounding box center [587, 454] width 983 height 724
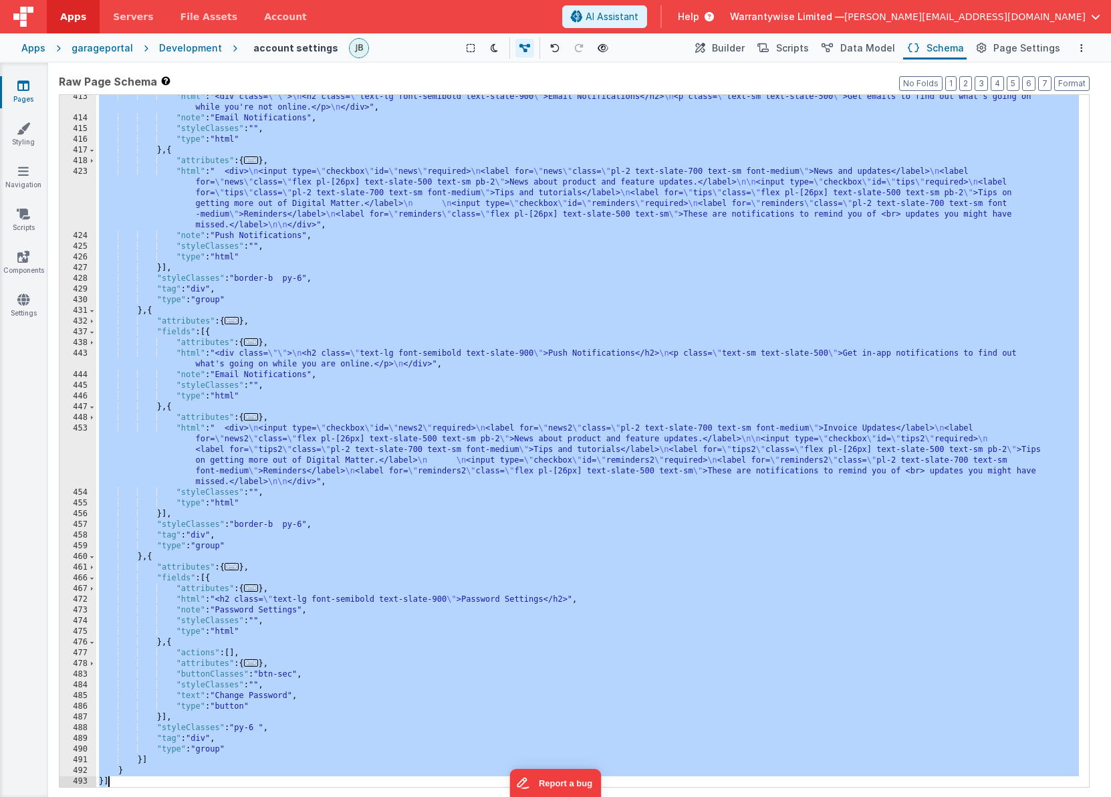
click at [392, 300] on div ""html" : "<div class= \"\" > \n <h2 class= \" text-lg font-semibold text-slate-…" at bounding box center [587, 454] width 983 height 724
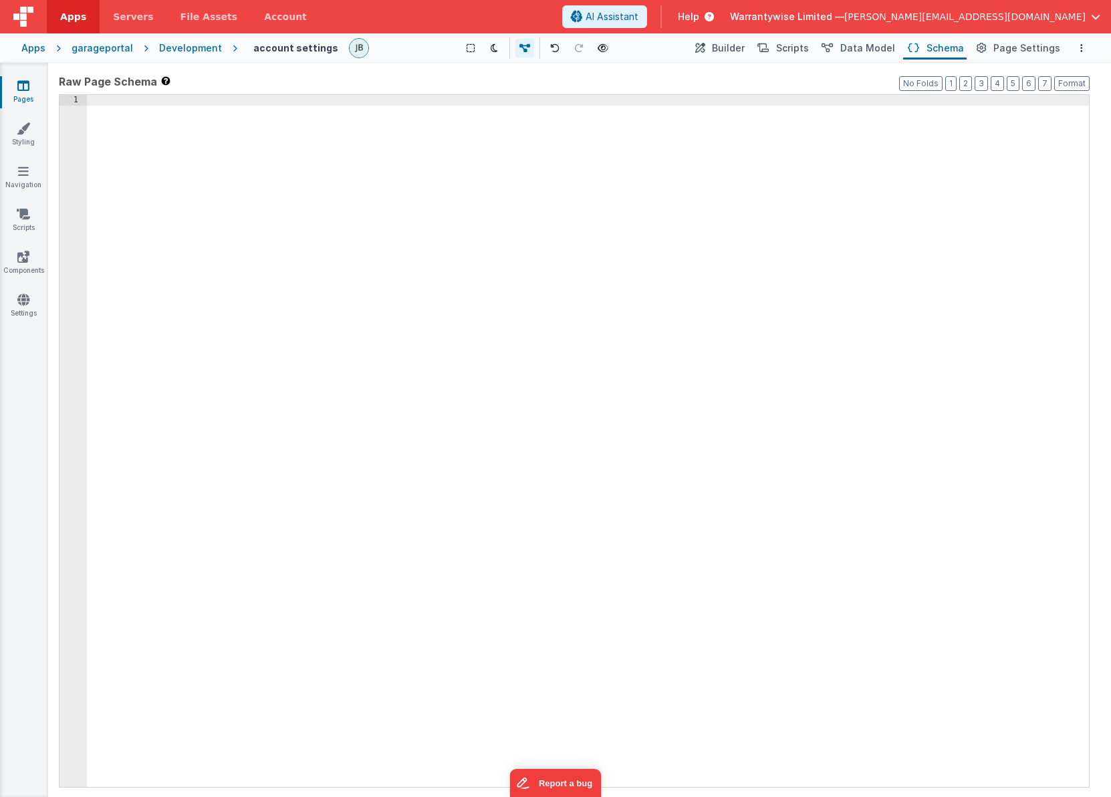
scroll to position [3437, 0]
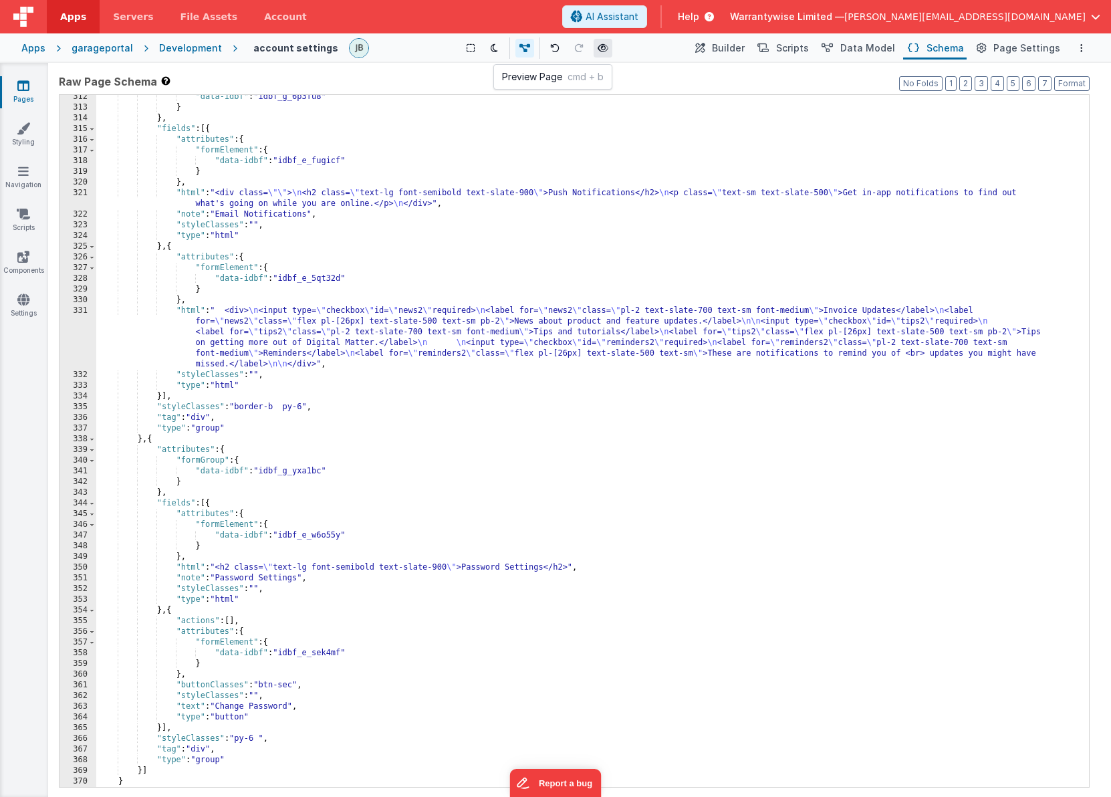
click at [604, 50] on icon at bounding box center [603, 47] width 11 height 9
click at [423, 257] on div ""data-idbf" : "idbf_g_6p3fu8" } } , "fields" : [{ "attributes" : { "formElement…" at bounding box center [587, 448] width 983 height 713
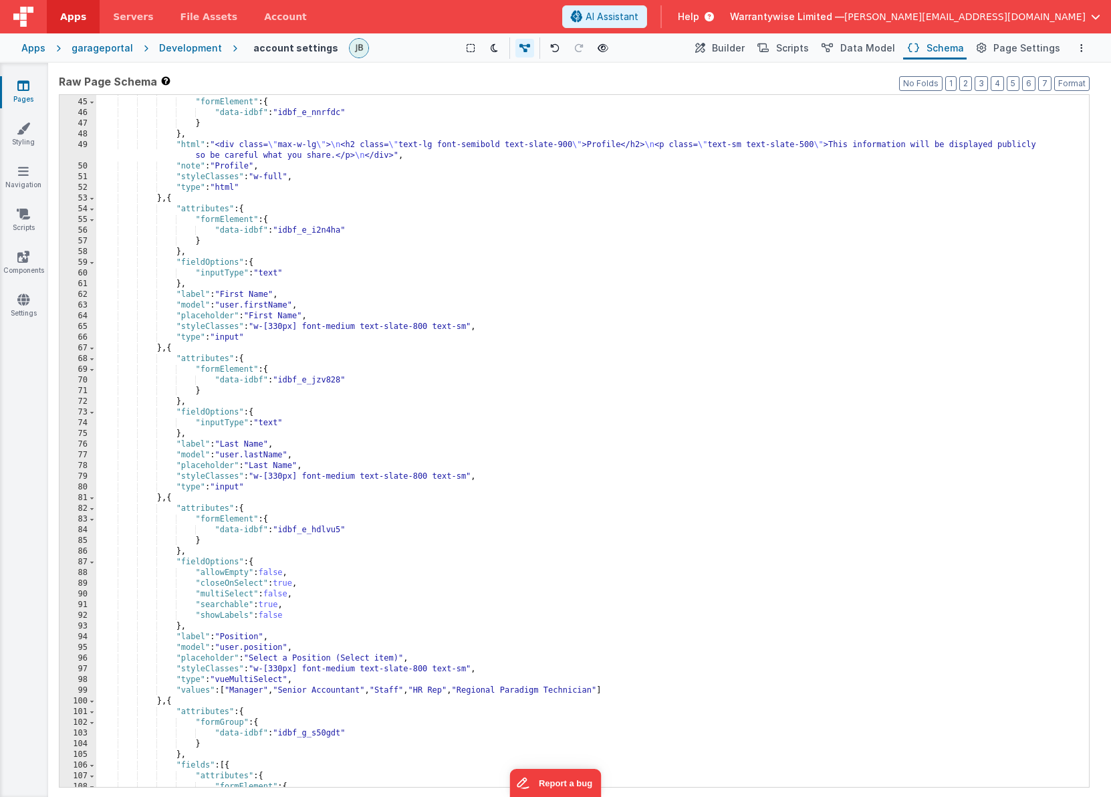
scroll to position [0, 0]
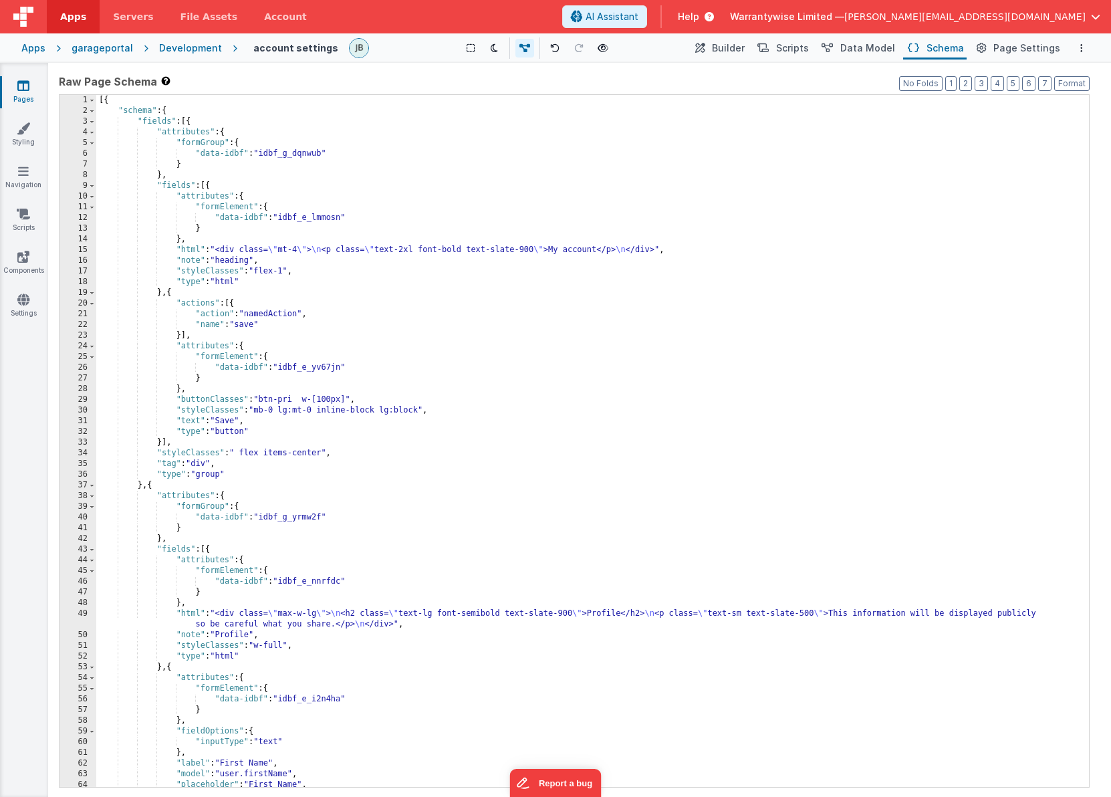
click at [384, 364] on div "[{ "schema" : { "fields" : [{ "attributes" : { "formGroup" : { "data-idbf" : "i…" at bounding box center [587, 451] width 983 height 713
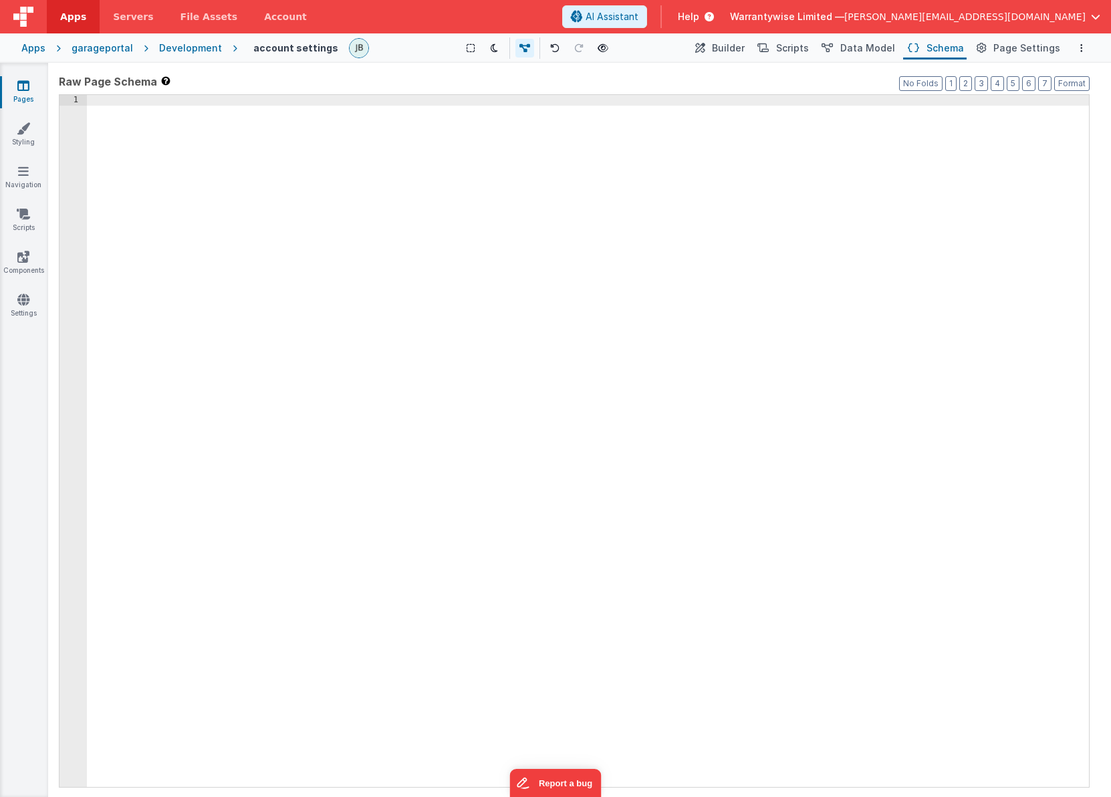
click at [532, 269] on div at bounding box center [588, 451] width 1002 height 713
click at [500, 286] on div at bounding box center [588, 451] width 1002 height 713
click at [187, 48] on div "Development" at bounding box center [190, 47] width 63 height 13
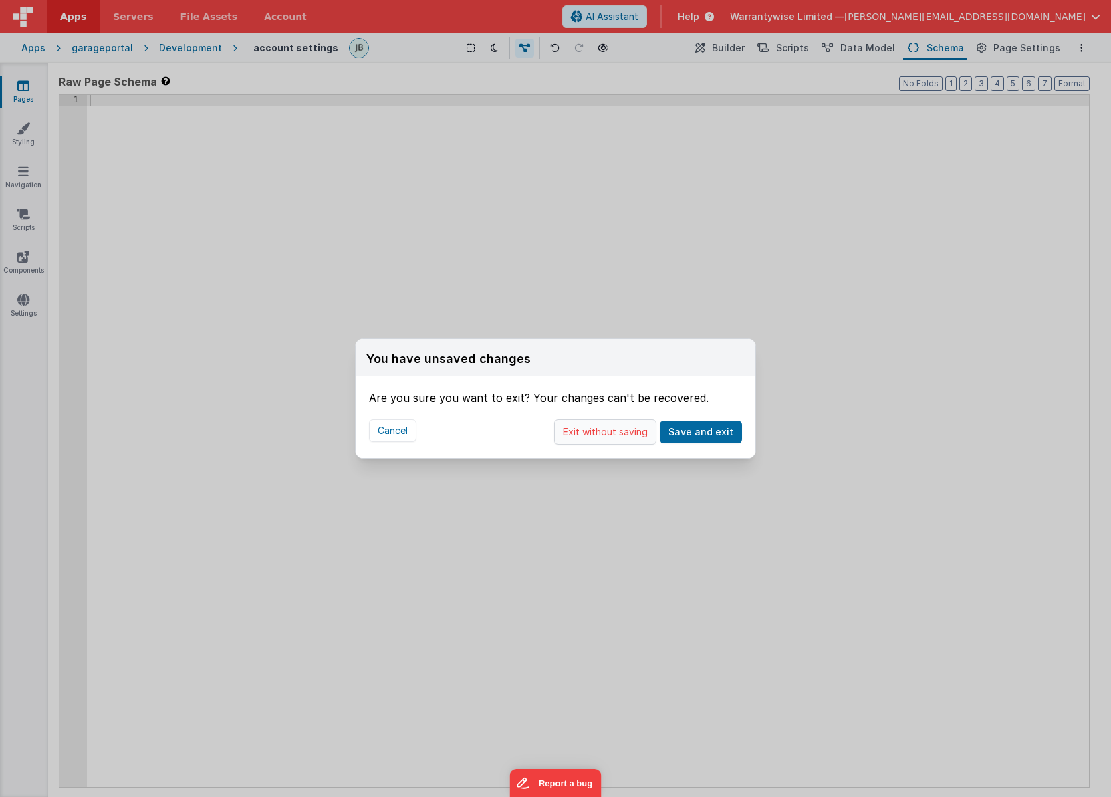
click at [585, 441] on button "Exit without saving" at bounding box center [605, 431] width 102 height 25
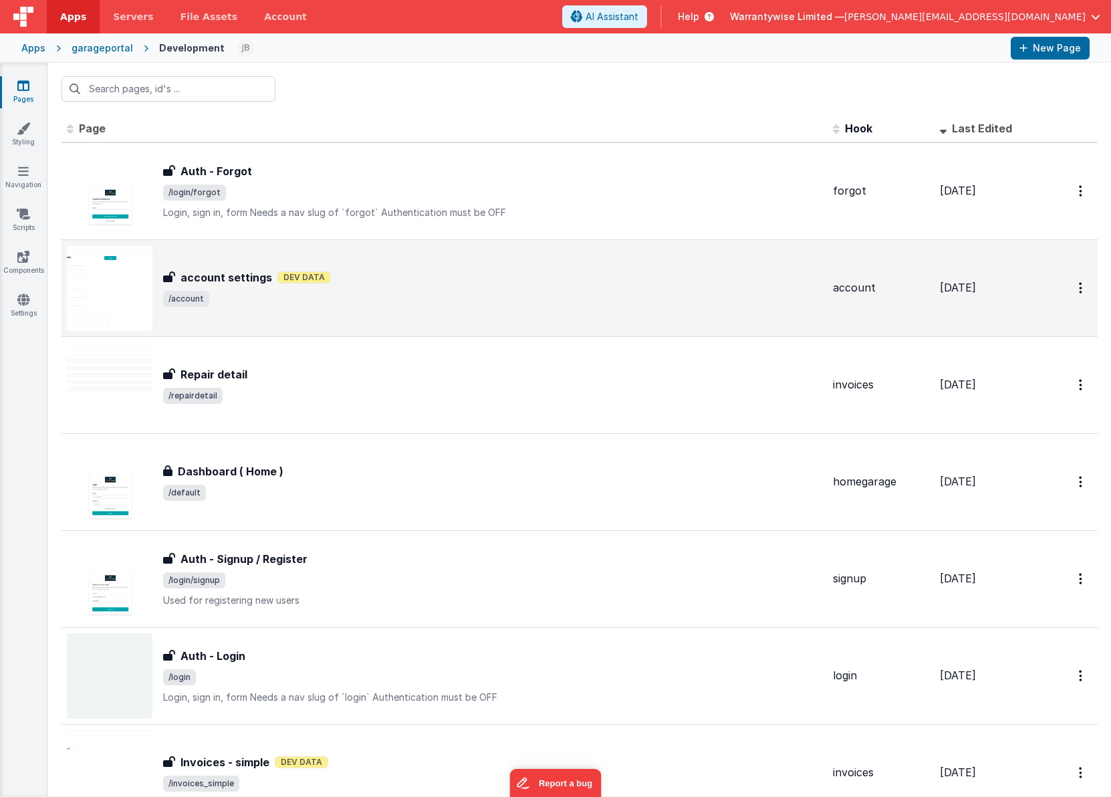
click at [381, 285] on div "account settings Dev Data" at bounding box center [492, 277] width 659 height 16
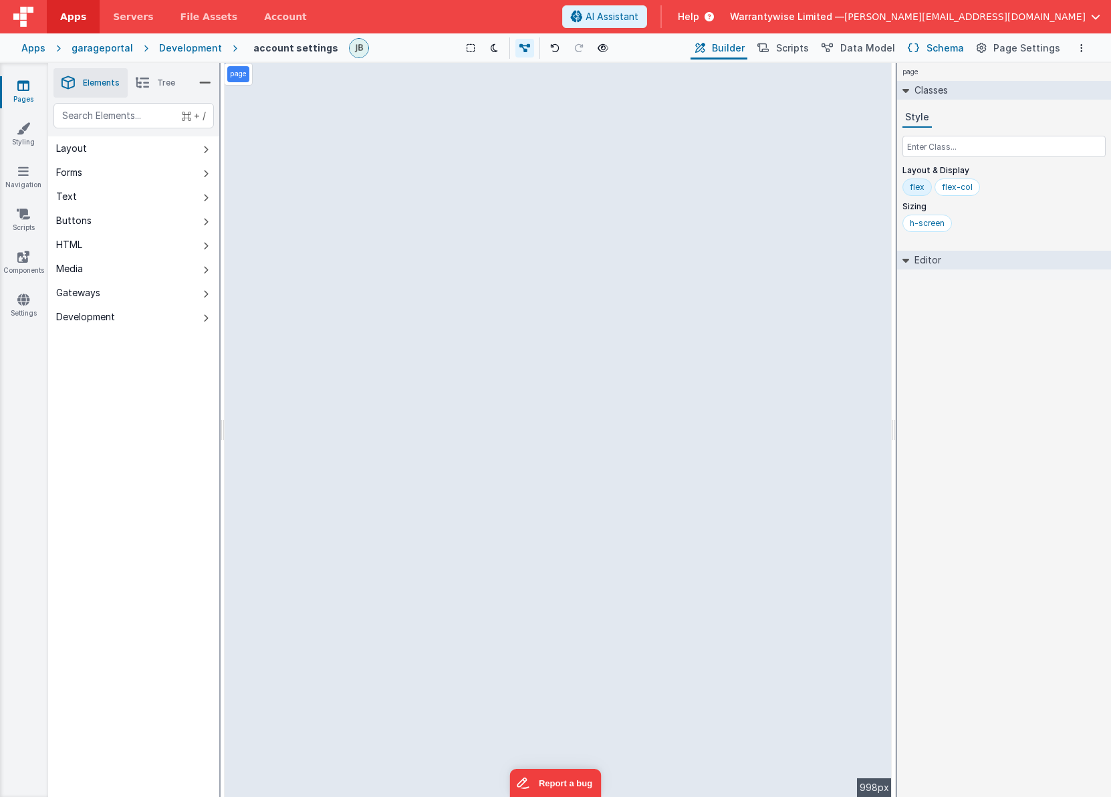
click at [931, 49] on button "Schema" at bounding box center [935, 48] width 64 height 23
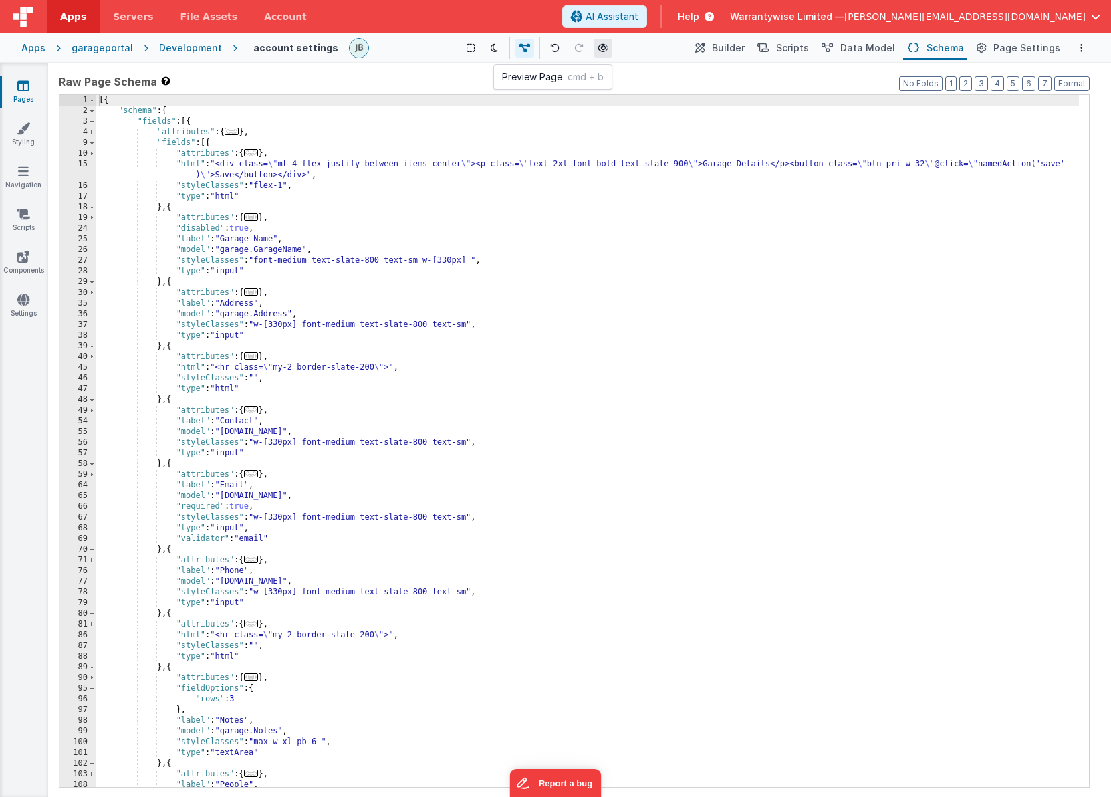
click at [601, 41] on button at bounding box center [603, 48] width 19 height 19
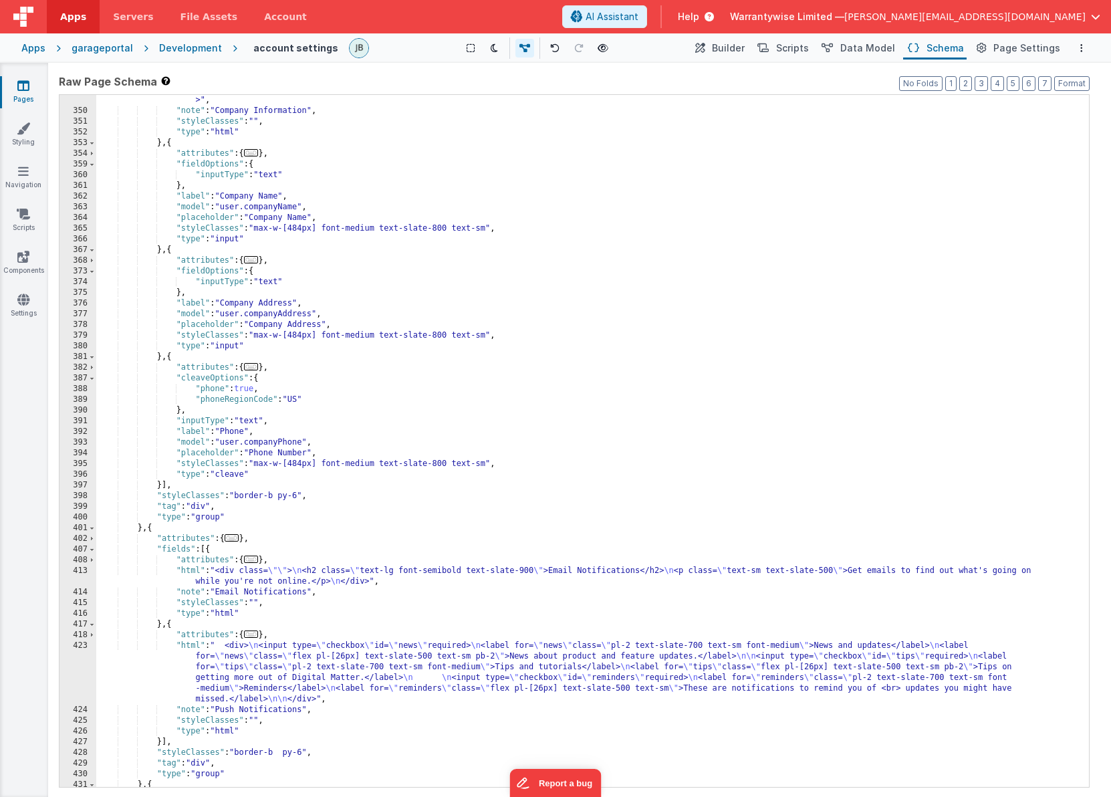
scroll to position [2881, 0]
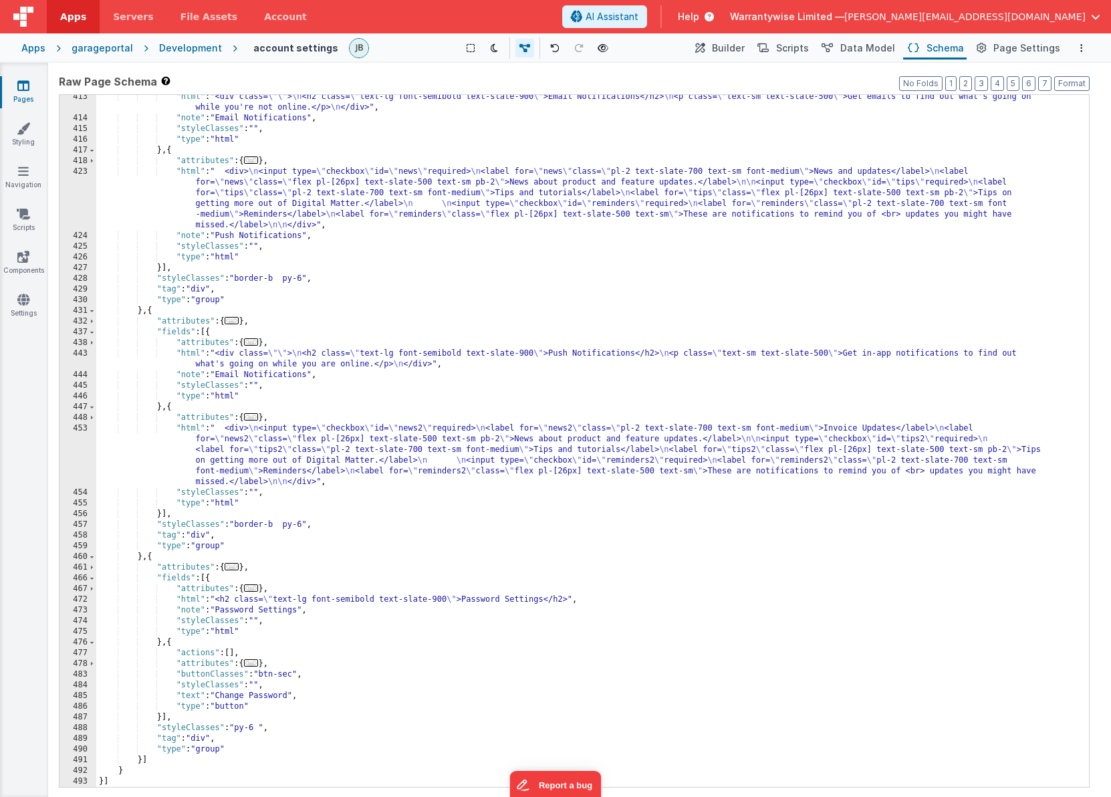
click at [638, 414] on div ""html" : "<div class= \"\" > \n <h2 class= \" text-lg font-semibold text-slate-…" at bounding box center [587, 454] width 983 height 724
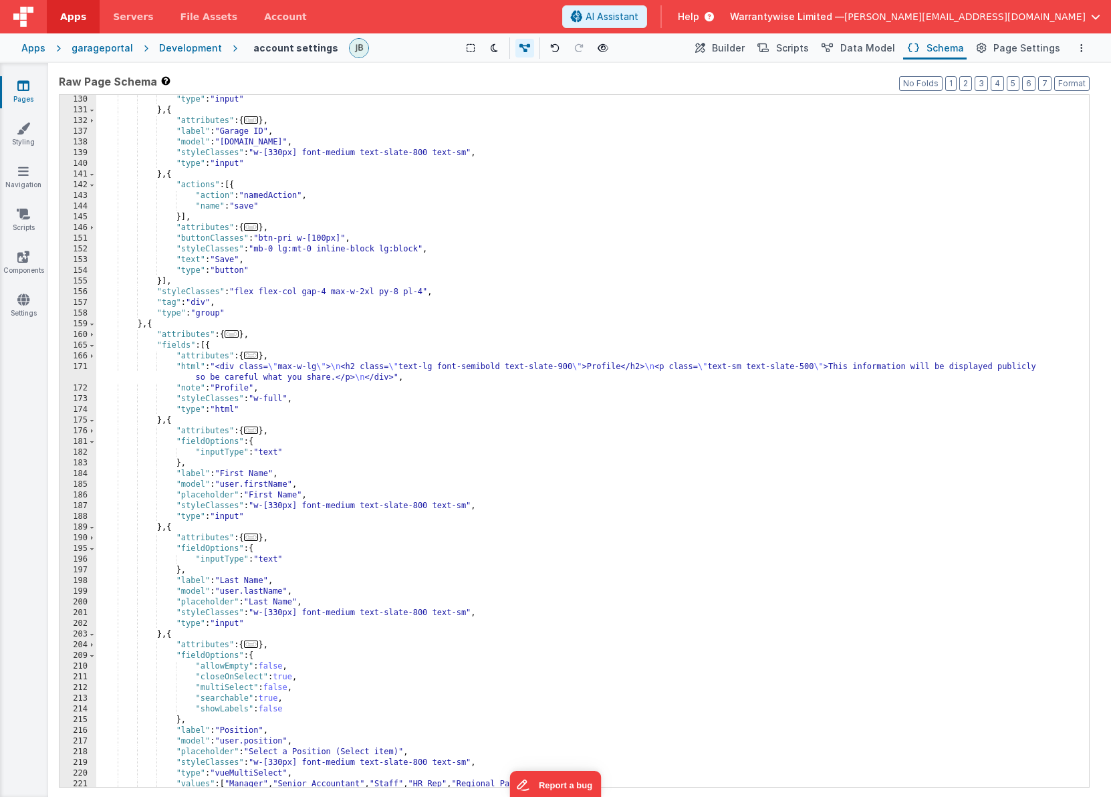
scroll to position [0, 0]
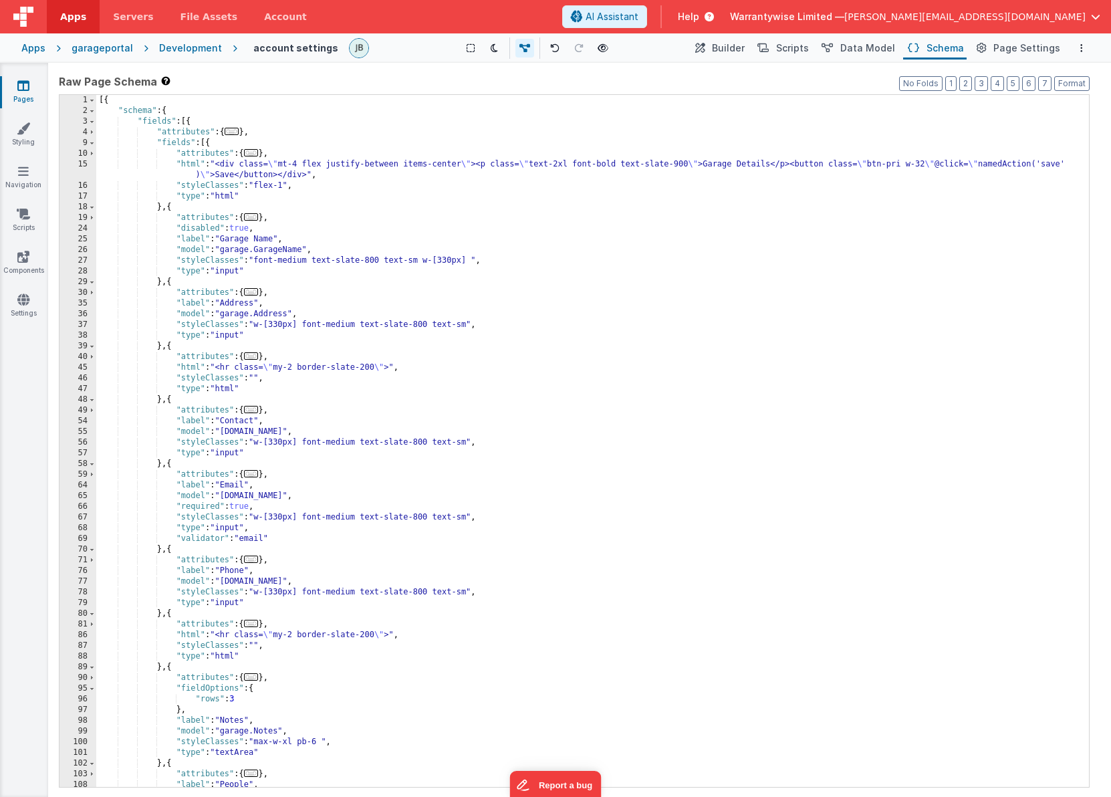
click at [510, 308] on div "[{ "schema" : { "fields" : [{ "attributes" : { ... } , "fields" : [{ "attribute…" at bounding box center [587, 451] width 983 height 713
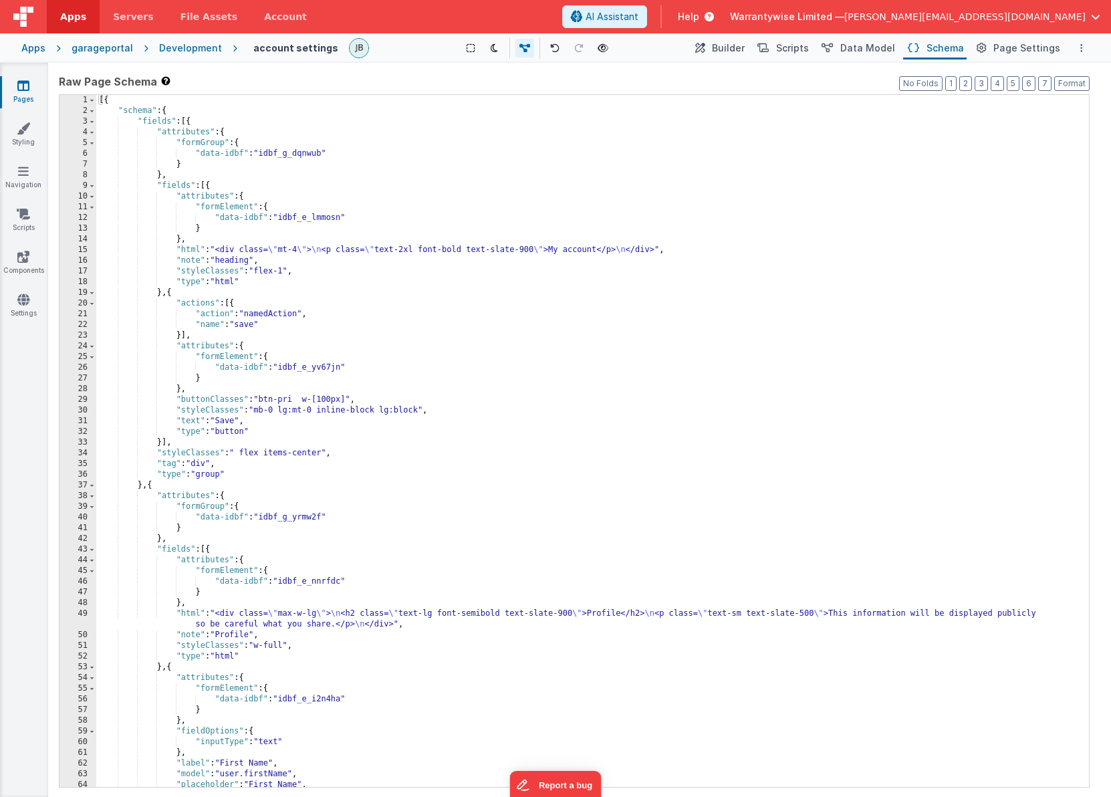
click at [1077, 51] on button "Options" at bounding box center [1082, 48] width 16 height 16
click at [1018, 76] on p "Save" at bounding box center [1004, 74] width 84 height 13
click at [601, 51] on icon at bounding box center [603, 47] width 11 height 9
click at [497, 392] on div "[{ "schema" : { "fields" : [{ "attributes" : { "formGroup" : { "data-idbf" : "i…" at bounding box center [587, 451] width 983 height 713
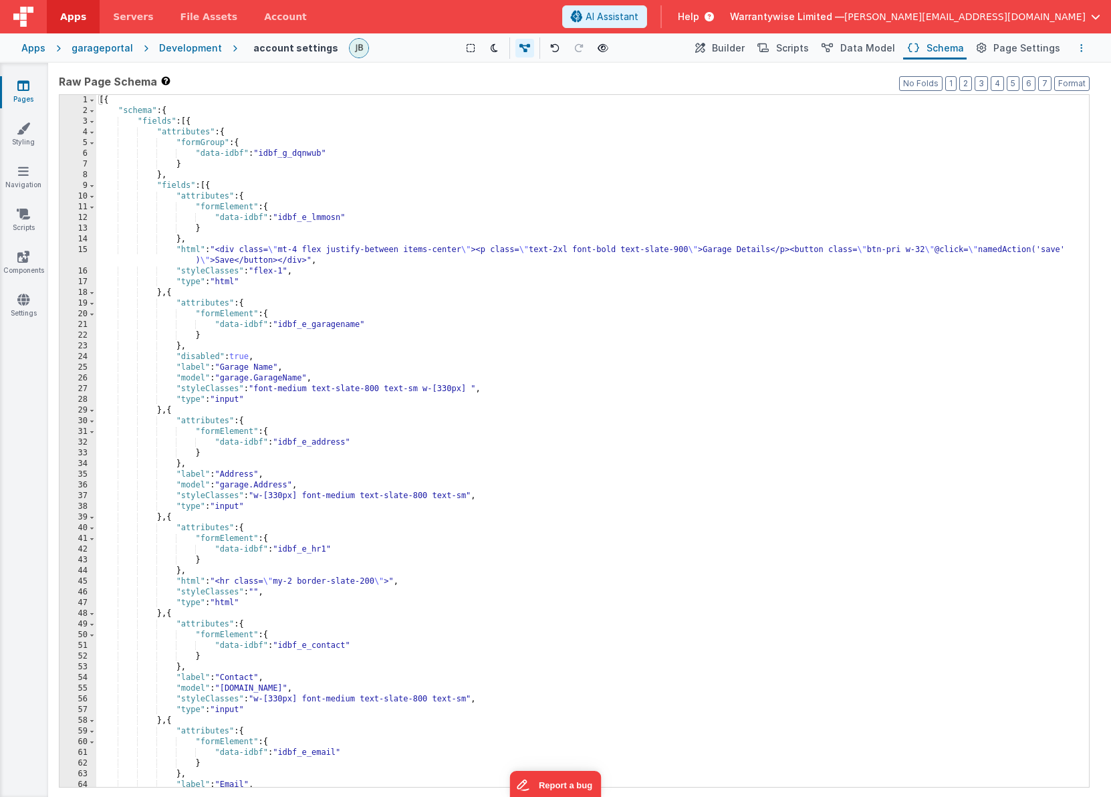
click at [1082, 52] on icon "Options" at bounding box center [1081, 47] width 3 height 9
click at [1008, 74] on p "Save" at bounding box center [1004, 74] width 84 height 13
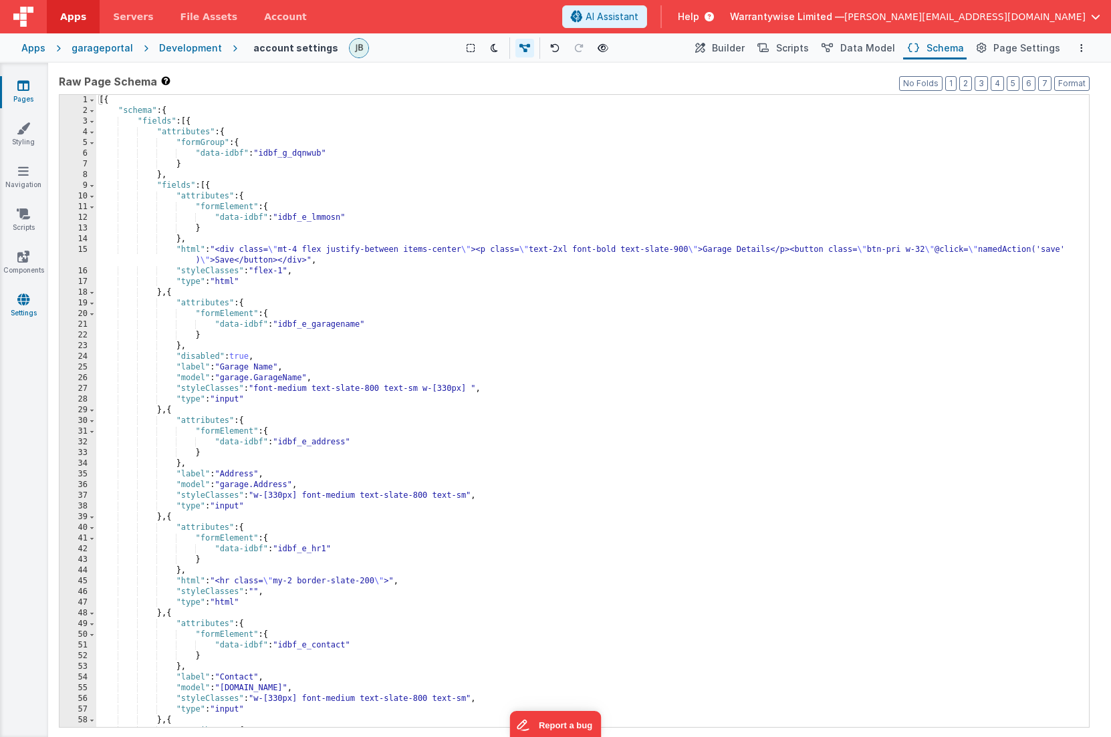
click at [25, 293] on icon at bounding box center [23, 299] width 12 height 13
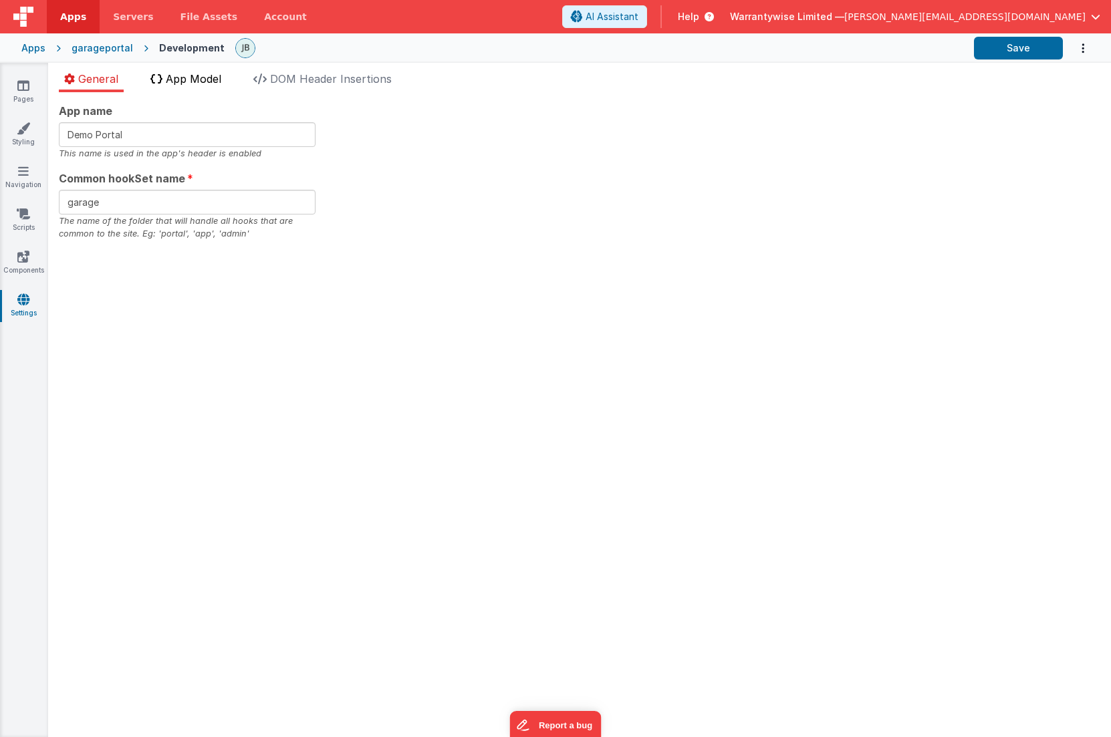
click at [199, 76] on span "App Model" at bounding box center [193, 78] width 55 height 13
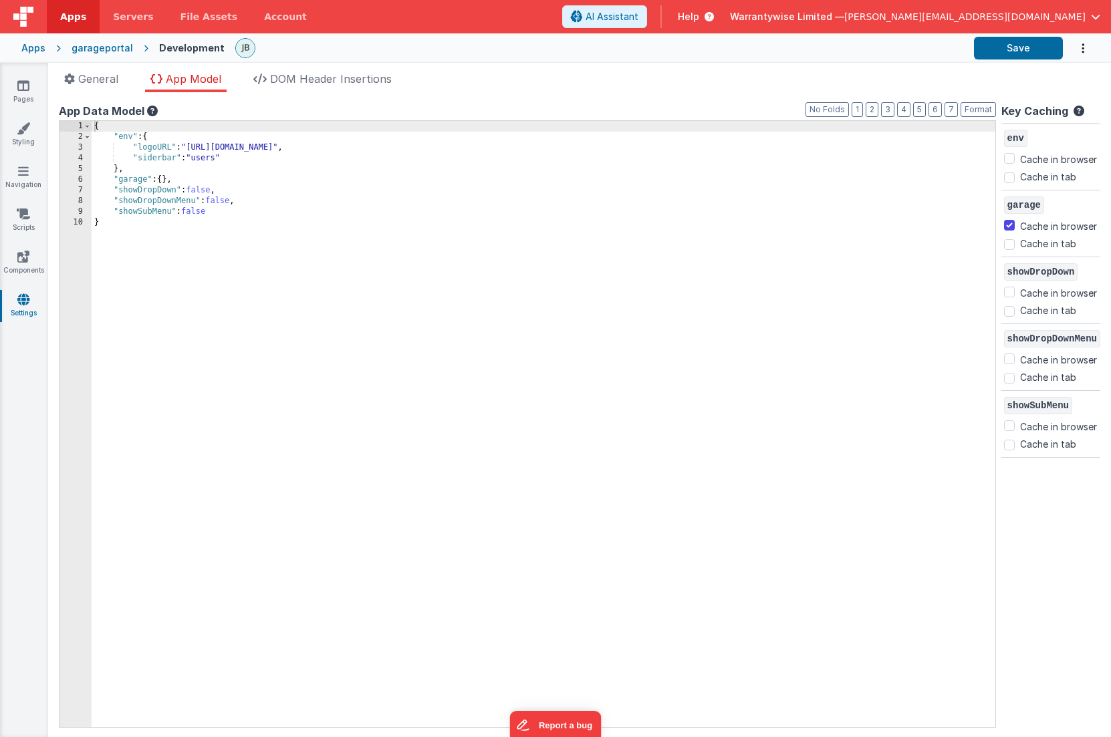
click at [285, 69] on div "General App Model DOM Header Insertions App name Demo Portal This name is used …" at bounding box center [579, 400] width 1063 height 675
click at [287, 82] on span "DOM Header Insertions" at bounding box center [331, 78] width 122 height 13
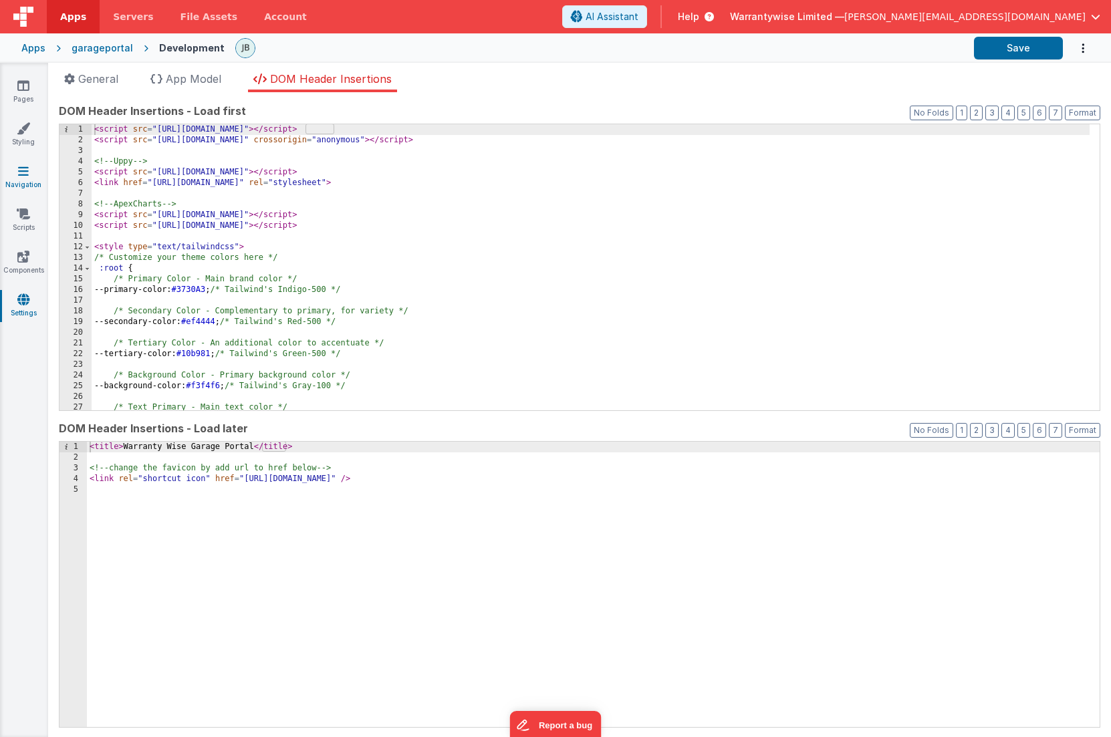
click at [25, 174] on icon at bounding box center [23, 170] width 11 height 13
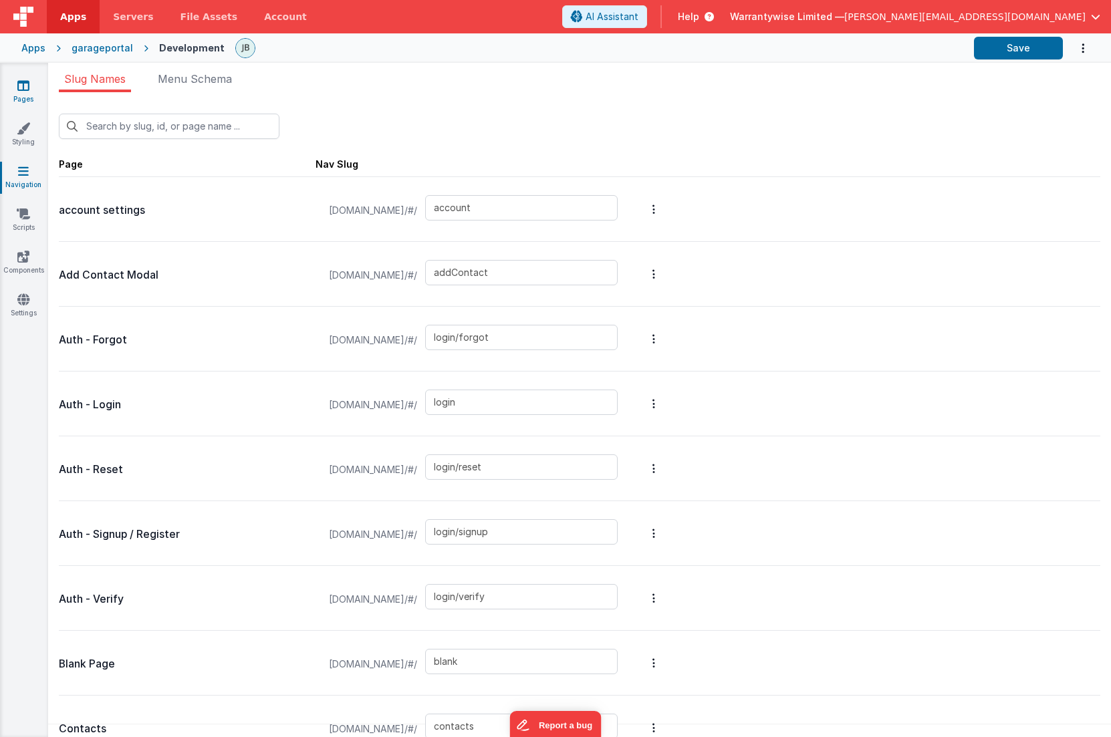
click at [23, 93] on link "Pages" at bounding box center [23, 92] width 48 height 27
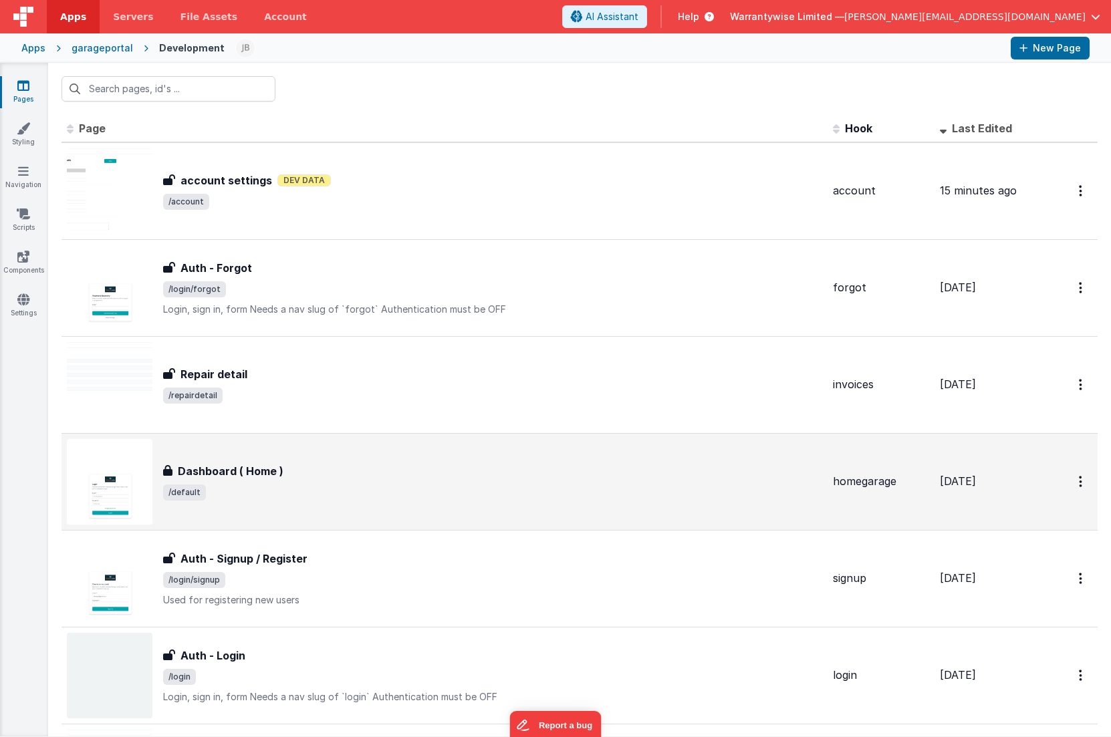
click at [302, 505] on div "Dashboard ( Home ) Dashboard ( Home ) /default" at bounding box center [444, 482] width 755 height 86
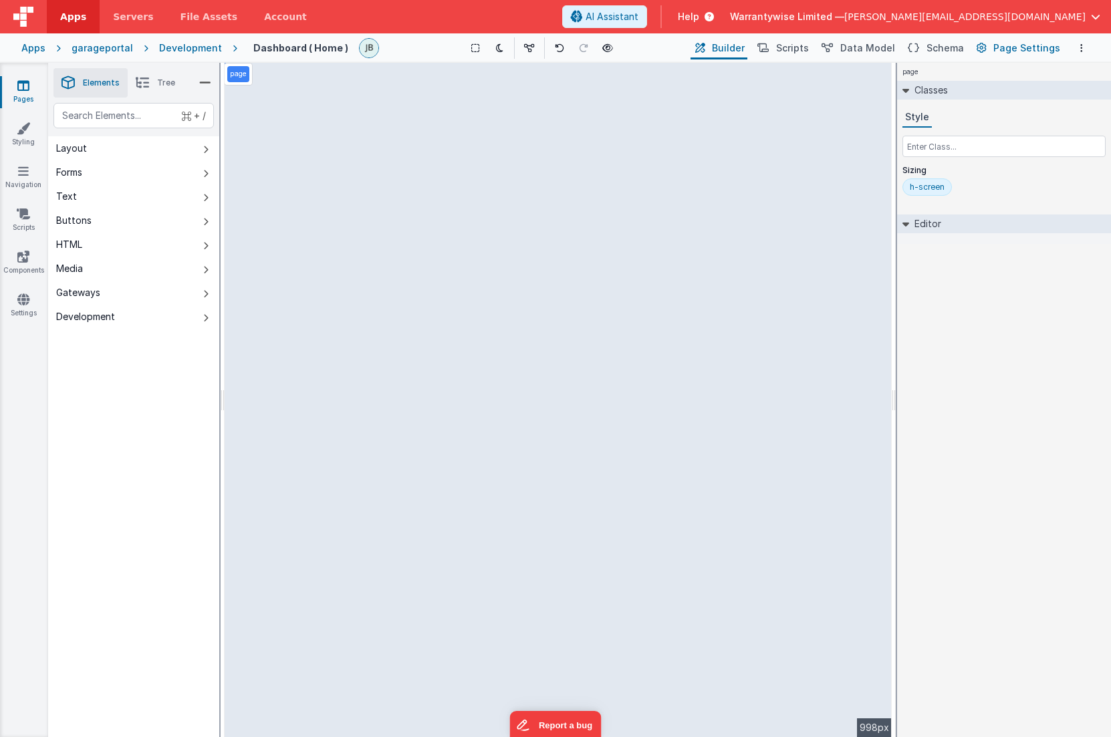
click at [1012, 50] on span "Page Settings" at bounding box center [1026, 47] width 67 height 13
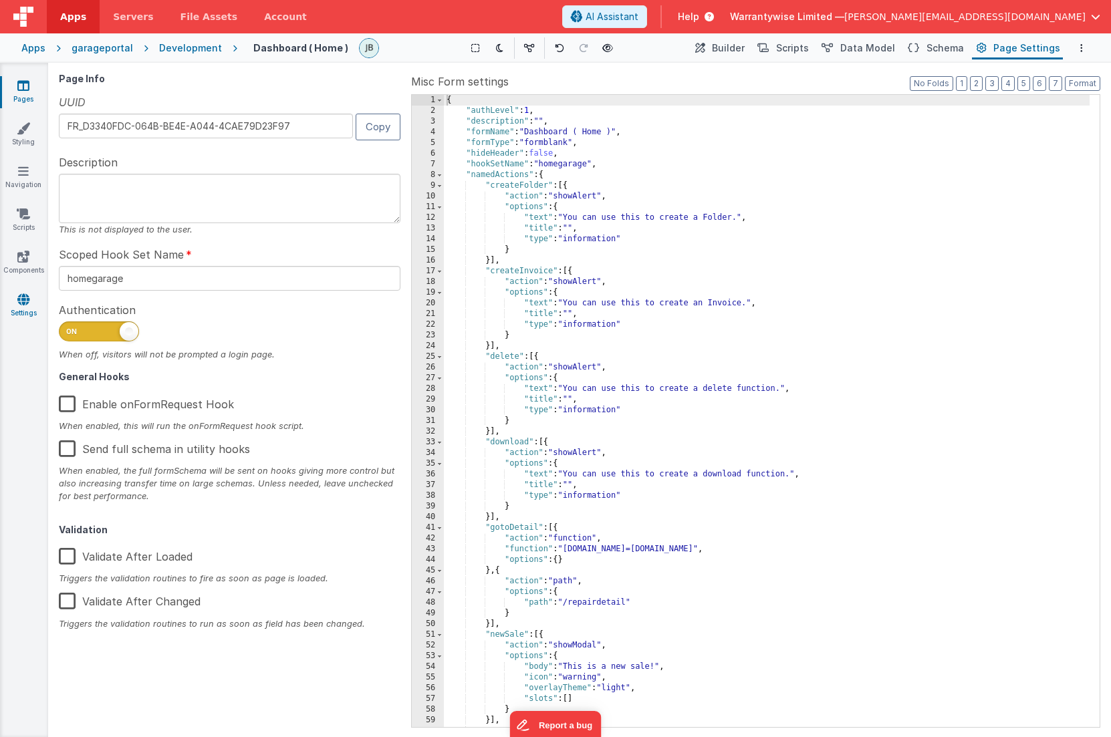
click at [22, 298] on icon at bounding box center [23, 299] width 12 height 13
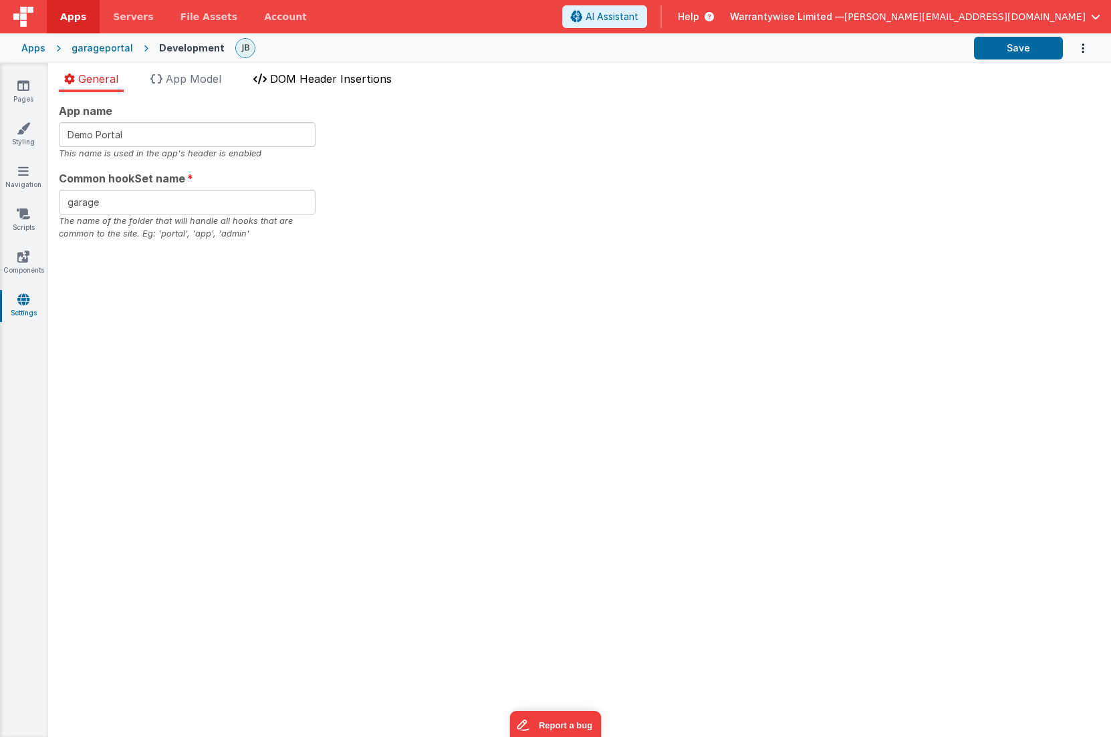
click at [280, 78] on span "DOM Header Insertions" at bounding box center [331, 78] width 122 height 13
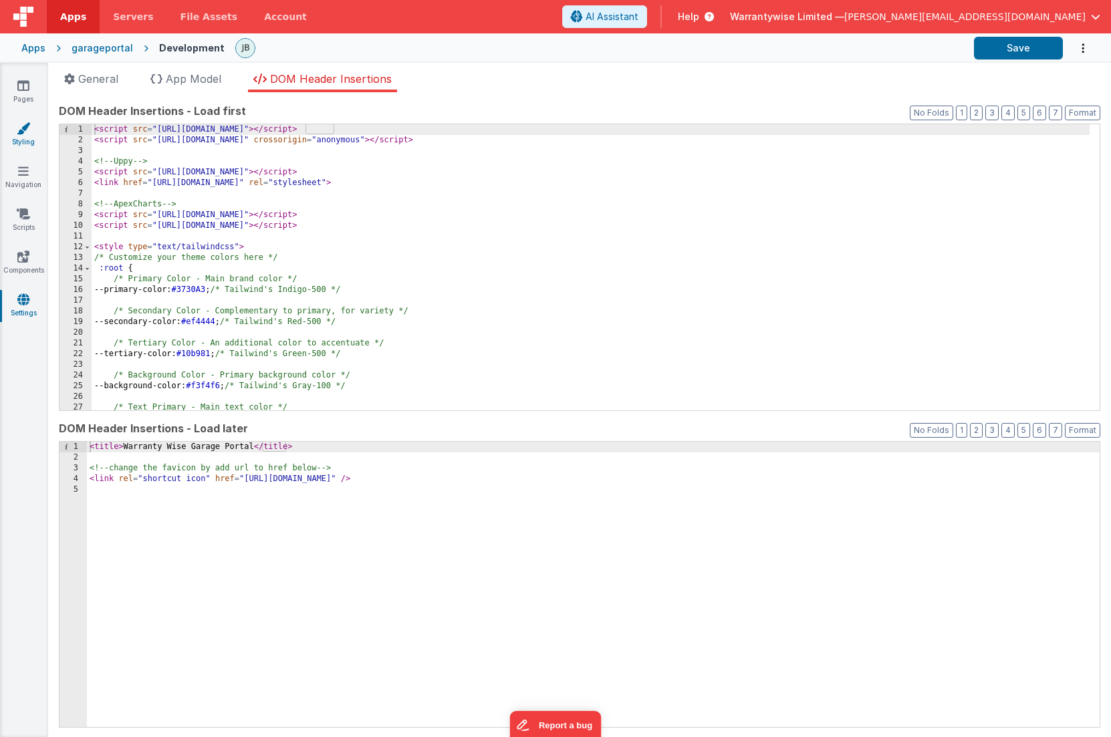
click at [19, 132] on icon at bounding box center [23, 128] width 13 height 13
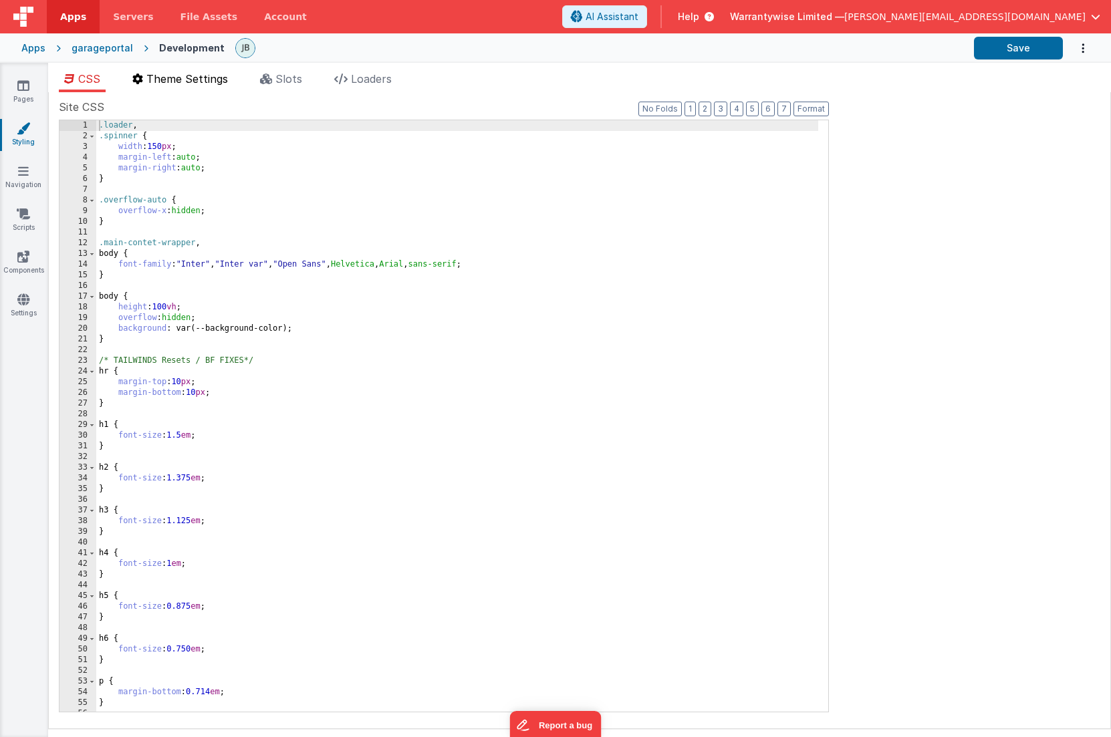
click at [201, 76] on span "Theme Settings" at bounding box center [187, 78] width 82 height 13
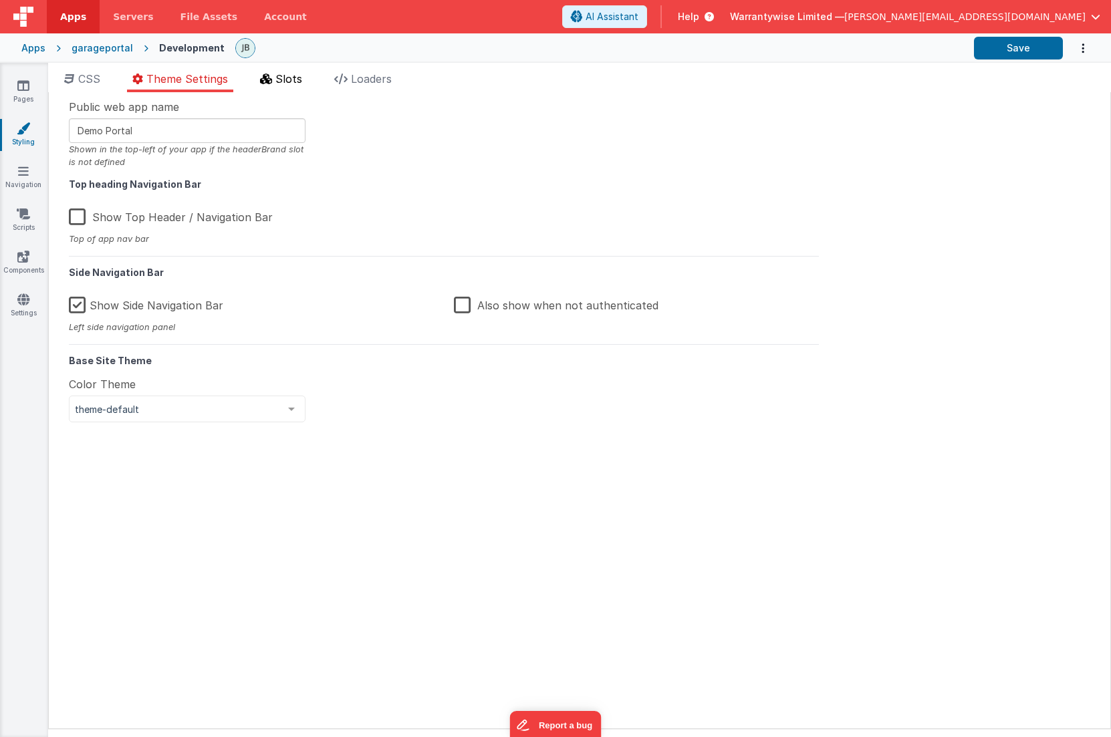
click at [258, 78] on li "Slots" at bounding box center [281, 81] width 53 height 21
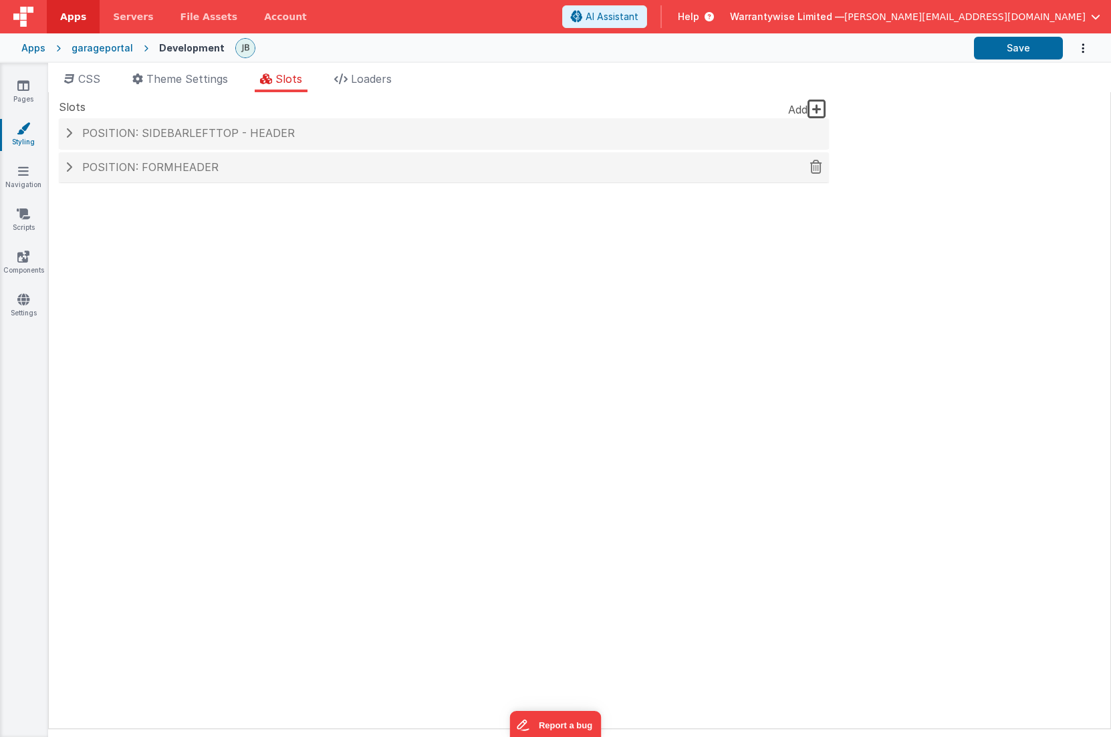
click at [69, 169] on span at bounding box center [69, 167] width 7 height 11
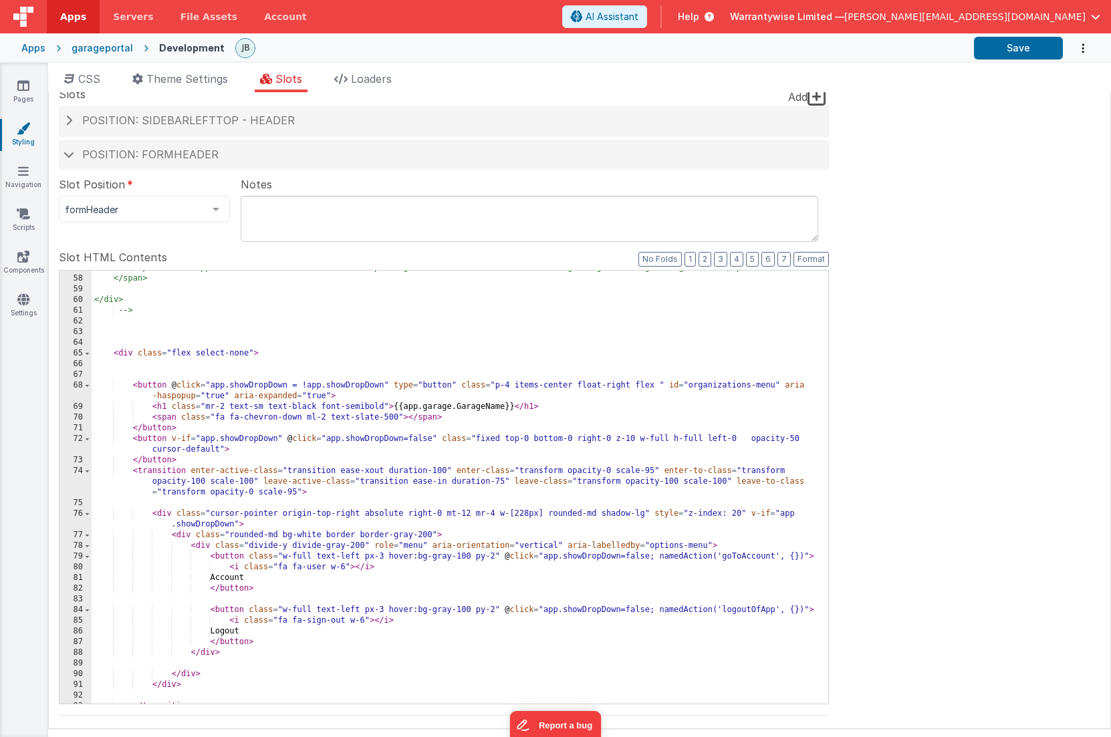
scroll to position [765, 0]
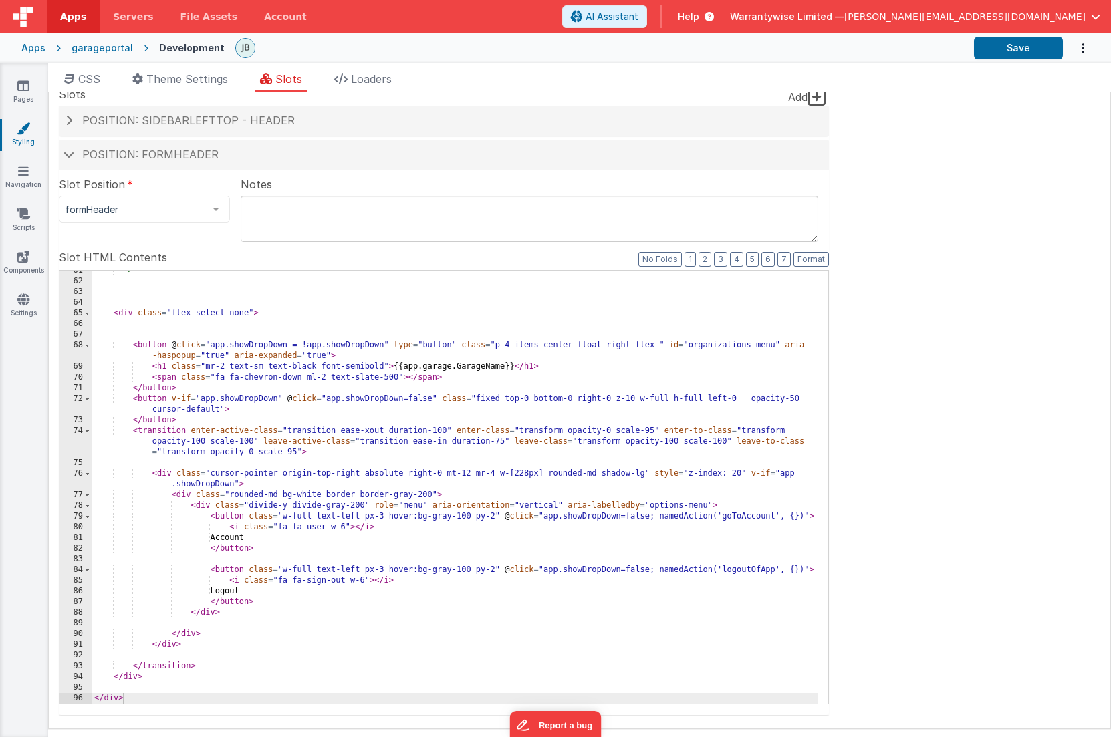
click at [525, 618] on div "--> < div class = "flex select-none" > < button @ click = "app.showDropDown = !…" at bounding box center [455, 492] width 727 height 455
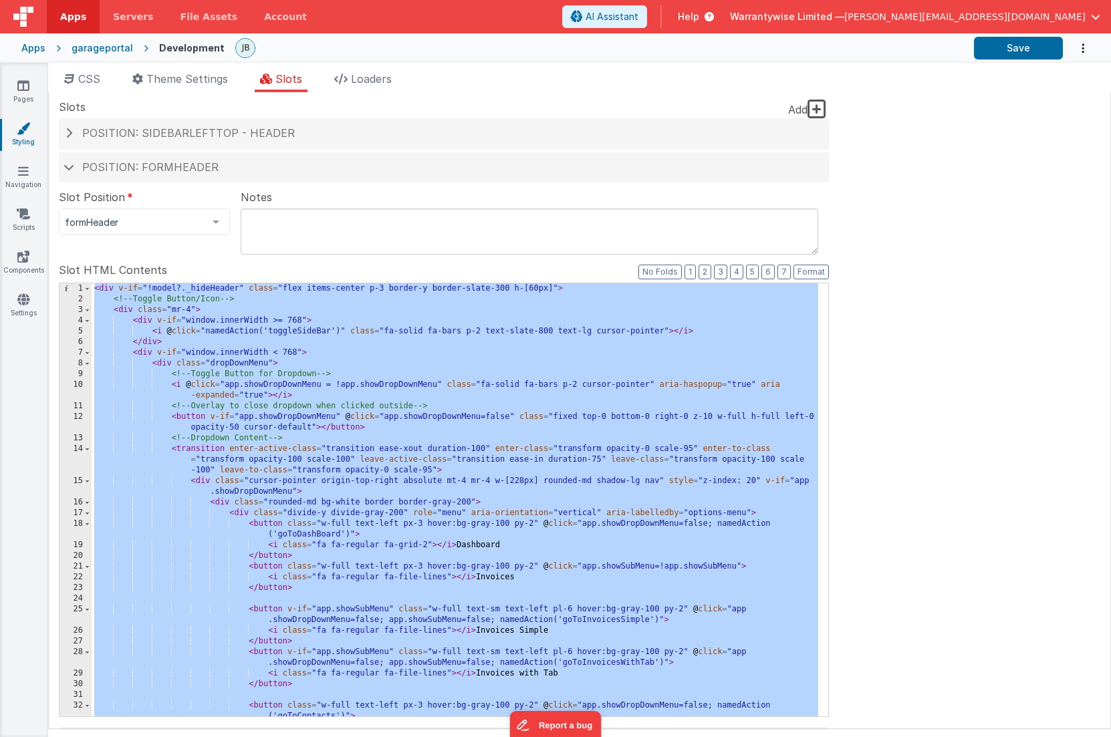
scroll to position [0, 0]
click at [376, 76] on span "Loaders" at bounding box center [371, 78] width 41 height 13
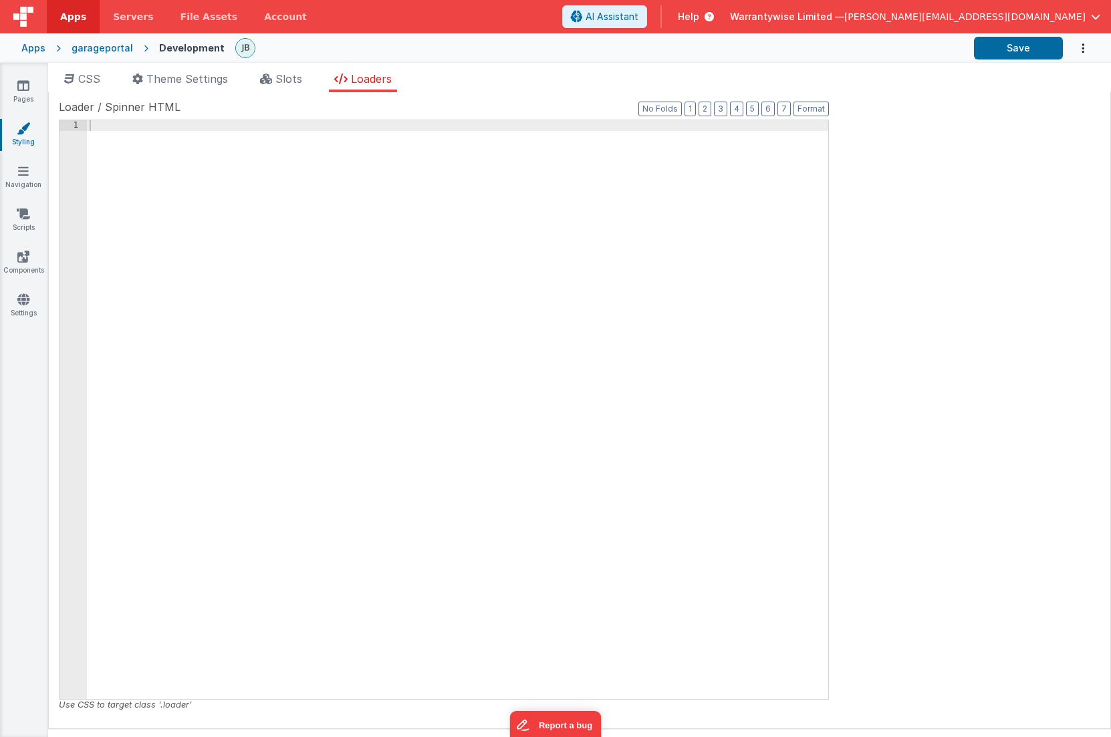
click at [83, 45] on div "garageportal" at bounding box center [103, 47] width 62 height 13
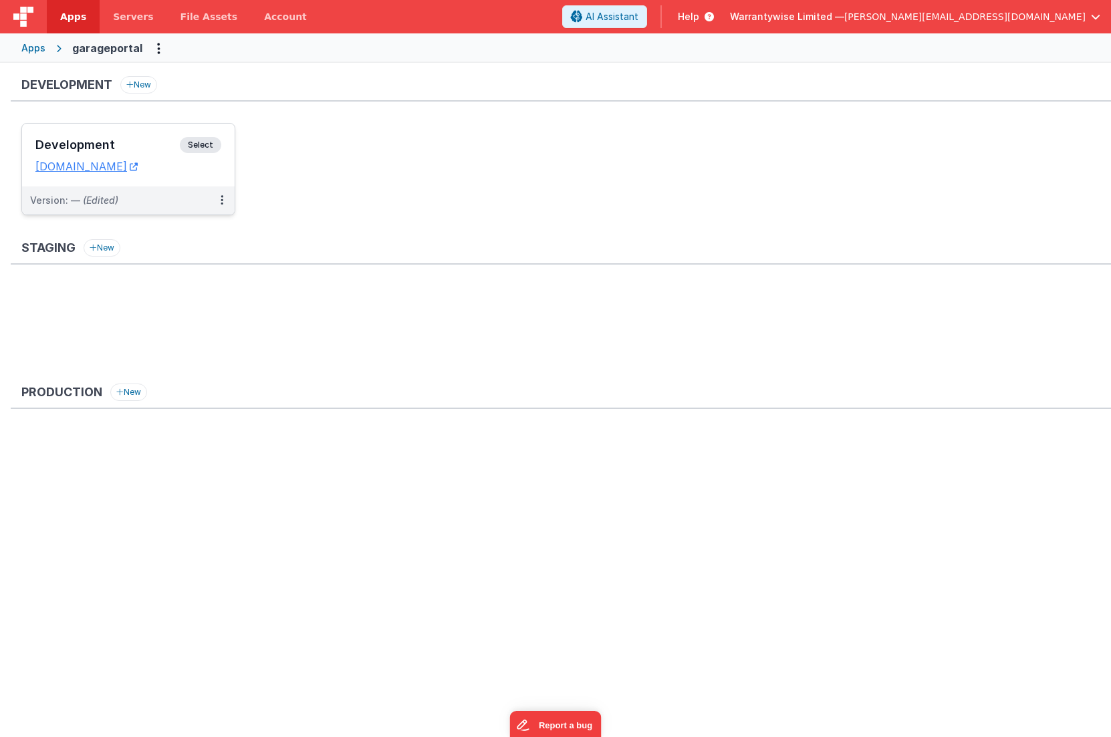
click at [102, 143] on h3 "Development" at bounding box center [107, 144] width 144 height 13
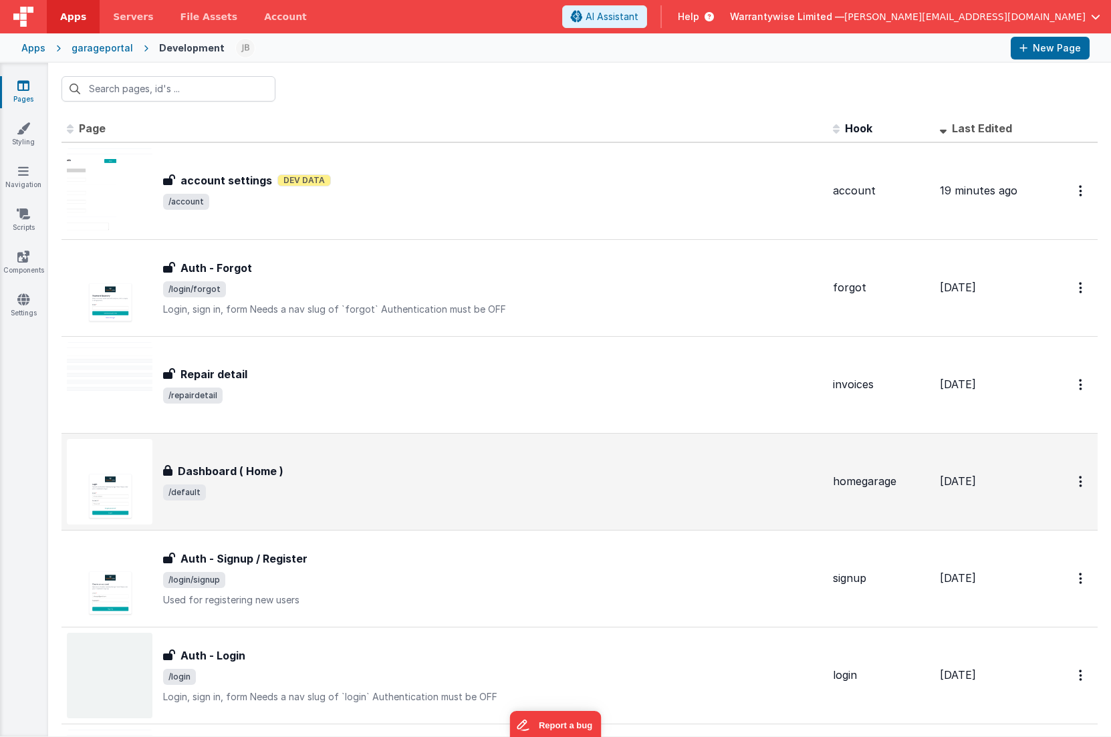
click at [484, 476] on div "Dashboard ( Home )" at bounding box center [492, 471] width 659 height 16
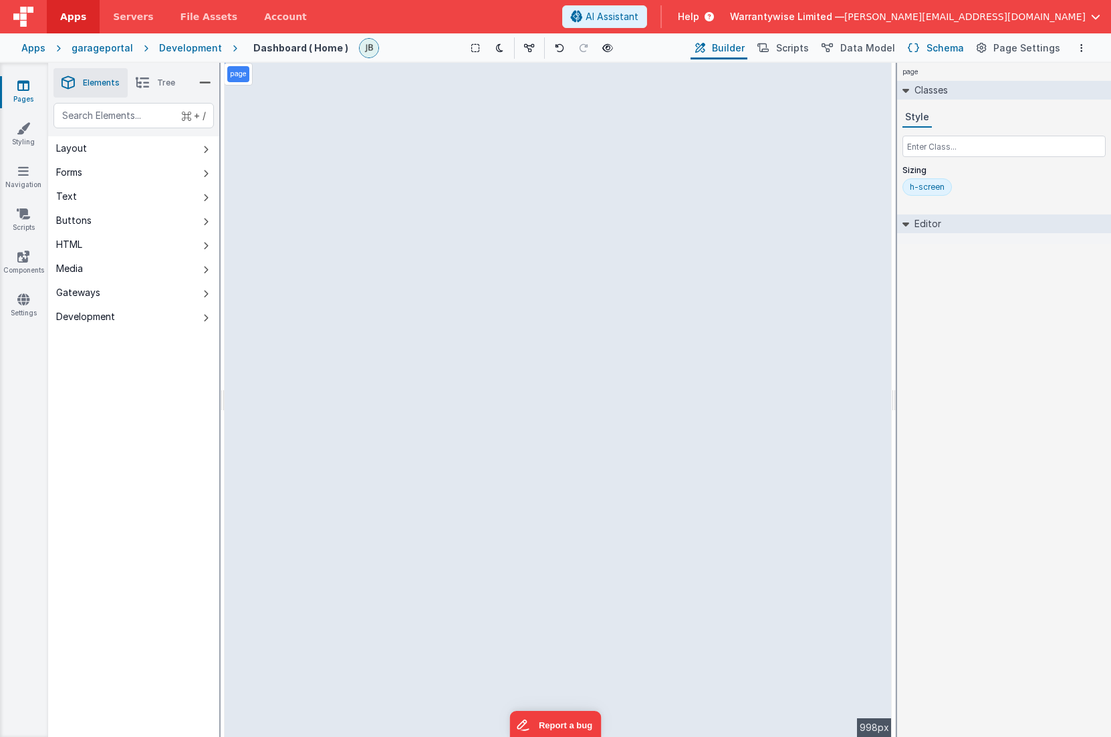
click at [933, 45] on span "Schema" at bounding box center [945, 47] width 37 height 13
